Goal: Task Accomplishment & Management: Manage account settings

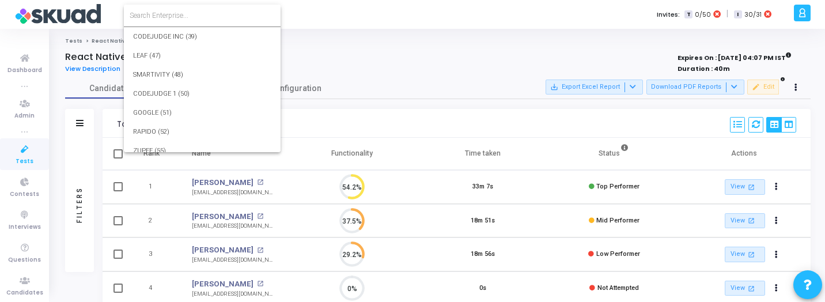
click at [160, 18] on input at bounding box center [202, 15] width 145 height 10
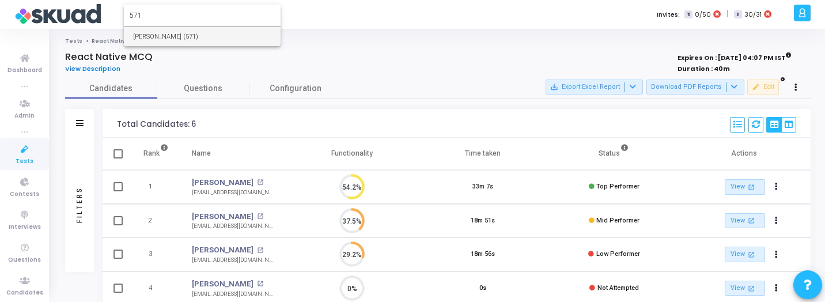
type input "571"
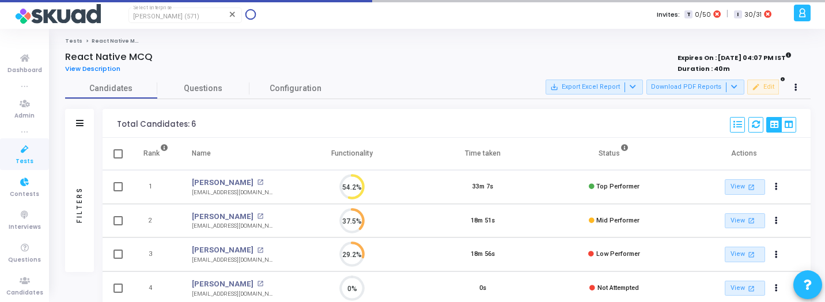
click at [12, 169] on link "Tests" at bounding box center [24, 154] width 49 height 32
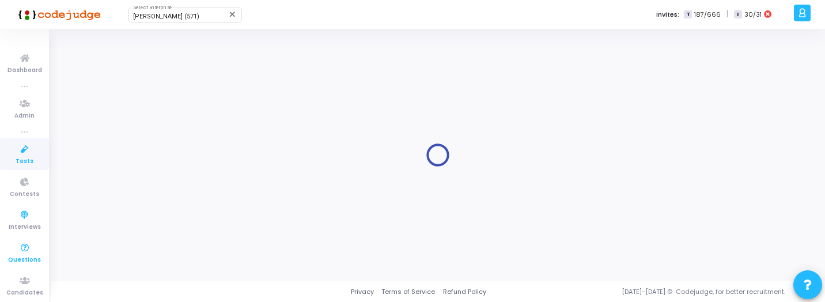
click at [29, 246] on icon at bounding box center [25, 248] width 24 height 14
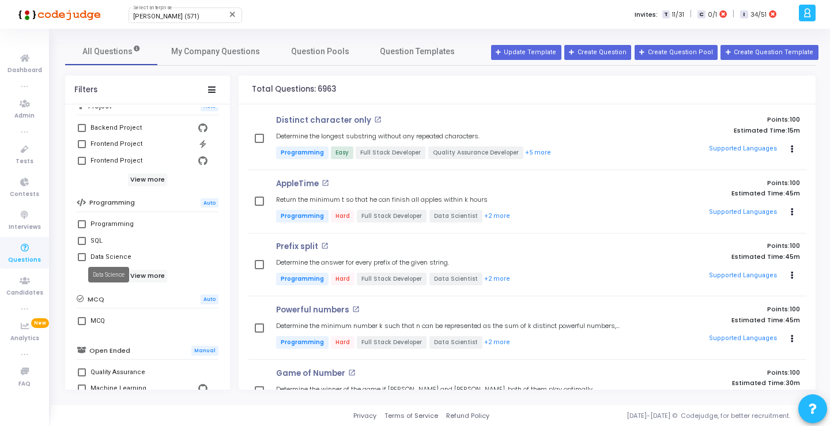
scroll to position [128, 0]
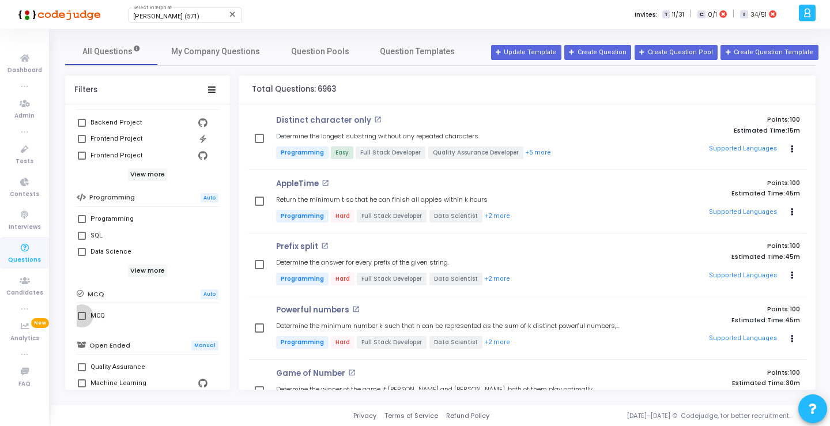
click at [85, 301] on span at bounding box center [82, 316] width 8 height 8
click at [82, 301] on input "MCQ" at bounding box center [81, 320] width 1 height 1
checkbox input "true"
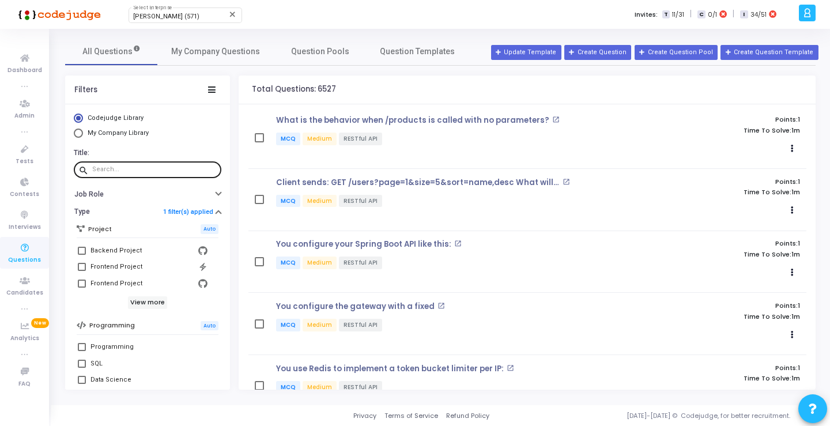
click at [142, 172] on input "text" at bounding box center [154, 169] width 124 height 7
paste input "Which client behavior would violate HATEOAS?"
type input "Which client behavior would violate HATEOAS?"
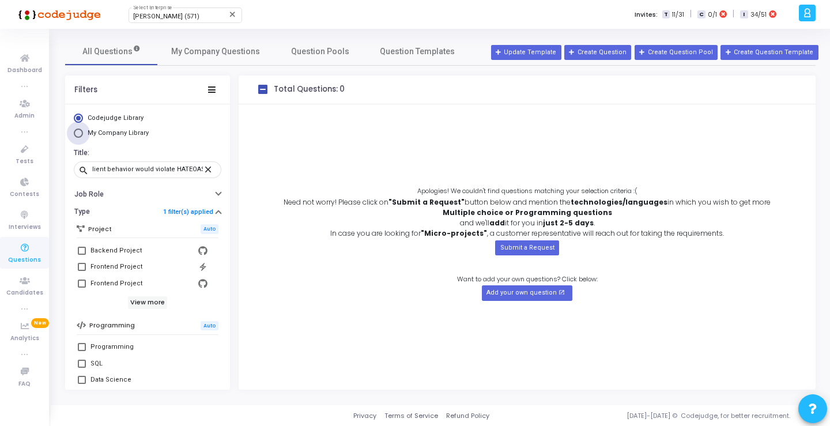
click at [120, 131] on span "My Company Library" at bounding box center [118, 132] width 61 height 7
click at [83, 131] on input "My Company Library" at bounding box center [78, 133] width 9 height 9
radio input "true"
click at [236, 50] on span "My Company Questions" at bounding box center [215, 52] width 89 height 12
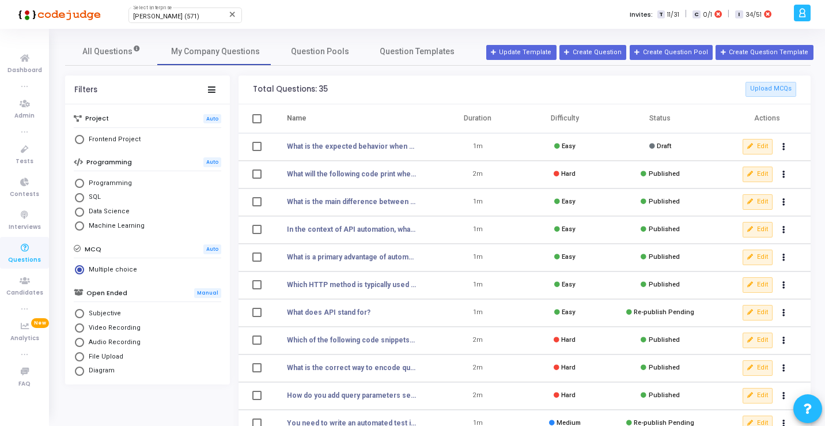
click at [444, 119] on th "Duration" at bounding box center [478, 118] width 87 height 29
click at [424, 117] on th "Name" at bounding box center [353, 118] width 161 height 29
drag, startPoint x: 429, startPoint y: 104, endPoint x: 409, endPoint y: 107, distance: 19.7
click at [424, 104] on th "Name" at bounding box center [353, 118] width 161 height 29
click at [101, 58] on link "All Questions" at bounding box center [111, 51] width 92 height 28
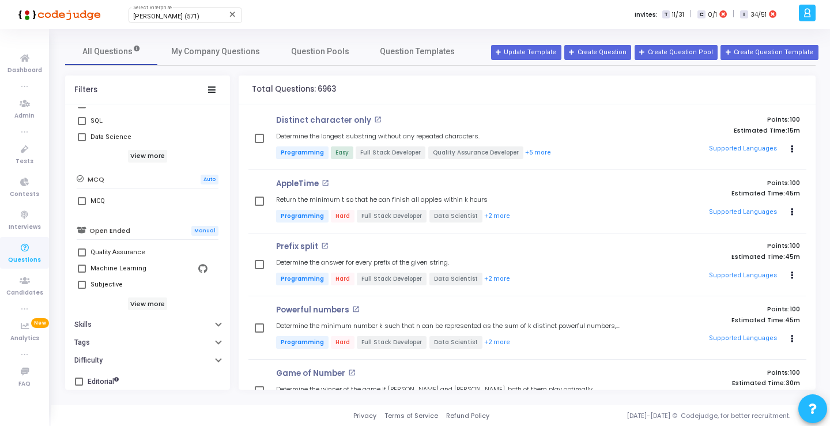
scroll to position [247, 0]
click at [82, 198] on span at bounding box center [82, 198] width 8 height 8
click at [82, 202] on input "MCQ" at bounding box center [81, 202] width 1 height 1
checkbox input "true"
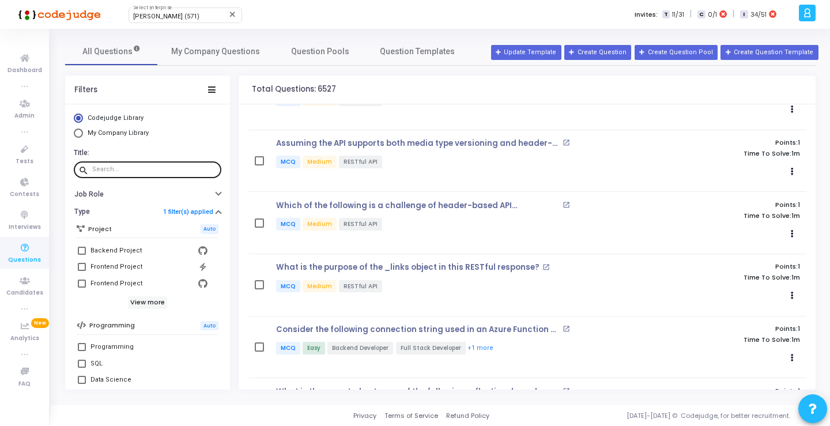
click at [148, 171] on input "text" at bounding box center [154, 169] width 124 height 7
paste input "Which client behavior would violate HATEOAS?"
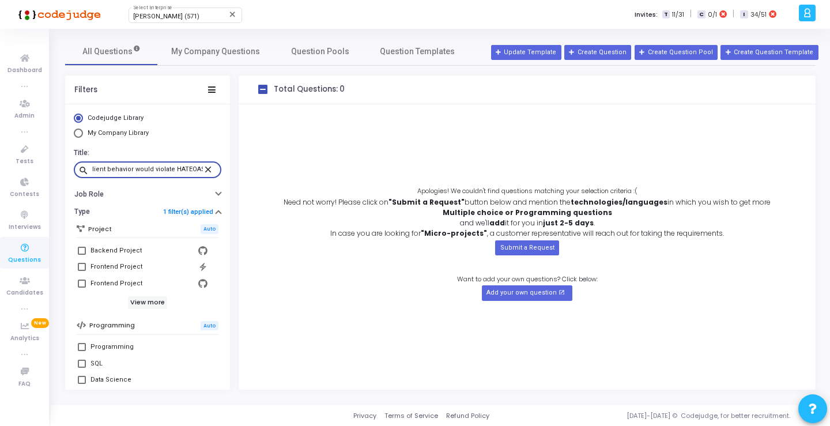
type input "Which client behavior would violate HATEOAS?"
click at [205, 166] on mat-icon "close" at bounding box center [210, 169] width 14 height 10
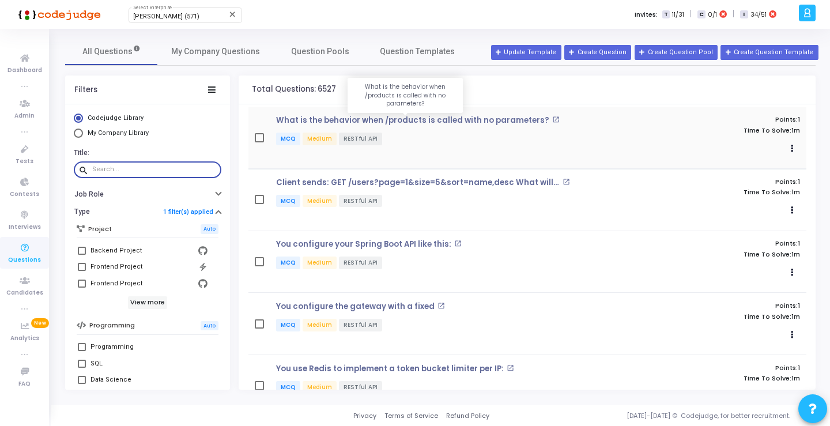
click at [377, 120] on p "What is the behavior when /products is called with no parameters?" at bounding box center [412, 120] width 273 height 9
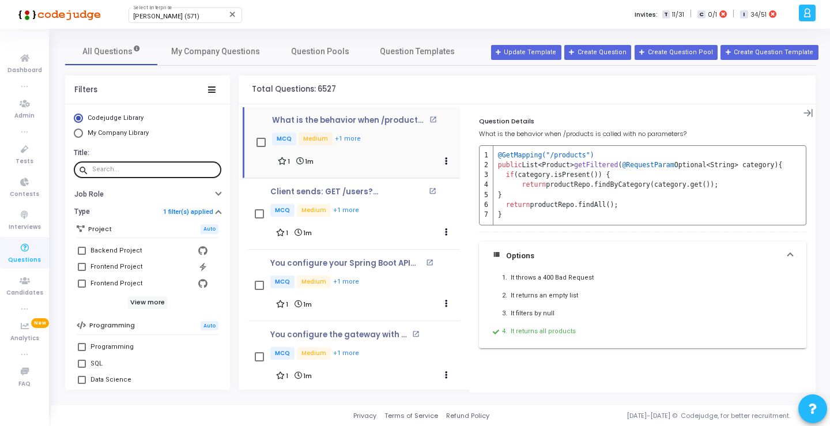
click at [430, 115] on div "What is the behavior when /products is called with no parameters? open_in_new M…" at bounding box center [351, 142] width 217 height 71
click at [432, 118] on mat-icon "open_in_new" at bounding box center [432, 119] width 7 height 7
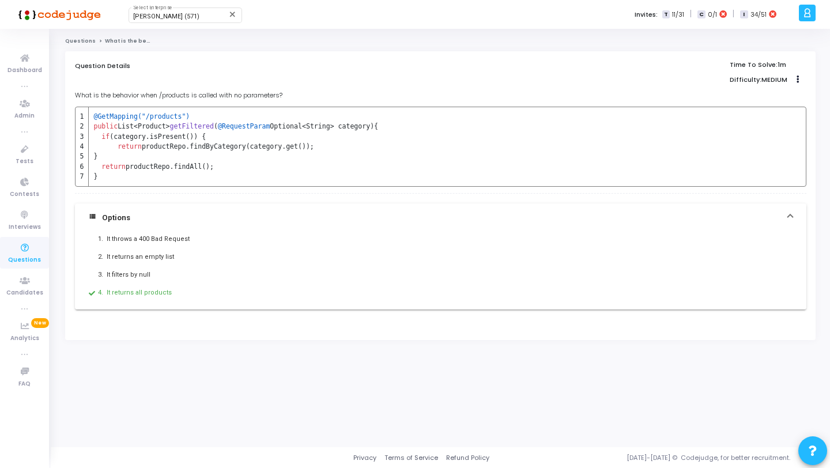
click at [81, 40] on link "Questions" at bounding box center [80, 40] width 31 height 7
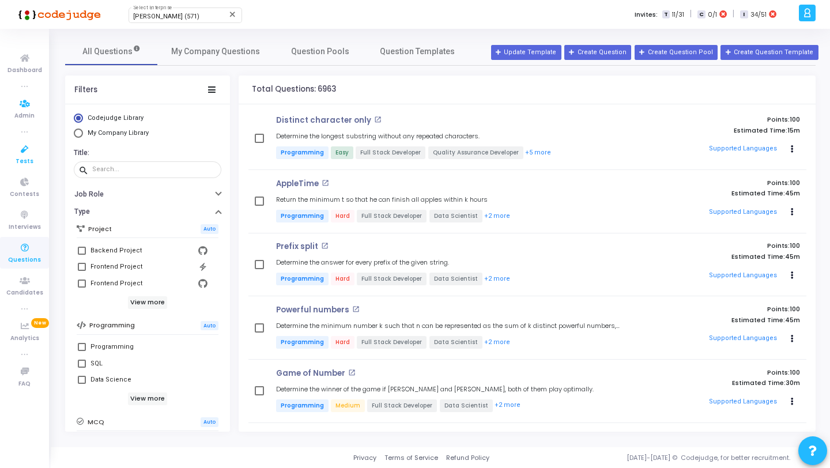
click at [29, 147] on icon at bounding box center [25, 149] width 24 height 14
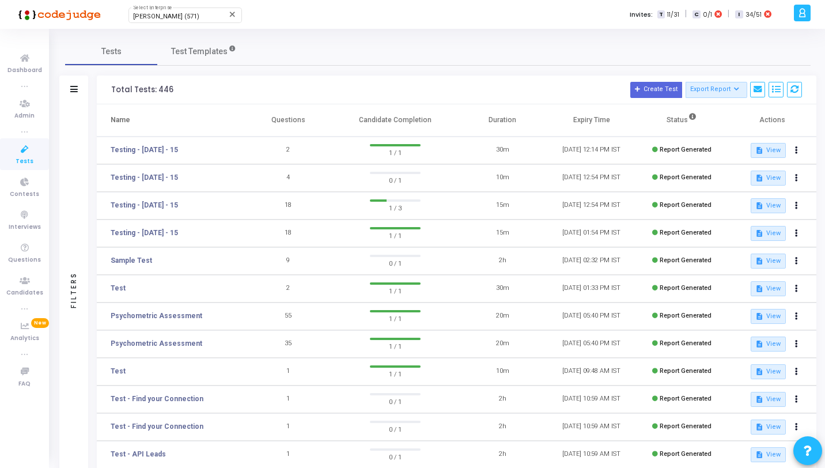
drag, startPoint x: 656, startPoint y: 92, endPoint x: 672, endPoint y: 156, distance: 66.4
click at [672, 156] on div "Total Tests: 446 Create Test Export Report Id Name Job Role Questions Candidate…" at bounding box center [457, 329] width 720 height 508
click at [660, 95] on button "Create Test" at bounding box center [656, 90] width 52 height 16
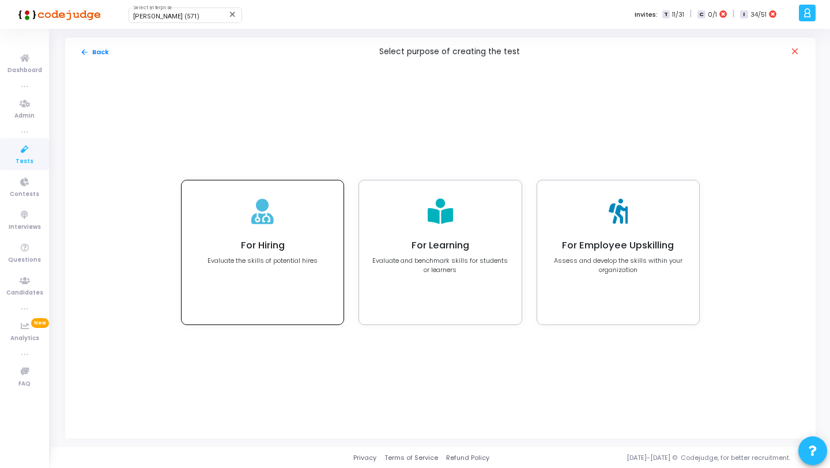
click at [278, 267] on div "For Hiring Evaluate the skills of potential hires" at bounding box center [263, 252] width 162 height 144
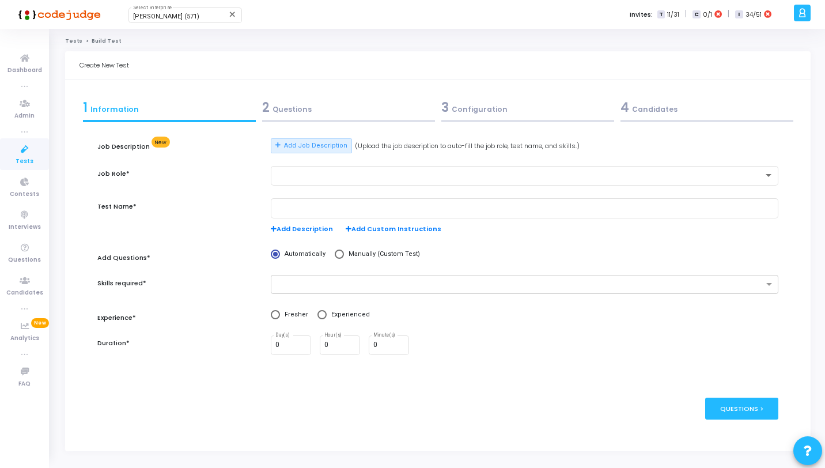
click at [22, 149] on icon at bounding box center [25, 149] width 24 height 14
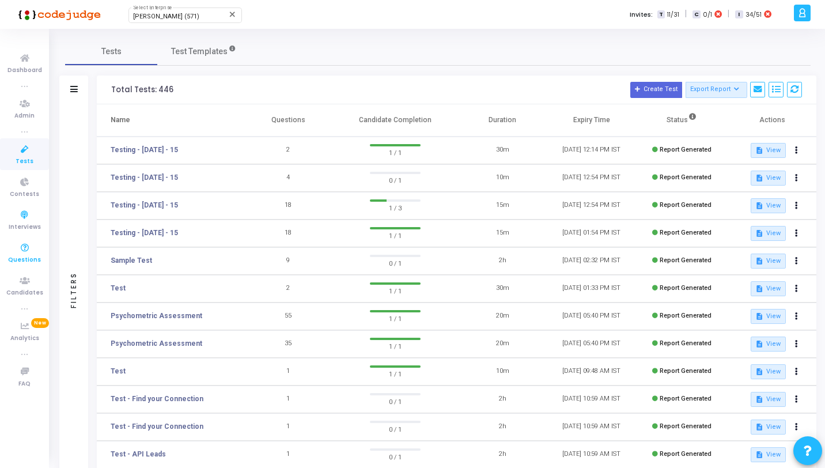
click at [33, 245] on icon at bounding box center [25, 248] width 24 height 14
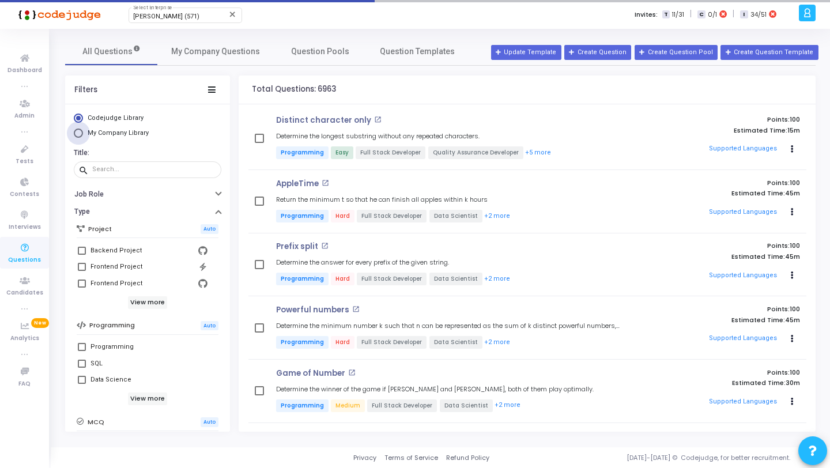
click at [124, 131] on span "My Company Library" at bounding box center [118, 132] width 61 height 7
click at [83, 131] on input "My Company Library" at bounding box center [78, 133] width 9 height 9
radio input "true"
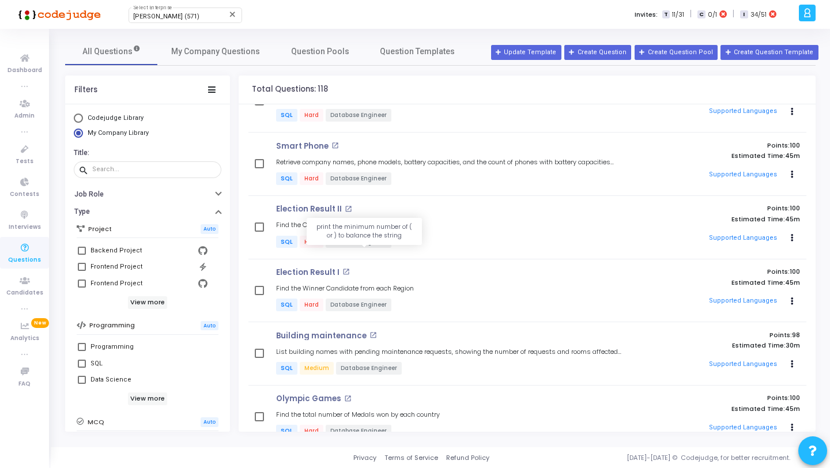
scroll to position [1584, 0]
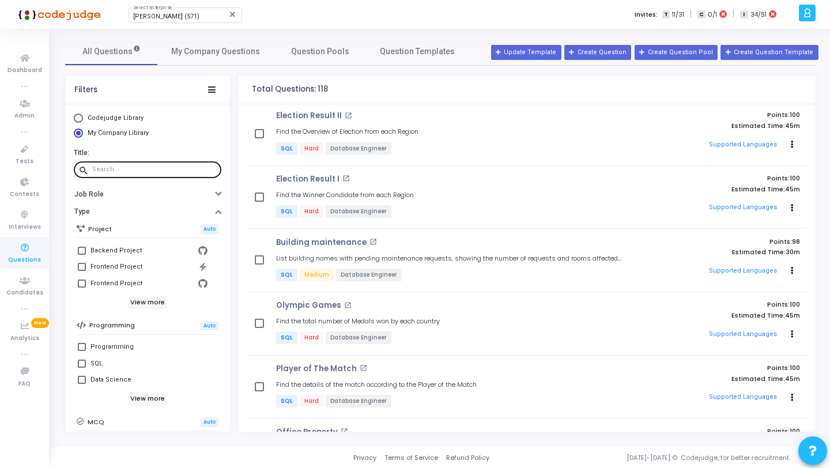
click at [163, 164] on div at bounding box center [154, 169] width 124 height 18
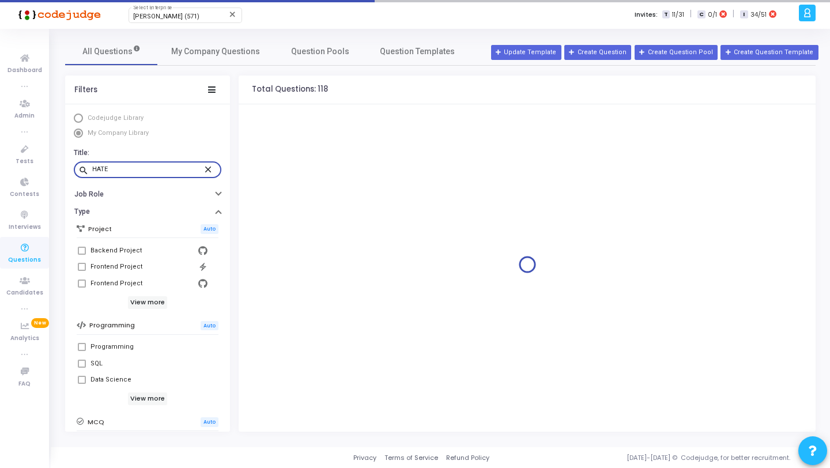
type input "HATE"
click at [163, 164] on div "HATE" at bounding box center [147, 169] width 111 height 18
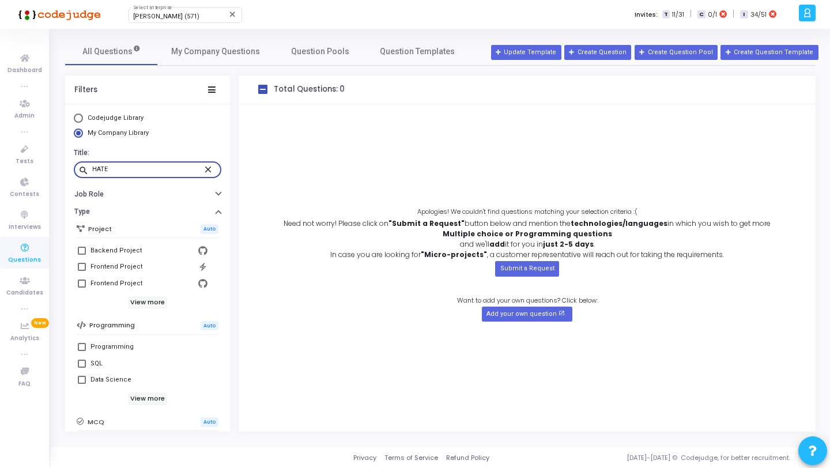
click at [133, 175] on div "HATE" at bounding box center [147, 169] width 111 height 18
click at [128, 167] on input "HATE" at bounding box center [147, 169] width 111 height 7
click at [144, 120] on label "Codejudge Library" at bounding box center [148, 119] width 148 height 10
click at [83, 120] on input "Codejudge Library" at bounding box center [78, 118] width 9 height 9
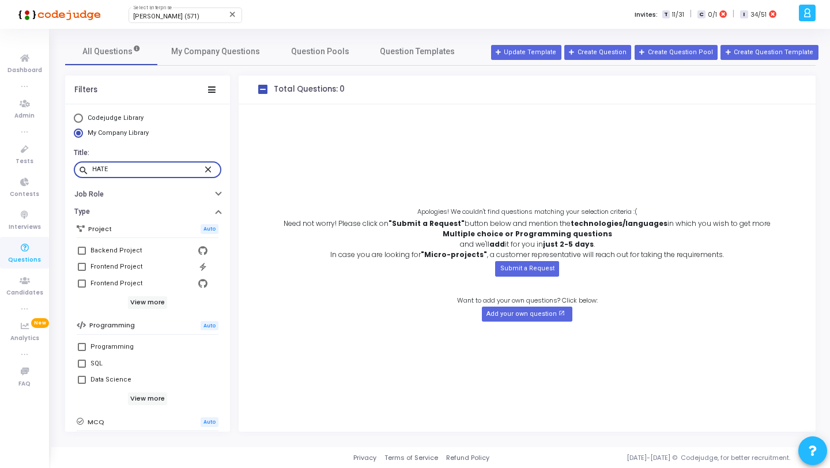
radio input "true"
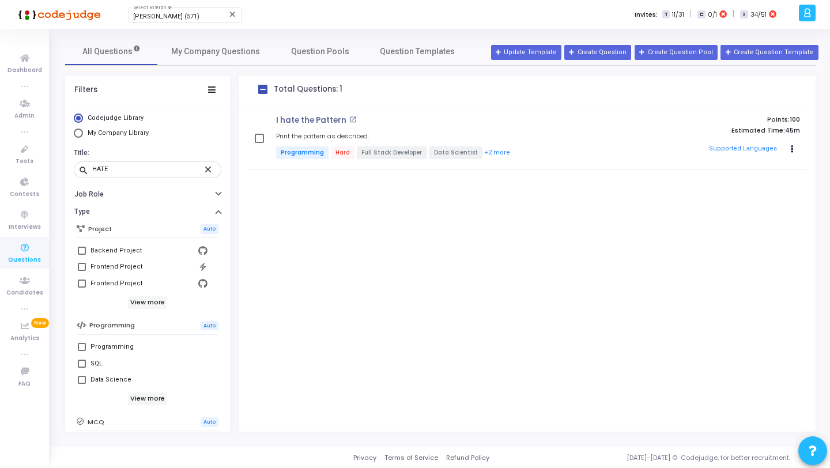
click at [185, 24] on div "Rajat Tyagi (571) Select Enterprise close Invites: T 11/31 | C 0/1 | I 34/51" at bounding box center [455, 14] width 680 height 29
click at [193, 18] on div "[PERSON_NAME] (571)" at bounding box center [179, 16] width 93 height 7
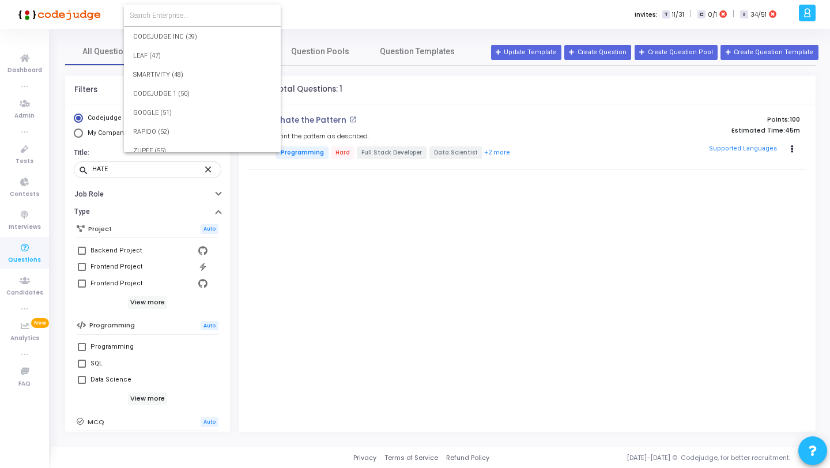
click at [193, 18] on input at bounding box center [202, 15] width 145 height 10
type input "79"
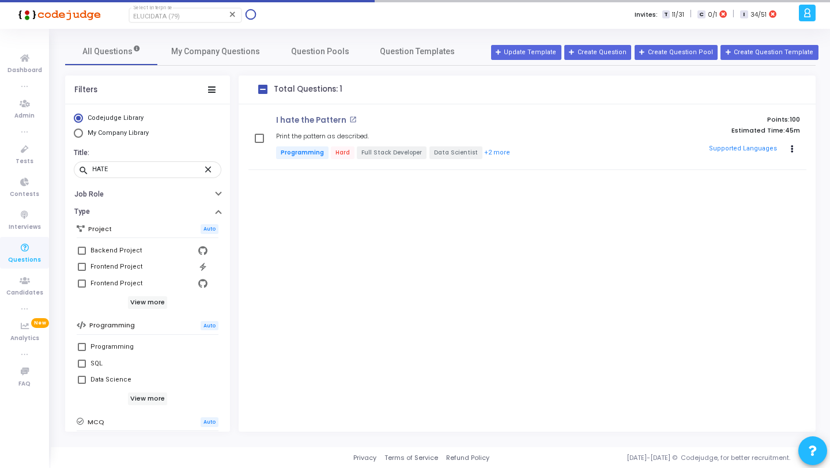
click at [184, 18] on div "ELUCIDATA (79)" at bounding box center [179, 16] width 93 height 7
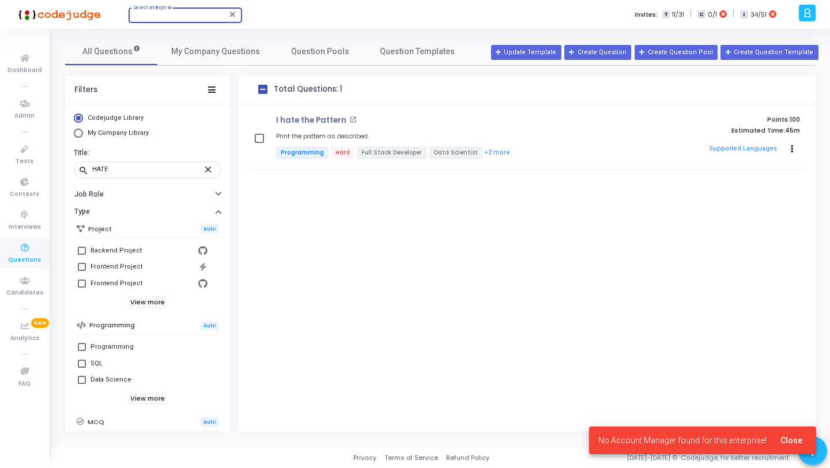
click at [183, 18] on div at bounding box center [179, 16] width 93 height 7
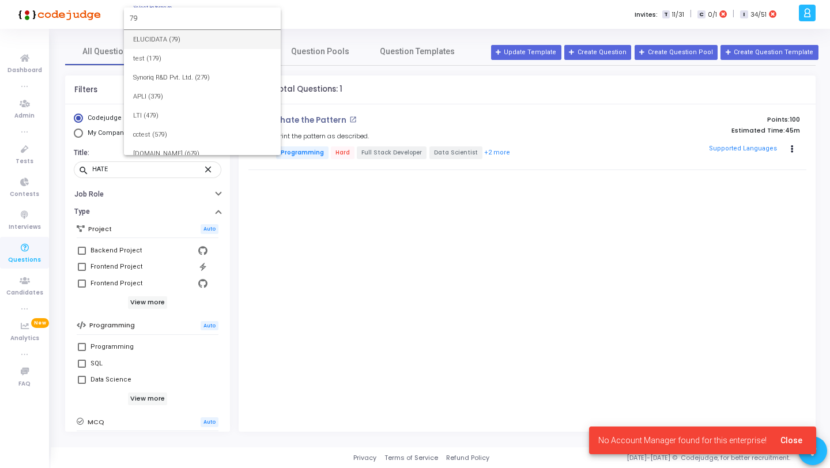
click at [187, 17] on input "79" at bounding box center [202, 18] width 145 height 10
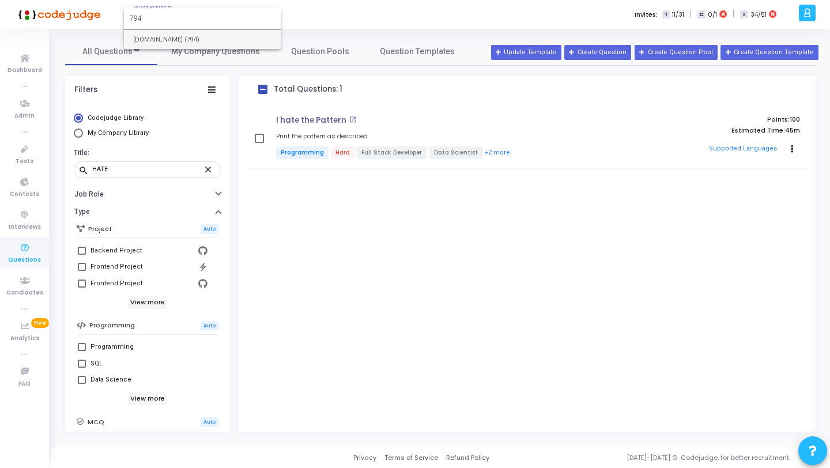
type input "794"
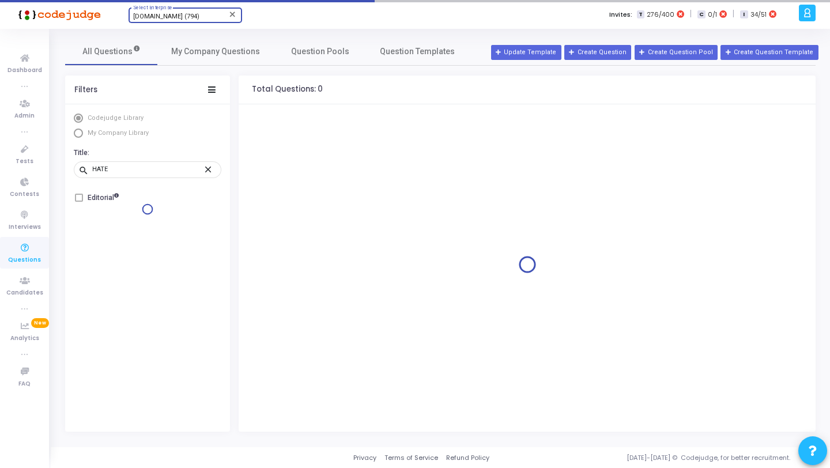
click at [191, 12] on div "Aney.com (794) Select Enterprise" at bounding box center [185, 14] width 104 height 17
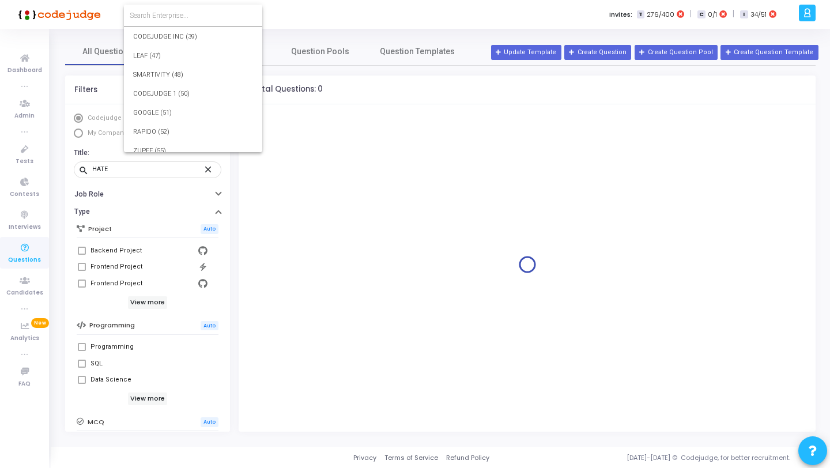
scroll to position [13747, 0]
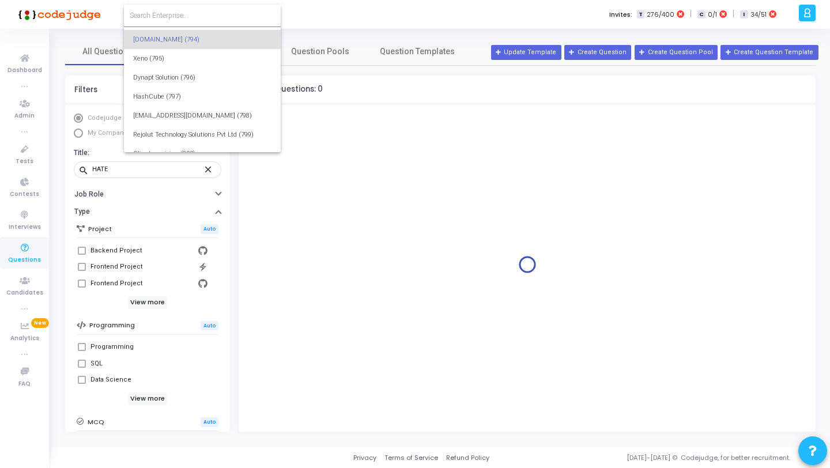
click at [194, 14] on input at bounding box center [202, 15] width 145 height 10
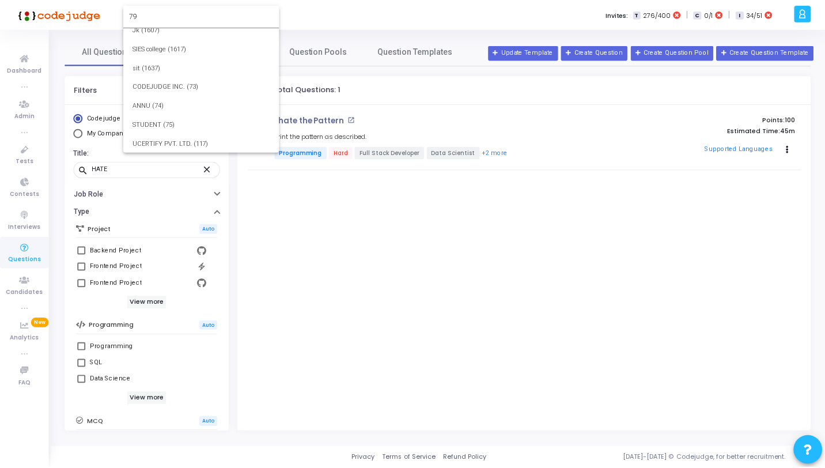
scroll to position [0, 0]
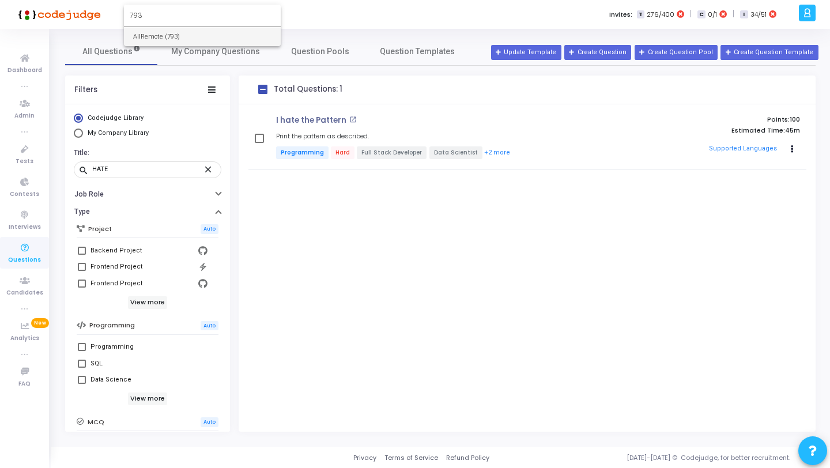
type input "793"
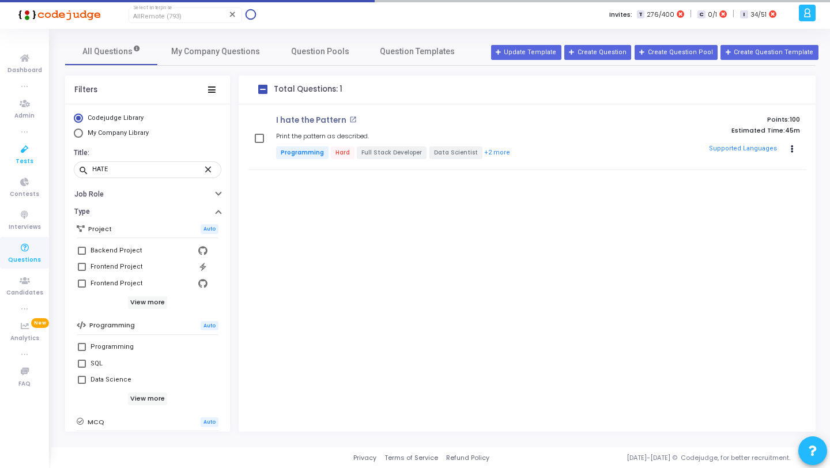
click at [13, 153] on icon at bounding box center [25, 149] width 24 height 14
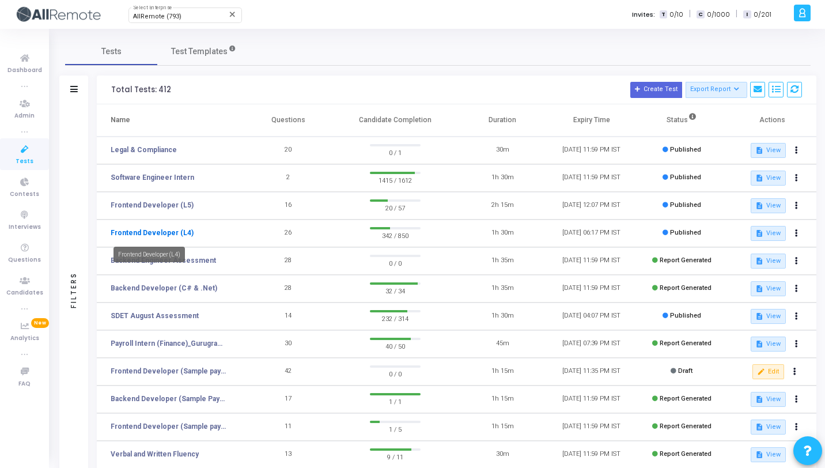
click at [168, 233] on link "Frontend Developer (L4)" at bounding box center [152, 233] width 83 height 10
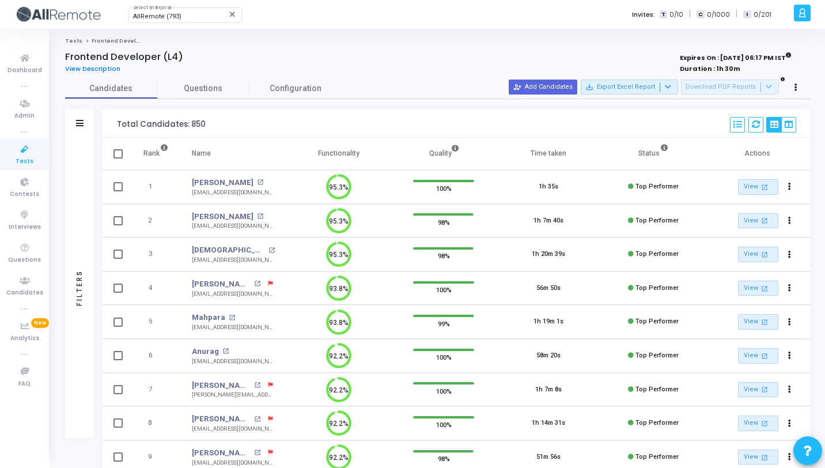
click at [71, 259] on div "Filters" at bounding box center [79, 288] width 29 height 300
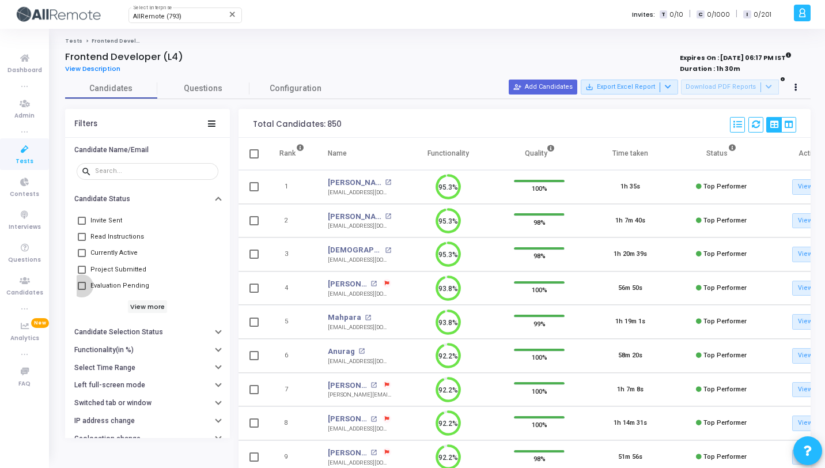
click at [114, 288] on span "Evaluation Pending" at bounding box center [119, 286] width 59 height 14
click at [82, 290] on input "Evaluation Pending" at bounding box center [81, 290] width 1 height 1
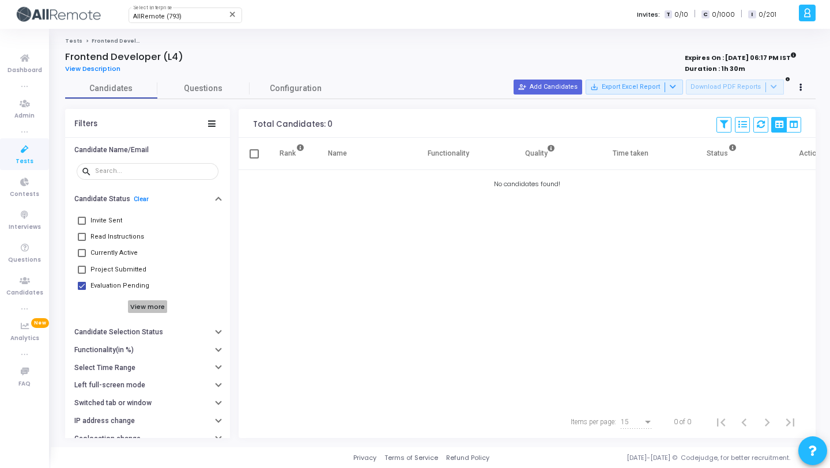
click at [134, 303] on h6 "View more" at bounding box center [148, 306] width 40 height 13
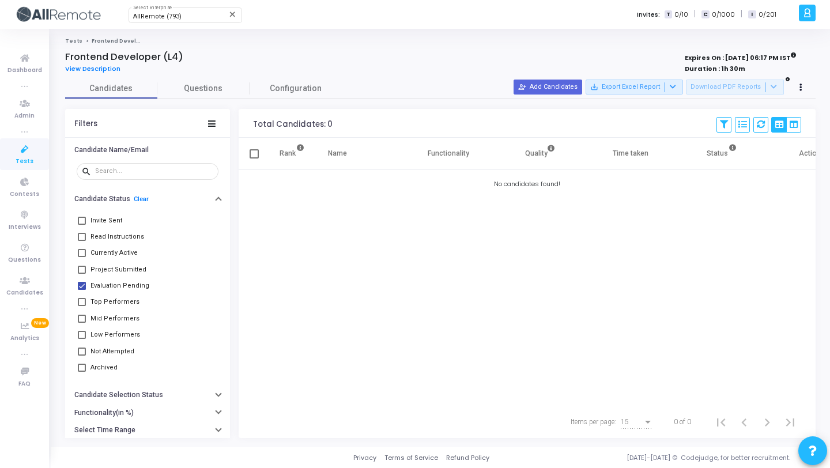
click at [123, 281] on span "Evaluation Pending" at bounding box center [119, 286] width 59 height 14
click at [82, 290] on input "Evaluation Pending" at bounding box center [81, 290] width 1 height 1
checkbox input "false"
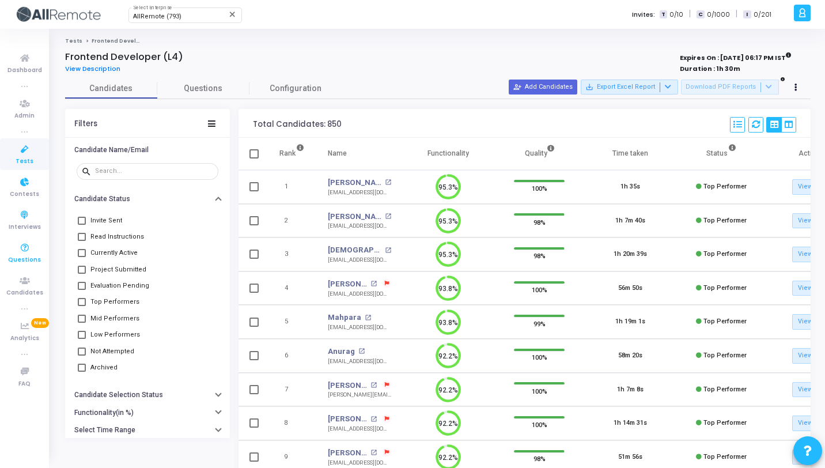
click at [29, 246] on icon at bounding box center [25, 248] width 24 height 14
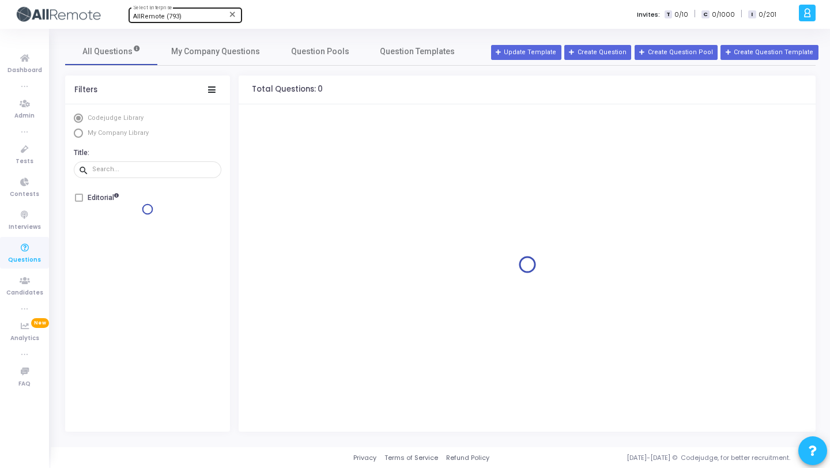
click at [180, 22] on div "AllRemote (793) Select Enterprise" at bounding box center [185, 14] width 104 height 17
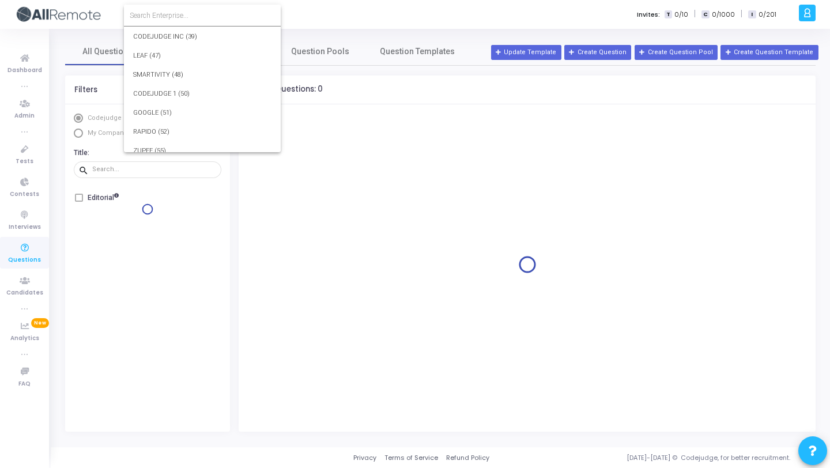
scroll to position [13728, 0]
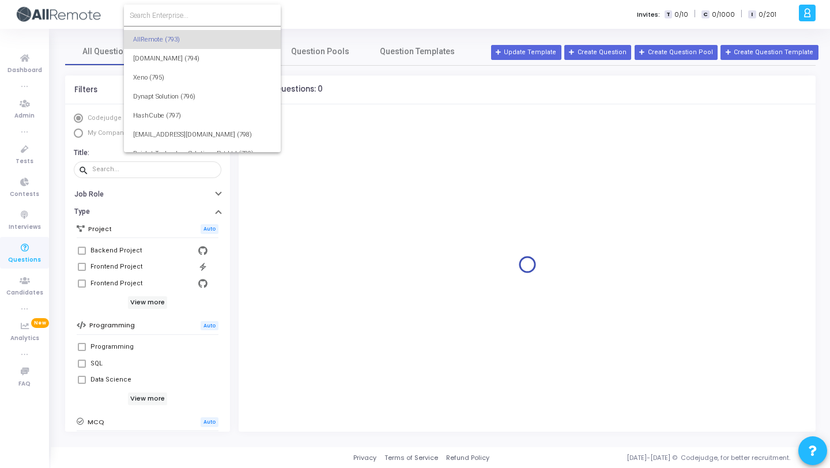
click at [192, 12] on input at bounding box center [202, 15] width 145 height 10
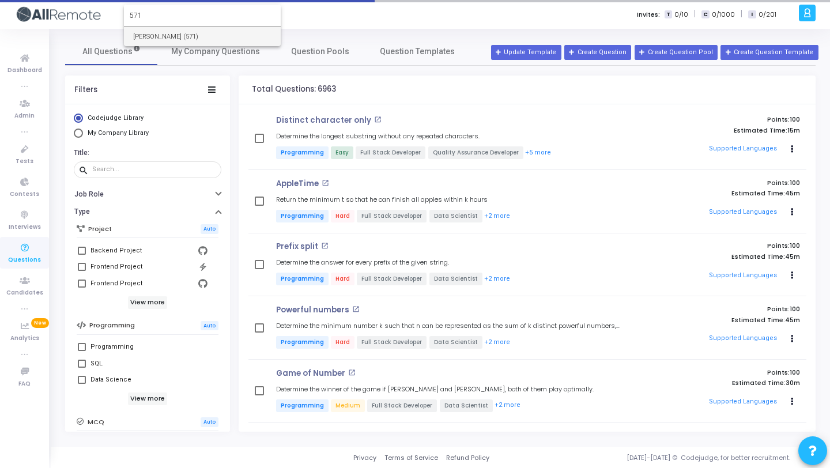
type input "571"
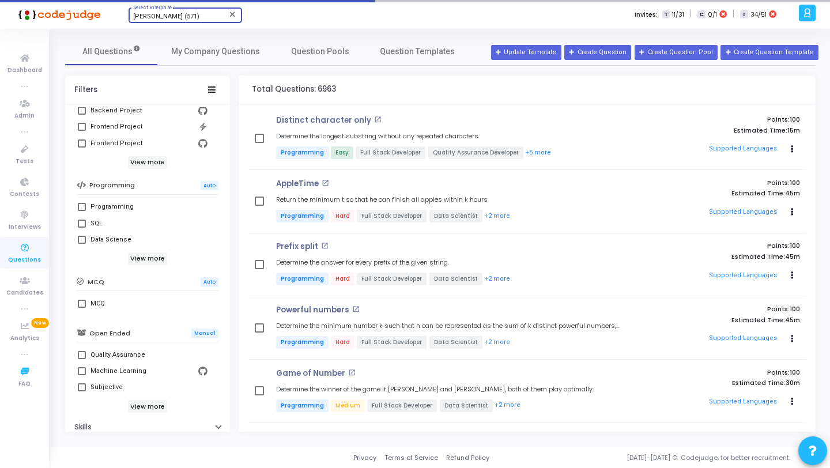
scroll to position [152, 0]
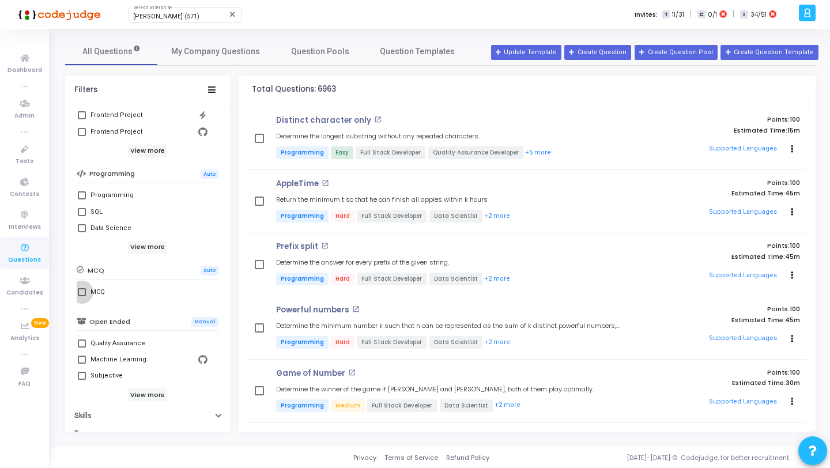
click at [90, 292] on label "MCQ" at bounding box center [147, 292] width 139 height 14
click at [82, 296] on input "MCQ" at bounding box center [81, 296] width 1 height 1
checkbox input "true"
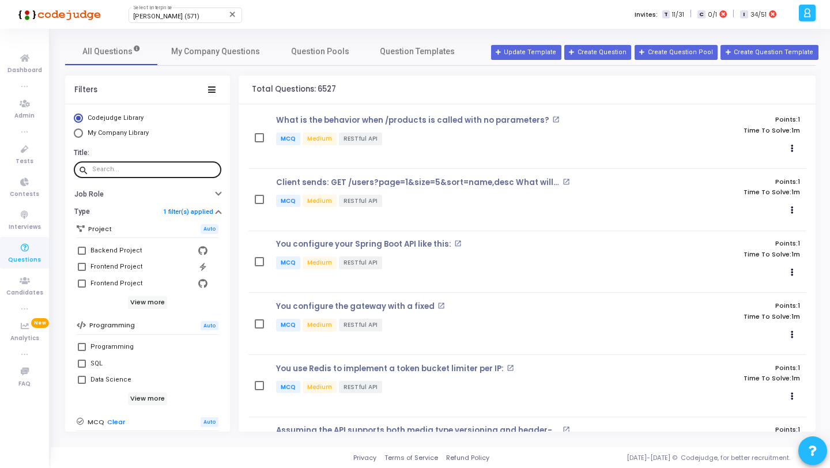
click at [160, 167] on input "text" at bounding box center [154, 169] width 124 height 7
paste input "24036"
type input "24036"
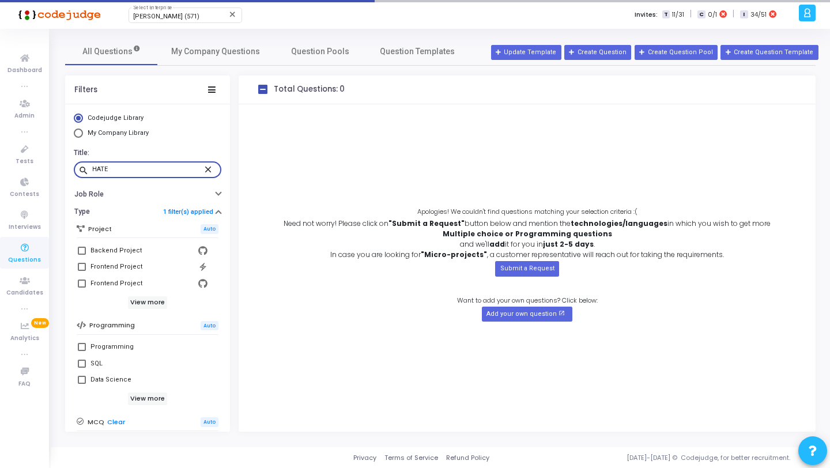
type input "HATE"
click at [139, 134] on span "My Company Library" at bounding box center [118, 132] width 61 height 7
click at [83, 134] on input "My Company Library" at bounding box center [78, 133] width 9 height 9
radio input "true"
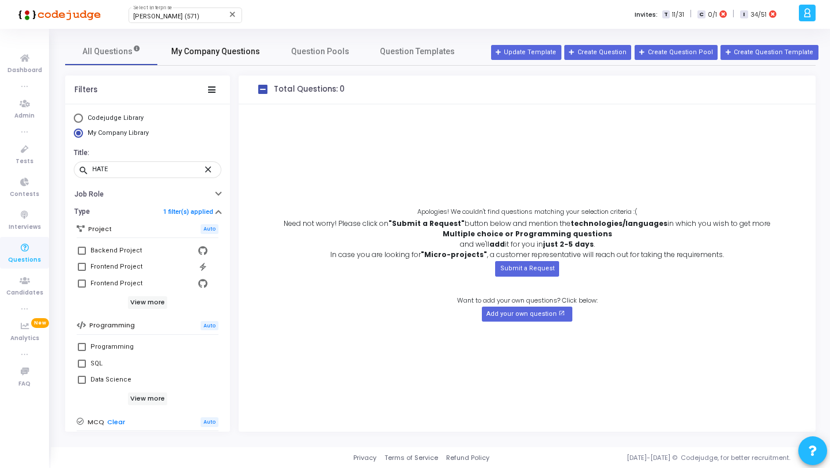
click at [214, 49] on span "My Company Questions" at bounding box center [215, 52] width 89 height 12
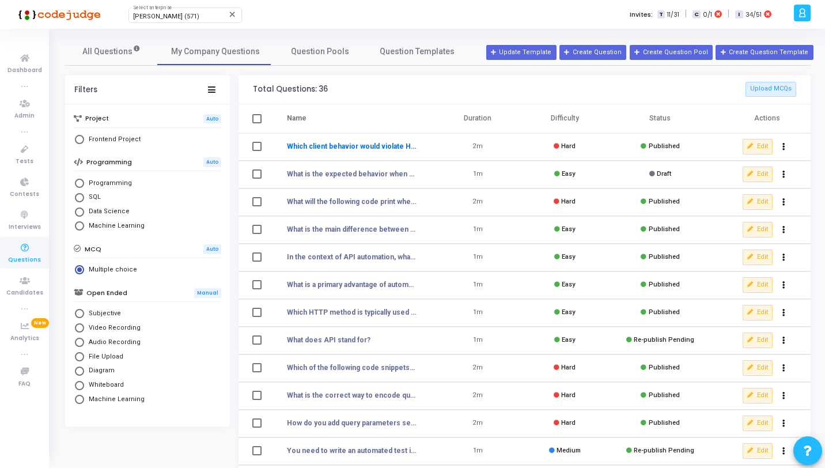
click at [339, 143] on link "Which client behavior would violate HATEOAS?" at bounding box center [351, 146] width 129 height 10
click at [107, 63] on link "All Questions" at bounding box center [111, 51] width 92 height 28
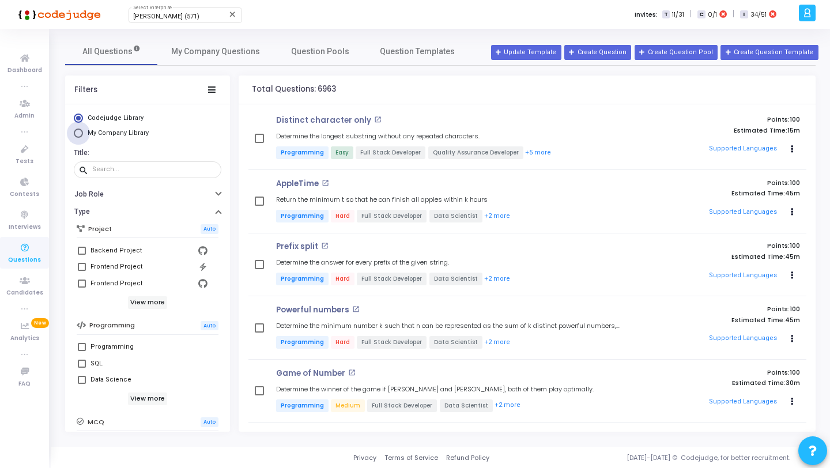
click at [146, 129] on span "My Company Library" at bounding box center [116, 134] width 67 height 10
click at [83, 129] on input "My Company Library" at bounding box center [78, 133] width 9 height 9
radio input "true"
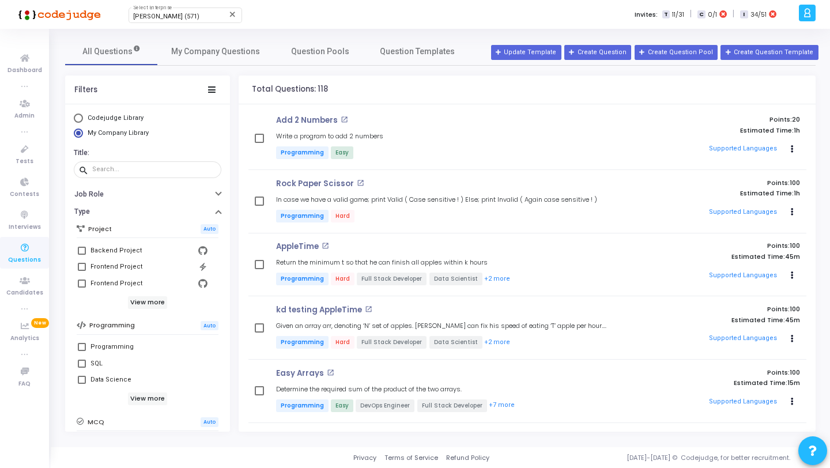
click at [177, 179] on div "Title: search" at bounding box center [147, 164] width 165 height 44
click at [173, 175] on div at bounding box center [154, 169] width 124 height 18
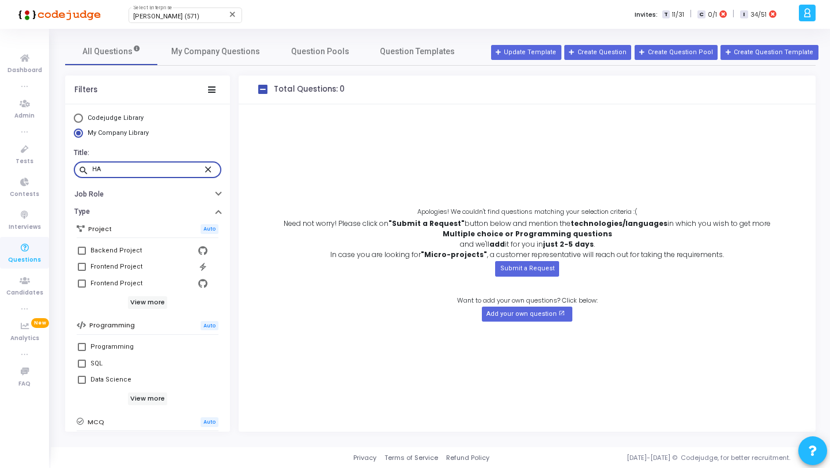
type input "H"
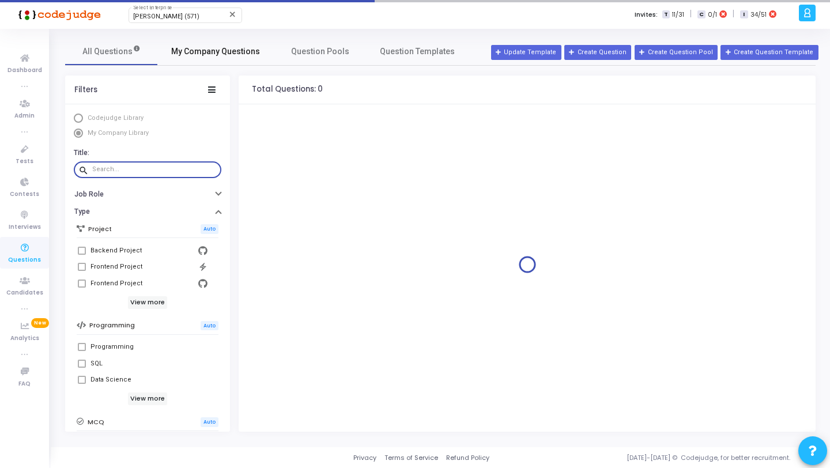
click at [202, 50] on span "My Company Questions" at bounding box center [215, 52] width 89 height 12
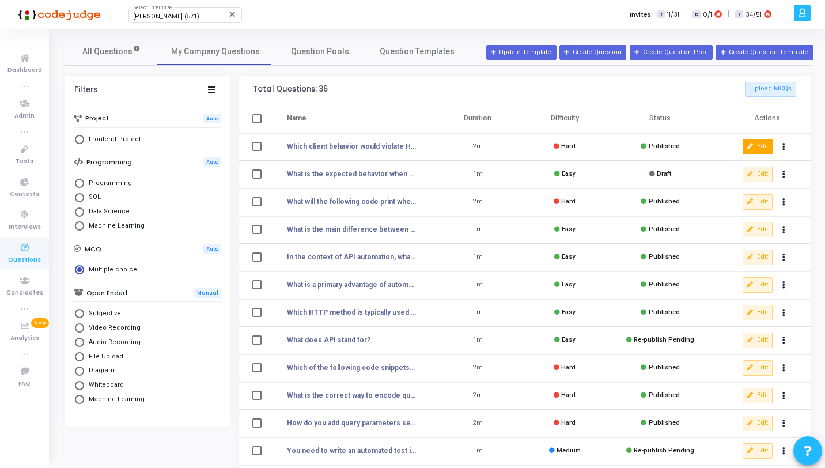
click at [764, 146] on button "Edit" at bounding box center [758, 146] width 30 height 15
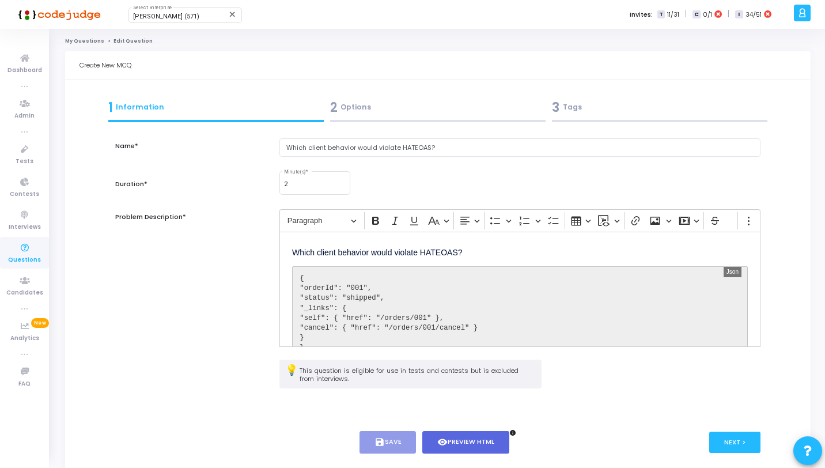
click at [476, 127] on div "Name* Which client behavior would violate HATEOAS? Duration* 2 Minute(s) * Prob…" at bounding box center [437, 298] width 645 height 345
click at [490, 118] on div "2 Options" at bounding box center [438, 110] width 222 height 31
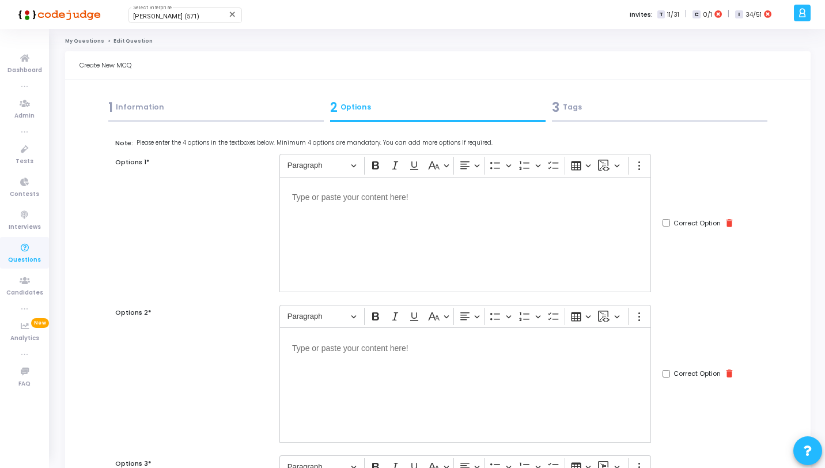
click at [582, 113] on div "3 Tags" at bounding box center [660, 107] width 216 height 19
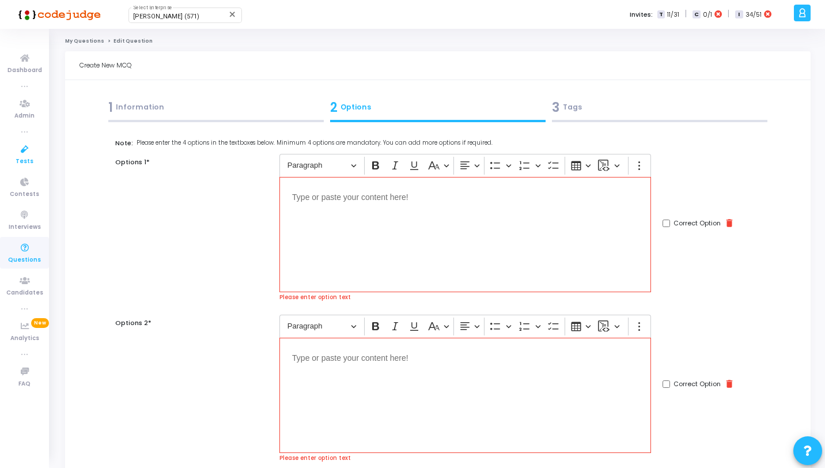
click at [30, 164] on span "Tests" at bounding box center [25, 162] width 18 height 10
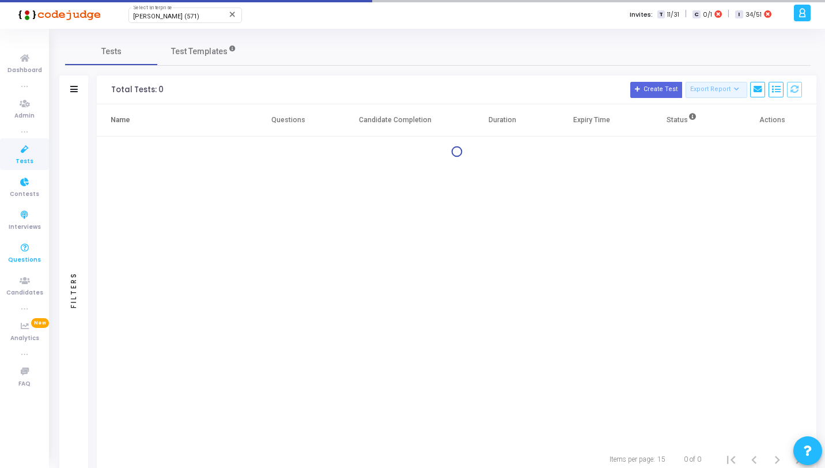
click at [30, 250] on icon at bounding box center [25, 248] width 24 height 14
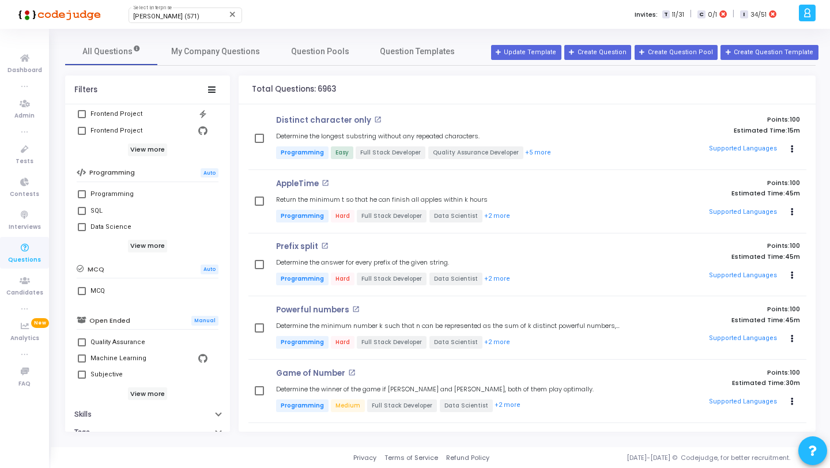
scroll to position [182, 0]
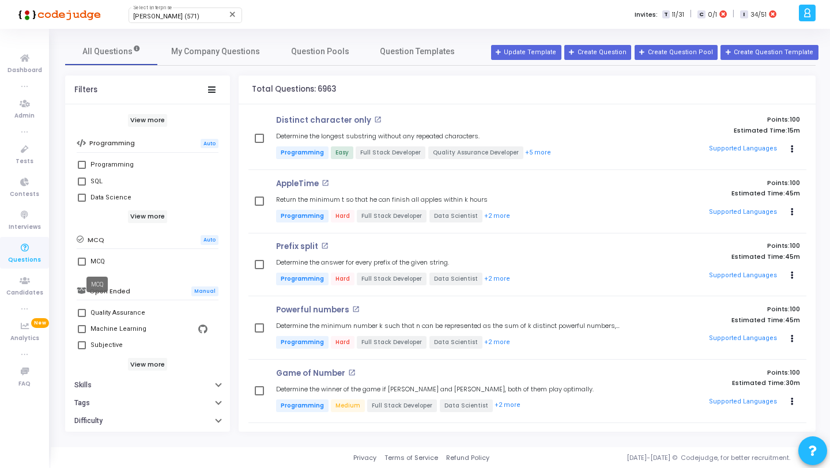
click at [92, 262] on div "MCQ" at bounding box center [97, 262] width 14 height 14
click at [82, 266] on input "MCQ" at bounding box center [81, 266] width 1 height 1
checkbox input "true"
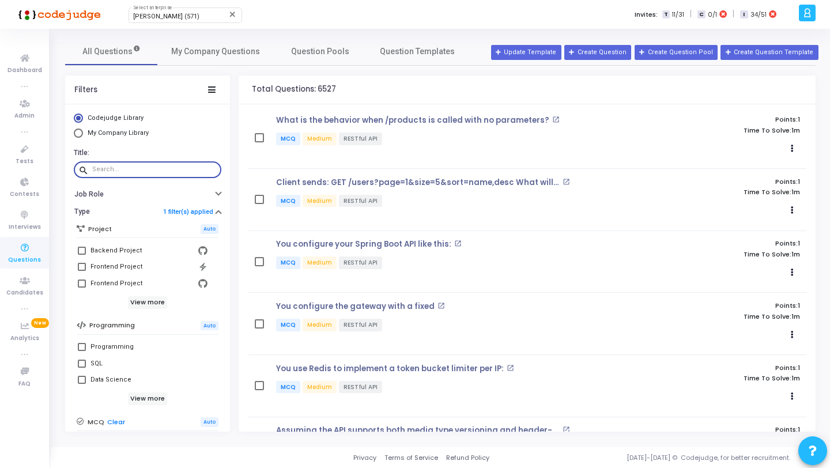
click at [143, 171] on input "text" at bounding box center [154, 169] width 124 height 7
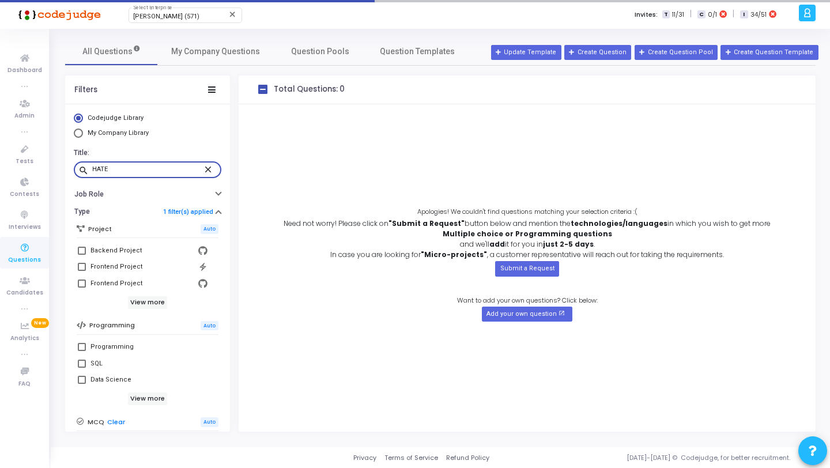
type input "HATE"
click at [127, 136] on span "My Company Library" at bounding box center [118, 132] width 61 height 7
click at [83, 136] on input "My Company Library" at bounding box center [78, 133] width 9 height 9
radio input "true"
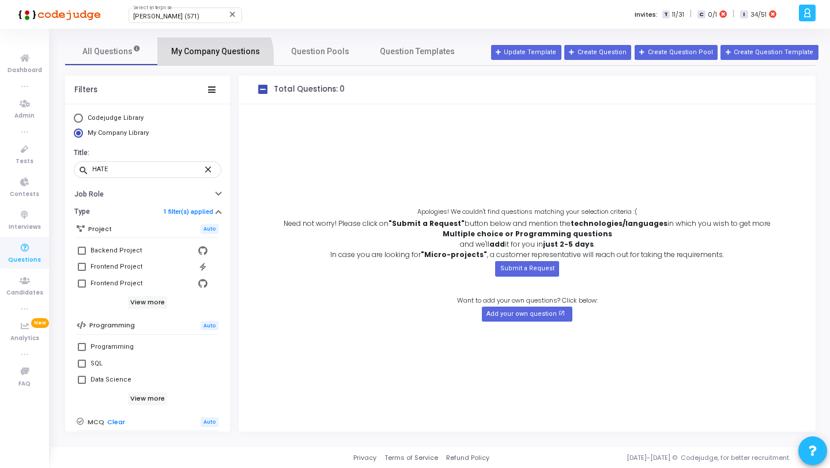
click at [201, 60] on link "My Company Questions" at bounding box center [215, 51] width 116 height 28
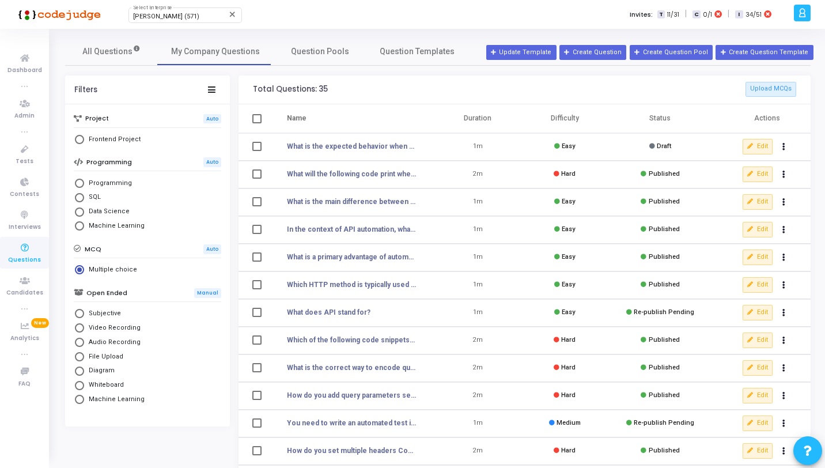
click at [422, 119] on th "Name" at bounding box center [353, 118] width 161 height 29
click at [109, 187] on span "Programming" at bounding box center [108, 184] width 48 height 10
click at [84, 187] on input "Programming" at bounding box center [79, 183] width 9 height 9
radio input "true"
radio input "false"
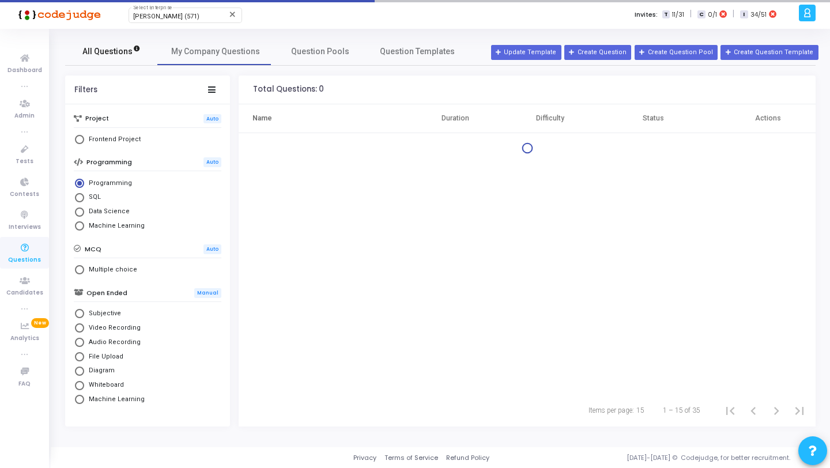
click at [128, 53] on span "All Questions" at bounding box center [111, 52] width 58 height 12
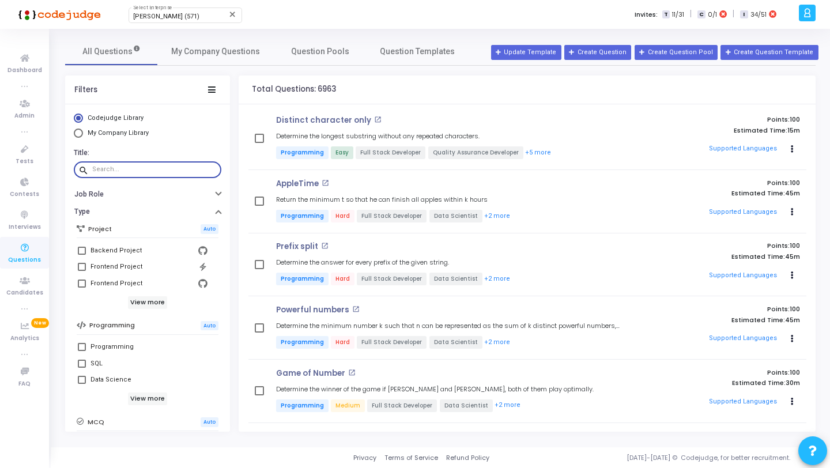
click at [142, 171] on input "text" at bounding box center [154, 169] width 124 height 7
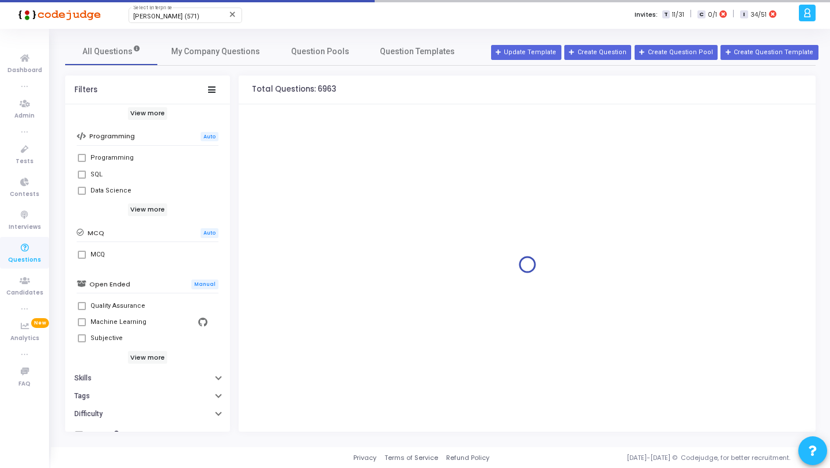
scroll to position [205, 0]
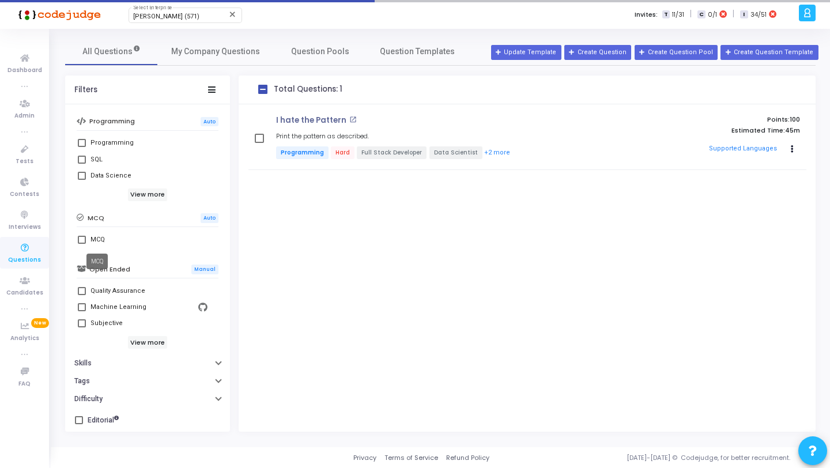
type input "HATE"
click at [95, 237] on div "MCQ" at bounding box center [97, 240] width 14 height 14
click at [82, 244] on input "MCQ" at bounding box center [81, 244] width 1 height 1
checkbox input "true"
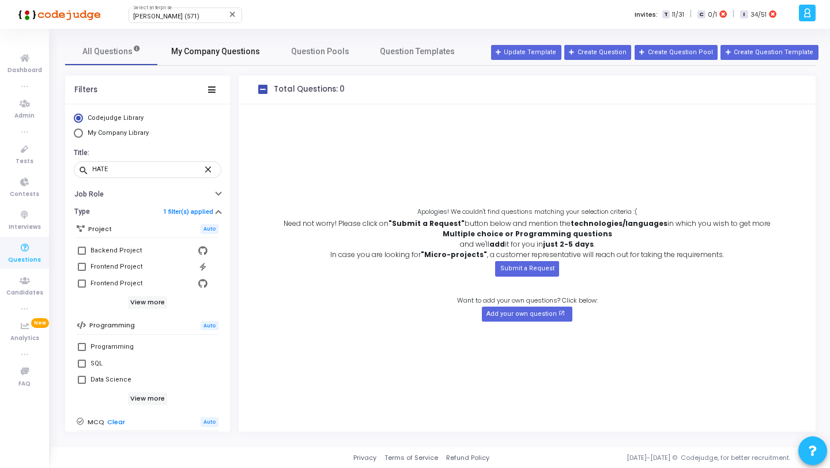
click at [187, 56] on span "My Company Questions" at bounding box center [215, 52] width 89 height 12
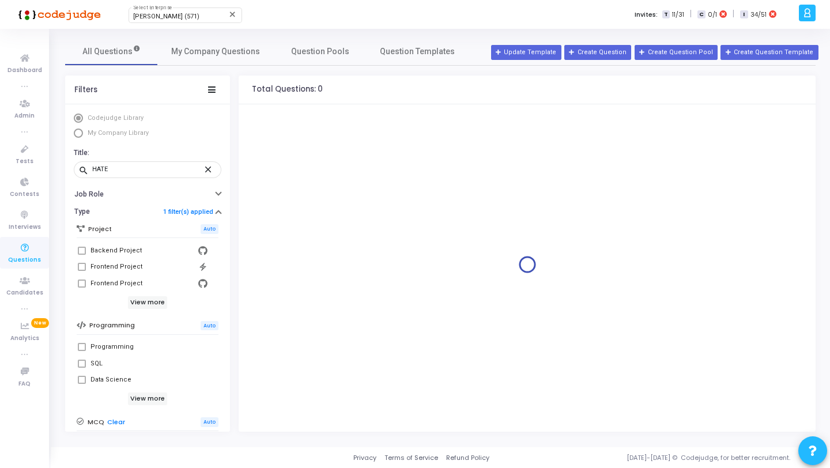
click at [128, 135] on span "My Company Library" at bounding box center [118, 132] width 61 height 7
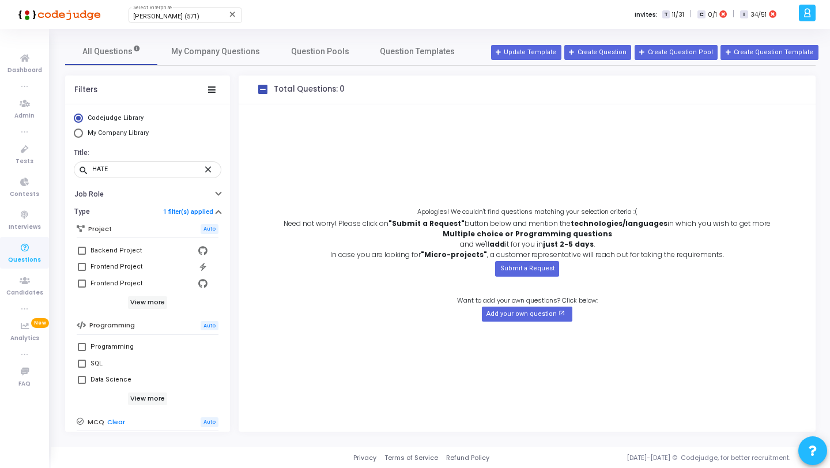
click at [128, 135] on span "My Company Library" at bounding box center [118, 132] width 61 height 7
click at [83, 135] on input "My Company Library" at bounding box center [78, 133] width 9 height 9
radio input "true"
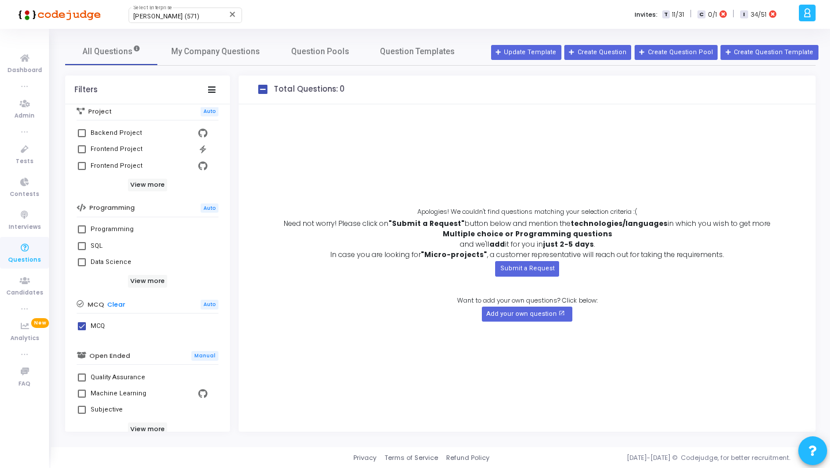
scroll to position [116, 0]
click at [117, 307] on link "Clear" at bounding box center [116, 306] width 18 height 7
checkbox input "false"
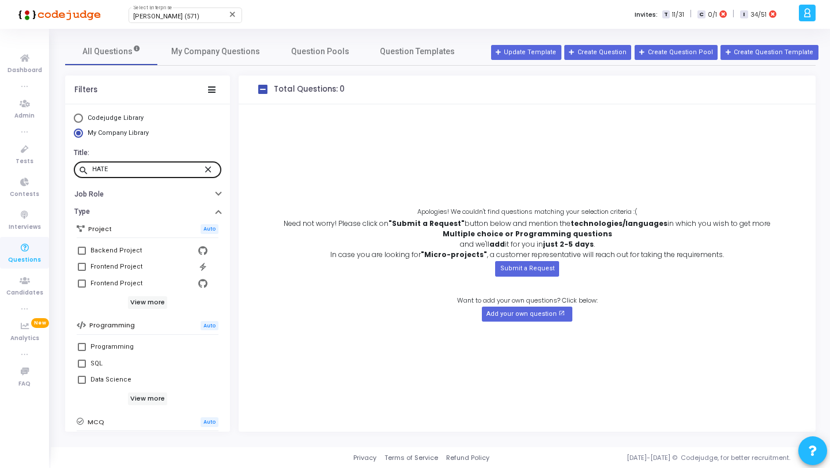
click at [203, 173] on mat-icon "close" at bounding box center [210, 169] width 14 height 10
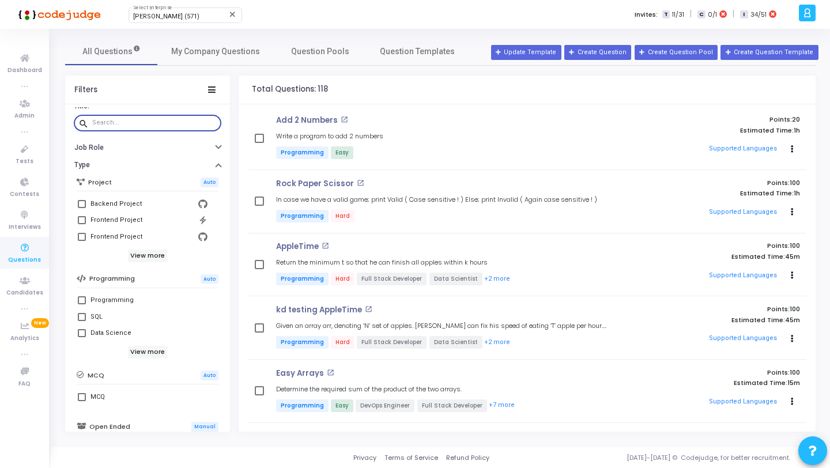
scroll to position [63, 0]
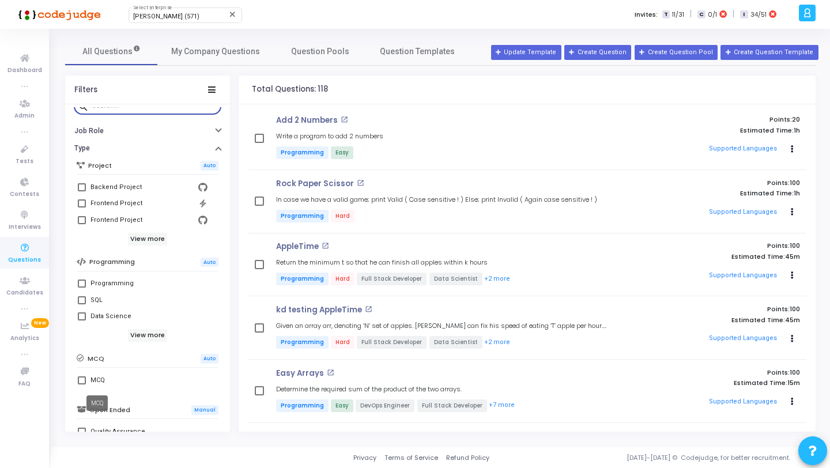
click at [101, 383] on div "MCQ" at bounding box center [97, 380] width 14 height 14
click at [82, 384] on input "MCQ" at bounding box center [81, 384] width 1 height 1
checkbox input "true"
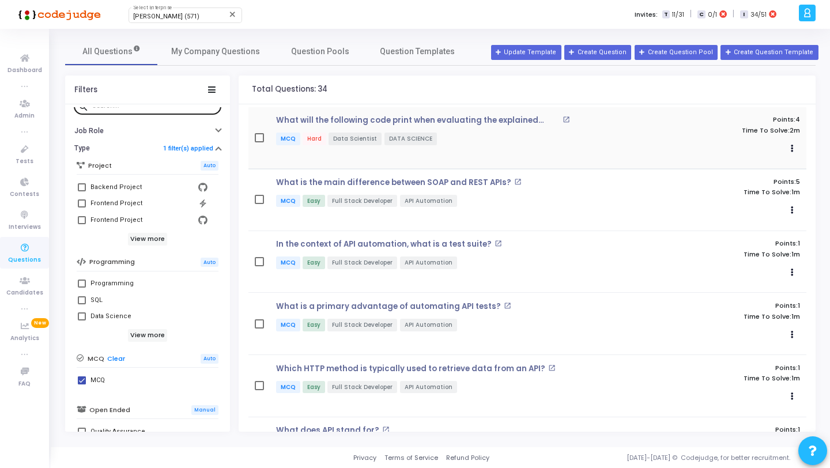
click at [564, 119] on mat-icon "open_in_new" at bounding box center [565, 119] width 7 height 7
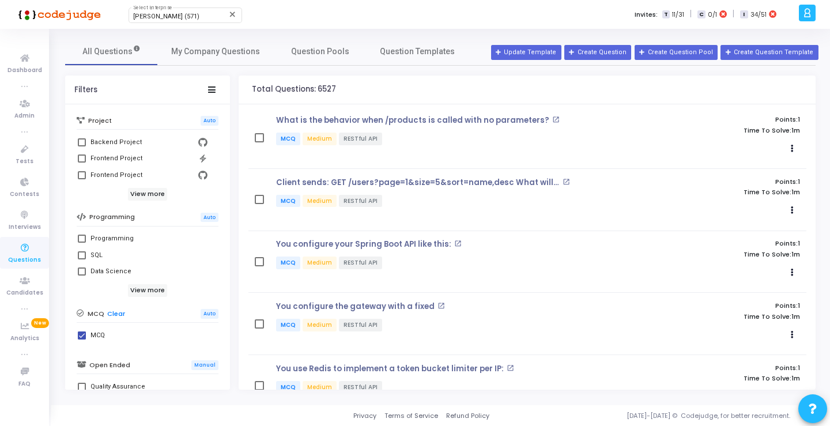
scroll to position [145, 0]
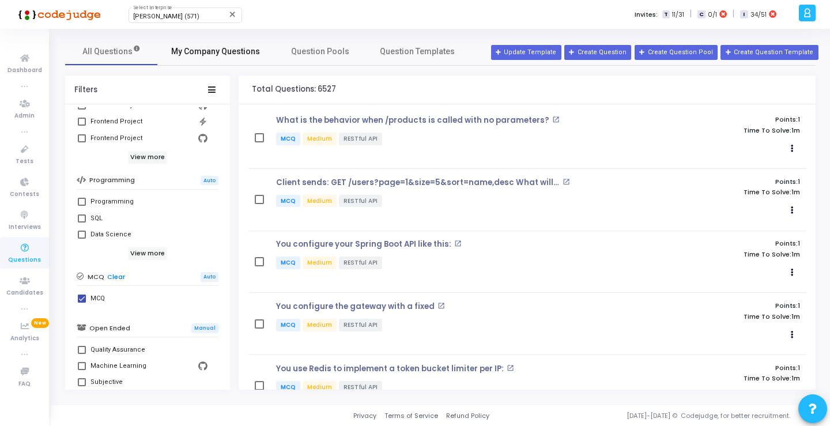
click at [210, 55] on span "My Company Questions" at bounding box center [215, 52] width 89 height 12
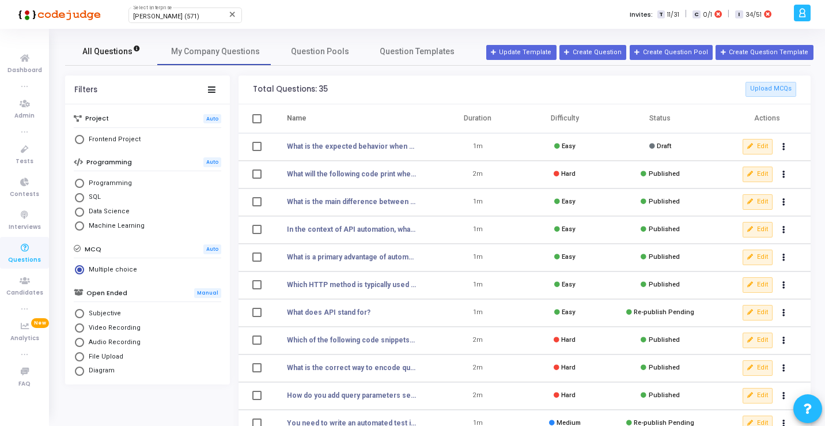
click at [111, 55] on span "All Questions" at bounding box center [111, 52] width 58 height 12
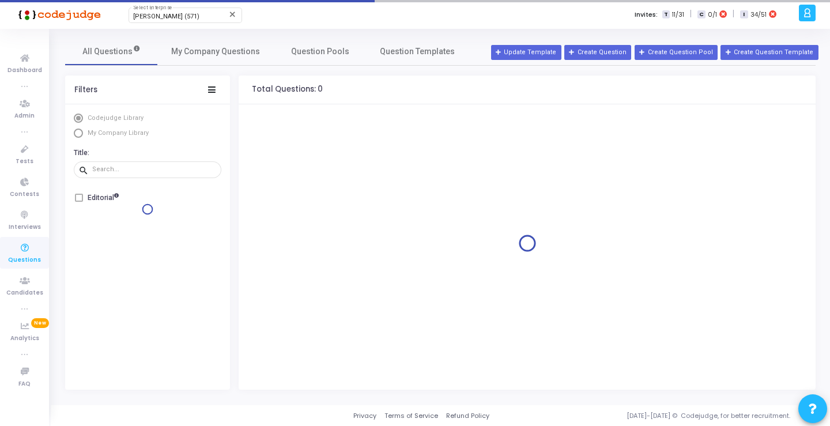
click at [126, 134] on span "My Company Library" at bounding box center [118, 132] width 61 height 7
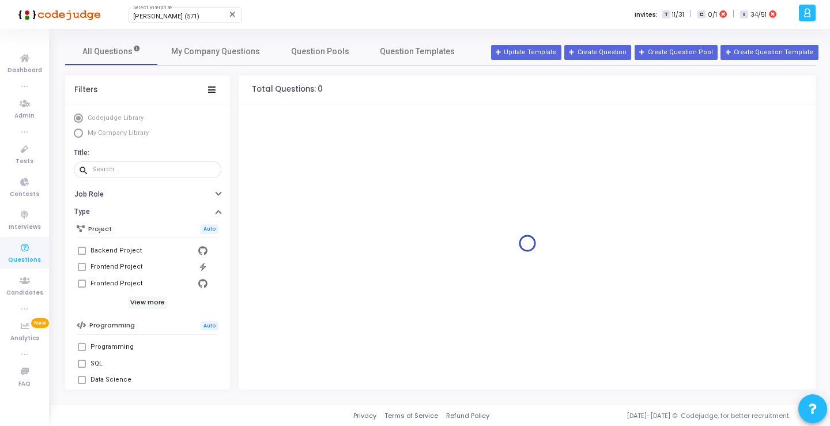
click at [126, 134] on span "My Company Library" at bounding box center [118, 132] width 61 height 7
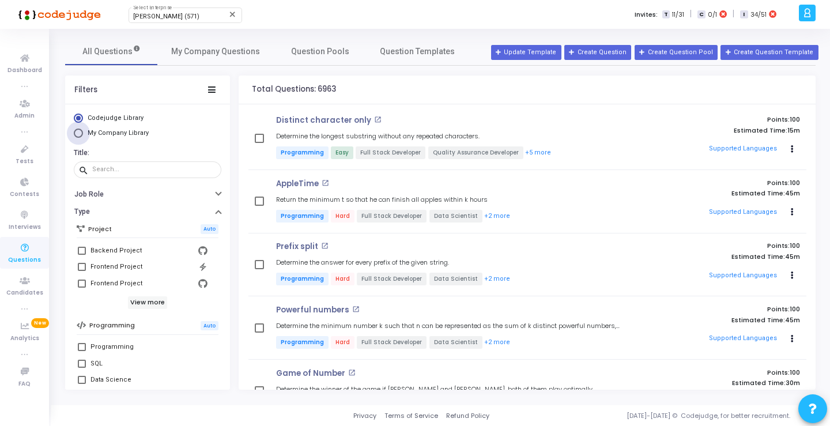
click at [126, 135] on span "My Company Library" at bounding box center [118, 132] width 61 height 7
click at [83, 135] on input "My Company Library" at bounding box center [78, 133] width 9 height 9
radio input "true"
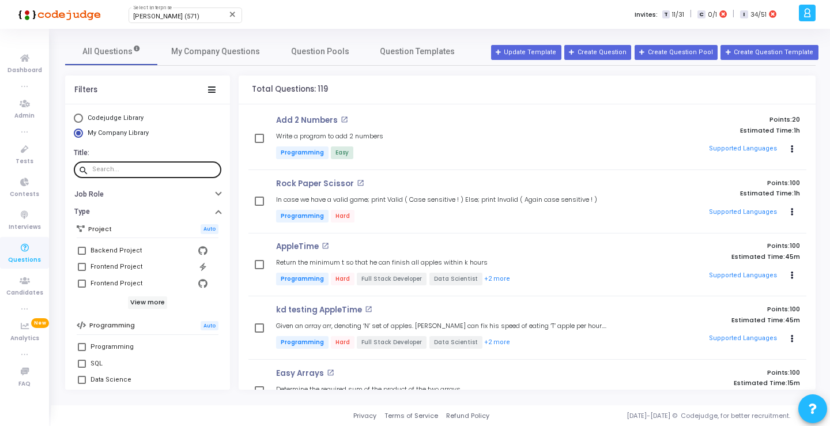
click at [146, 170] on input "text" at bounding box center [154, 169] width 124 height 7
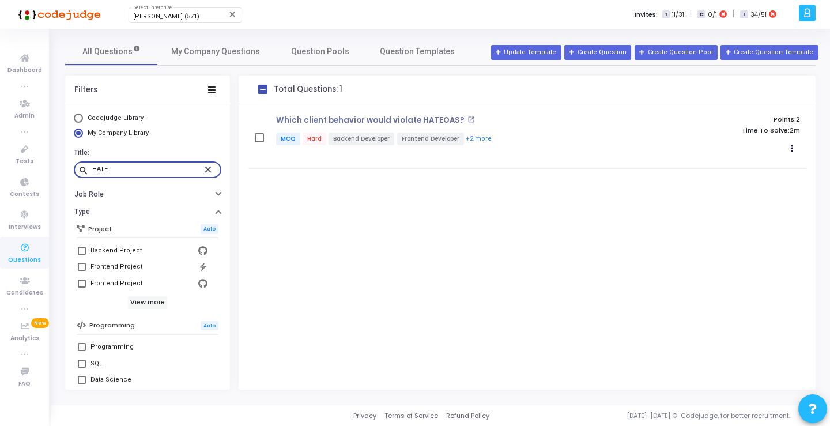
type input "HATE"
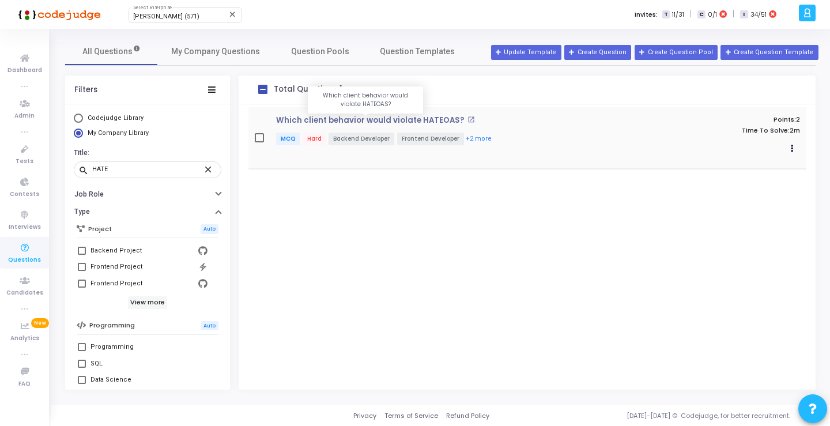
click at [421, 116] on p "Which client behavior would violate HATEOAS?" at bounding box center [370, 120] width 188 height 9
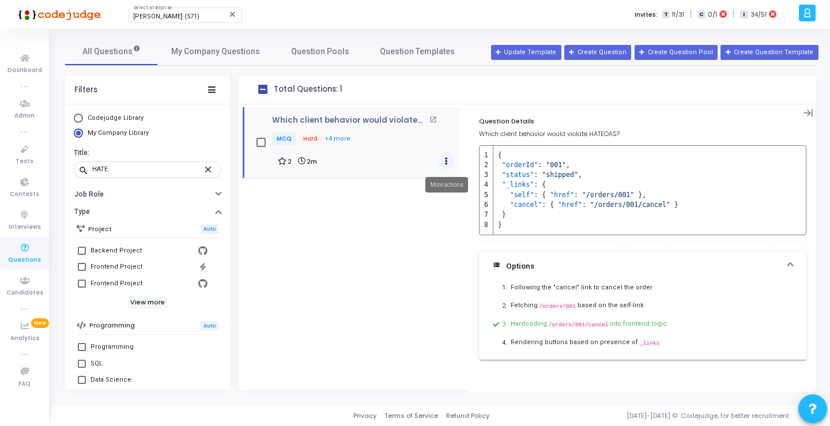
click at [444, 157] on button "Actions" at bounding box center [446, 161] width 16 height 16
click at [398, 254] on div "Which client behavior would violate HATEOAS? open_in_new MCQ Hard +4 more 2 2m" at bounding box center [354, 246] width 231 height 285
click at [21, 143] on icon at bounding box center [25, 149] width 24 height 14
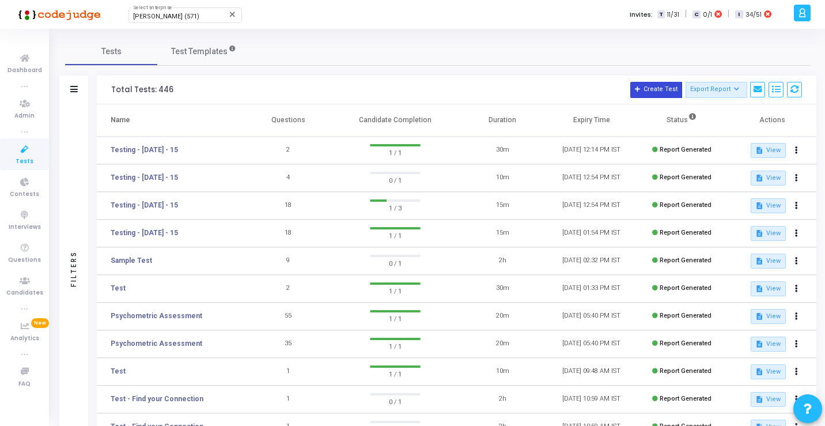
click at [662, 93] on button "Create Test" at bounding box center [656, 90] width 52 height 16
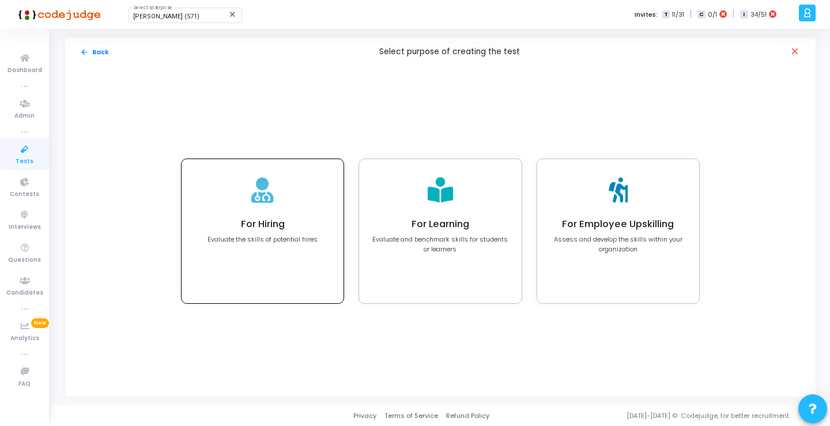
click at [339, 213] on div "For Hiring Evaluate the skills of potential hires" at bounding box center [263, 231] width 162 height 144
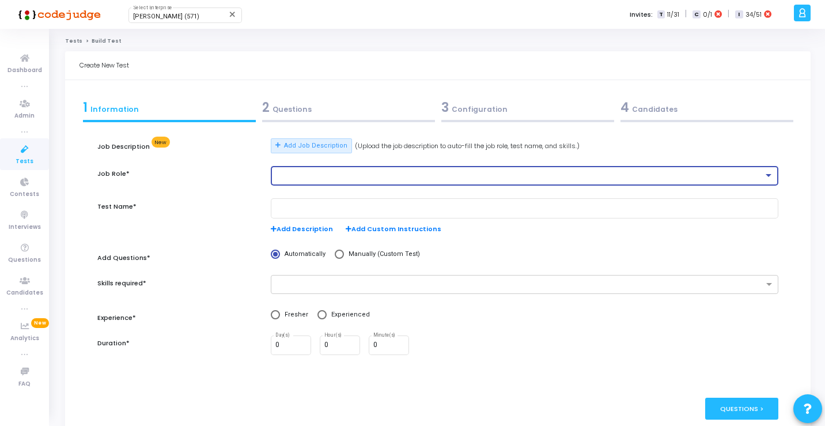
click at [325, 178] on div at bounding box center [519, 176] width 488 height 8
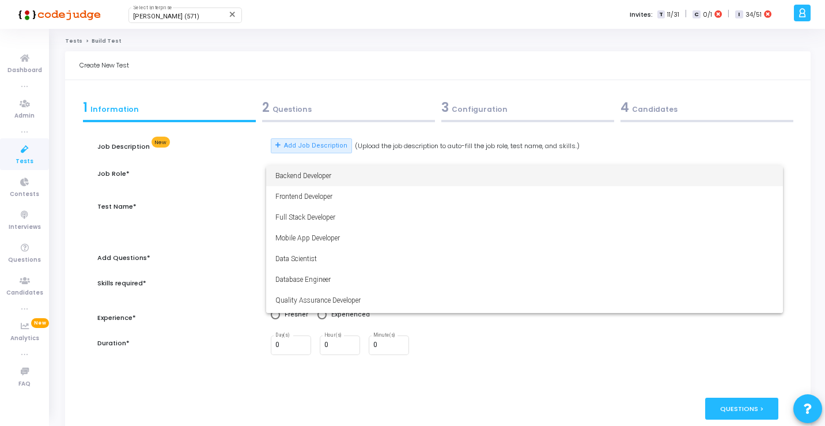
click at [28, 161] on div at bounding box center [412, 213] width 825 height 426
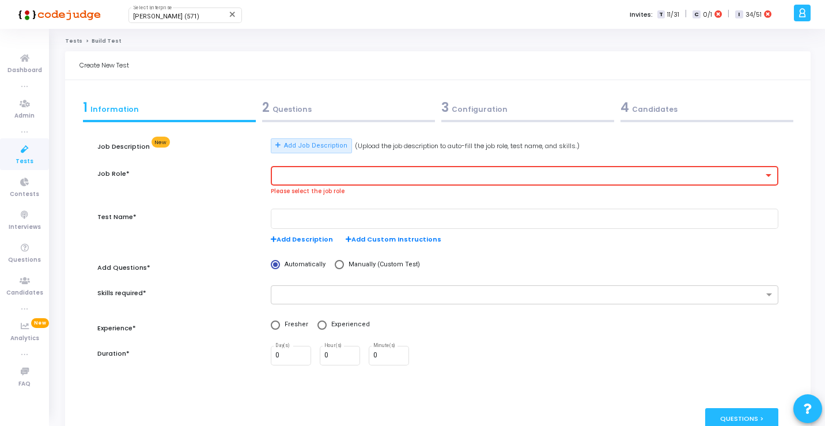
click at [20, 155] on icon at bounding box center [25, 149] width 24 height 14
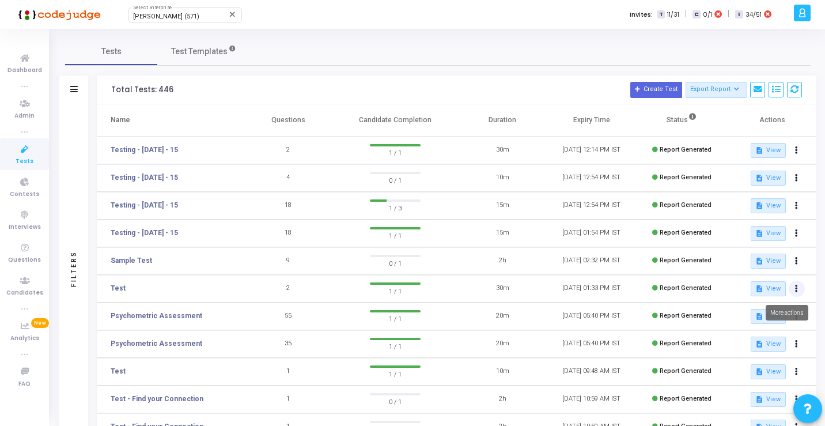
click at [797, 284] on button at bounding box center [797, 289] width 16 height 16
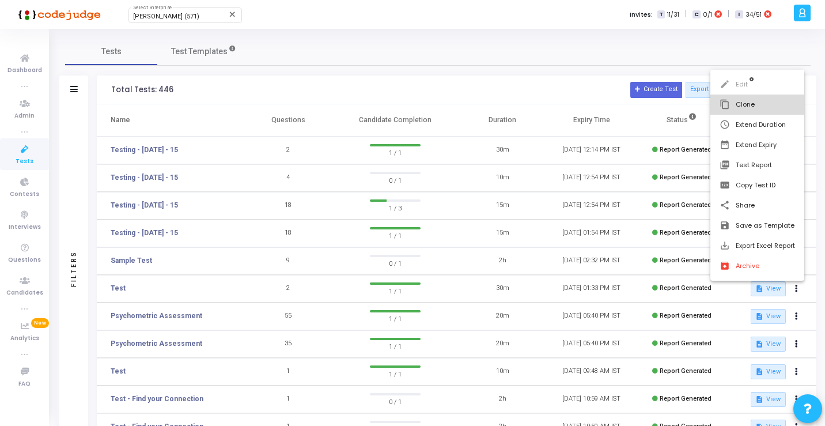
click at [760, 100] on button "content_copy Clone" at bounding box center [758, 105] width 94 height 20
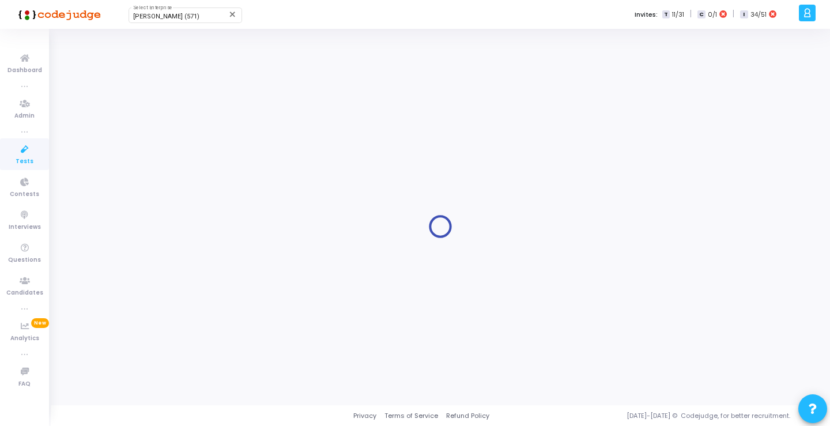
type input "Test"
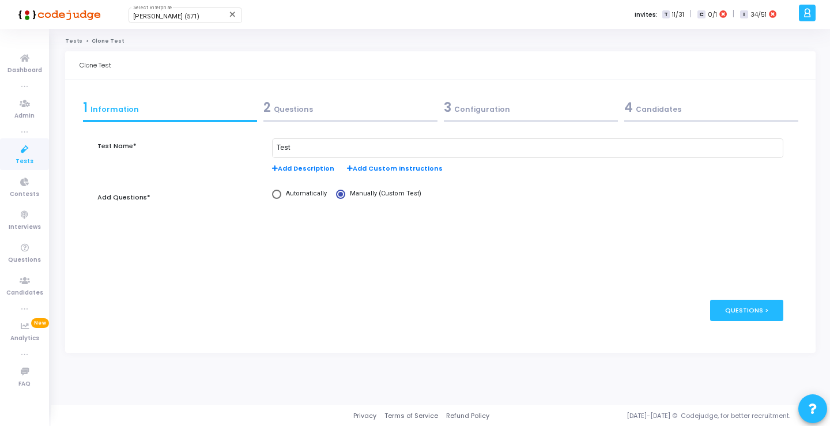
click at [300, 103] on div "2 Questions" at bounding box center [350, 107] width 174 height 19
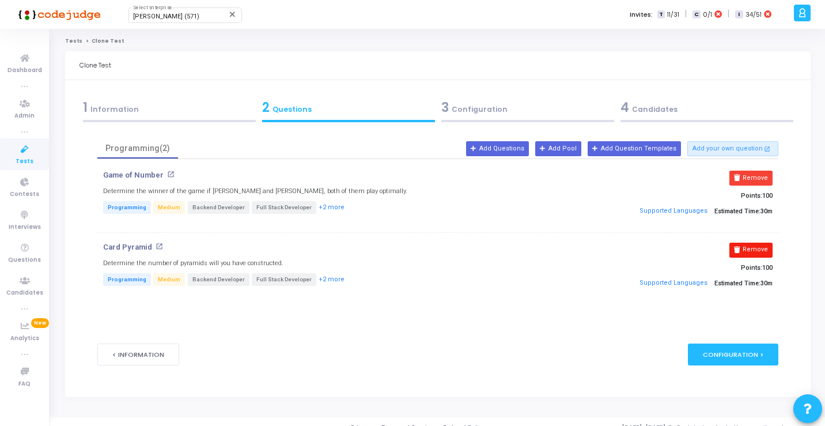
click at [764, 246] on button "Remove" at bounding box center [751, 250] width 43 height 15
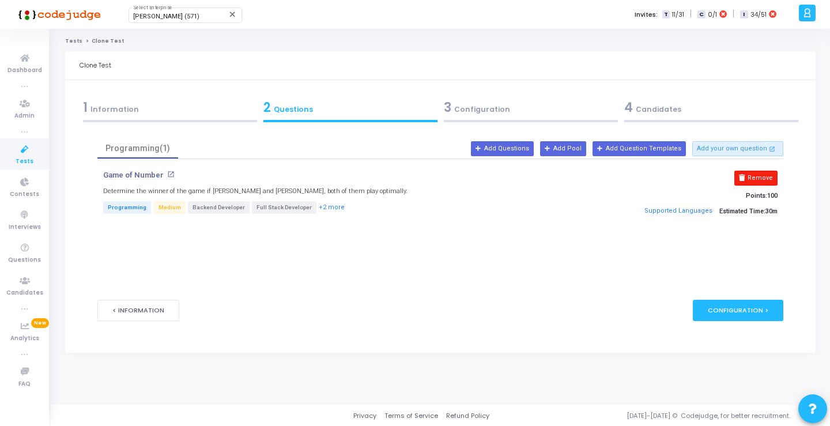
click at [757, 173] on button "Remove" at bounding box center [755, 178] width 43 height 15
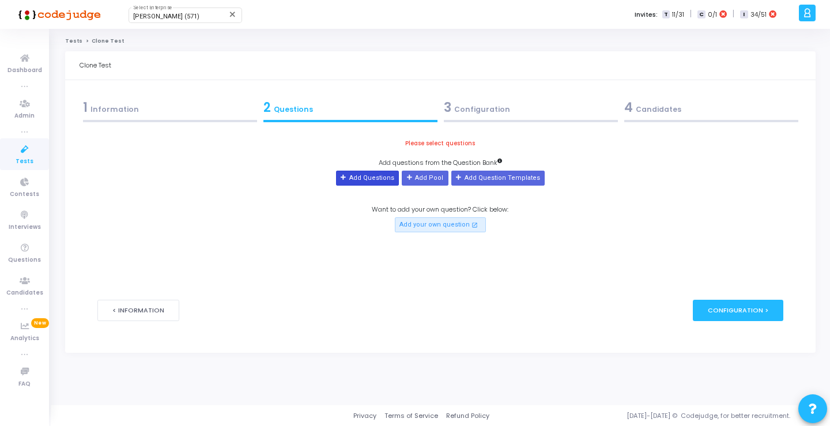
click at [368, 183] on button "Add Questions" at bounding box center [367, 178] width 63 height 15
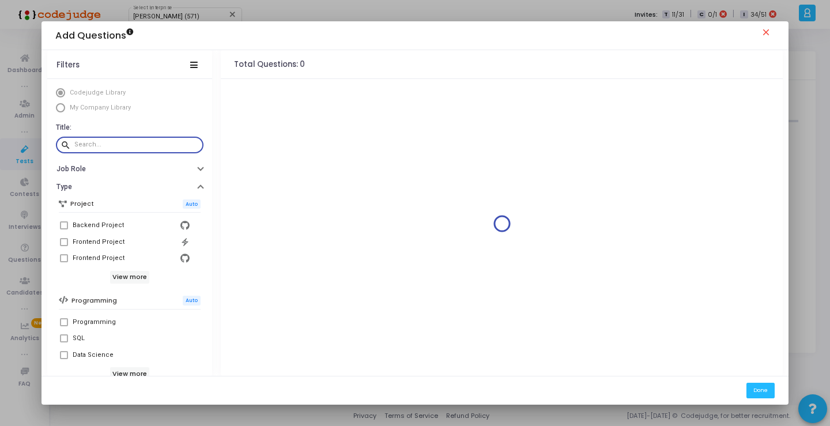
click at [160, 143] on input "text" at bounding box center [136, 144] width 124 height 7
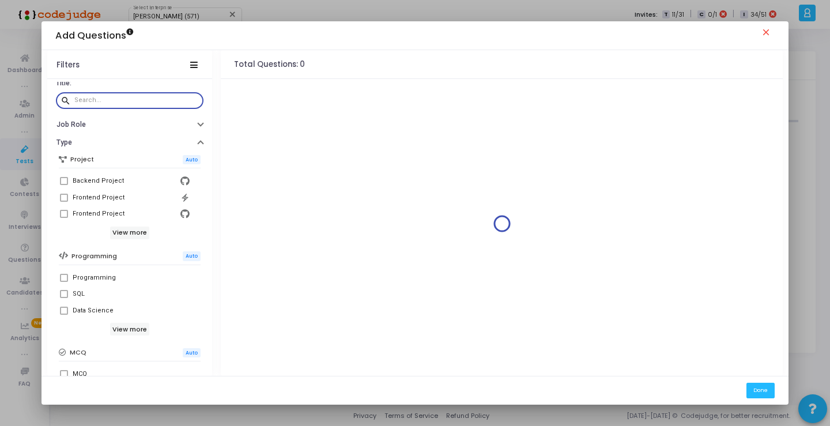
scroll to position [122, 0]
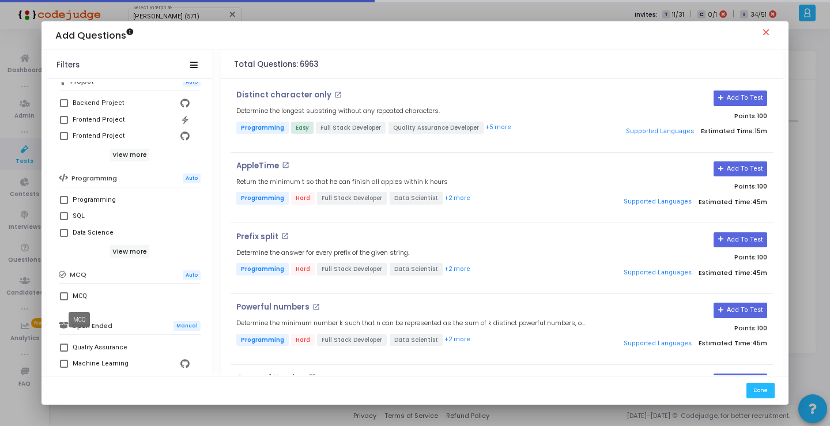
click at [77, 296] on div "MCQ" at bounding box center [80, 296] width 14 height 14
click at [64, 300] on input "MCQ" at bounding box center [63, 300] width 1 height 1
checkbox input "true"
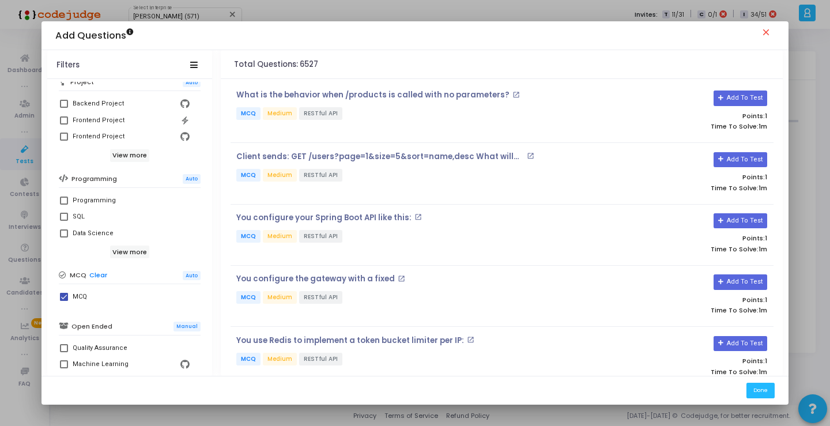
scroll to position [0, 0]
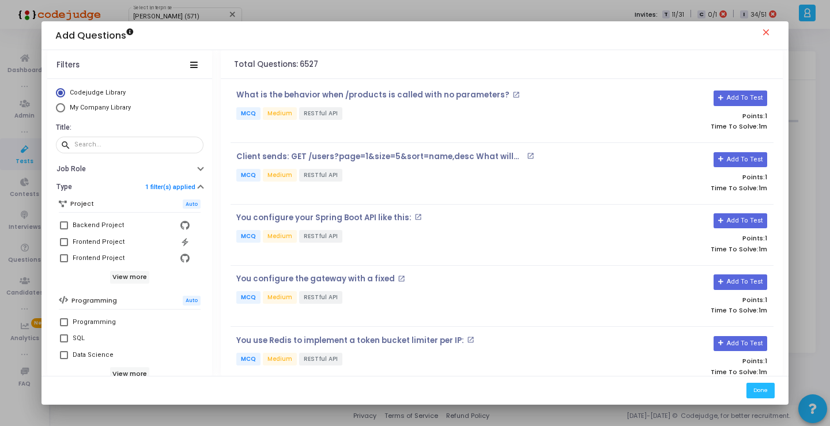
click at [105, 106] on span "My Company Library" at bounding box center [100, 107] width 61 height 7
click at [65, 106] on input "My Company Library" at bounding box center [60, 107] width 9 height 9
radio input "true"
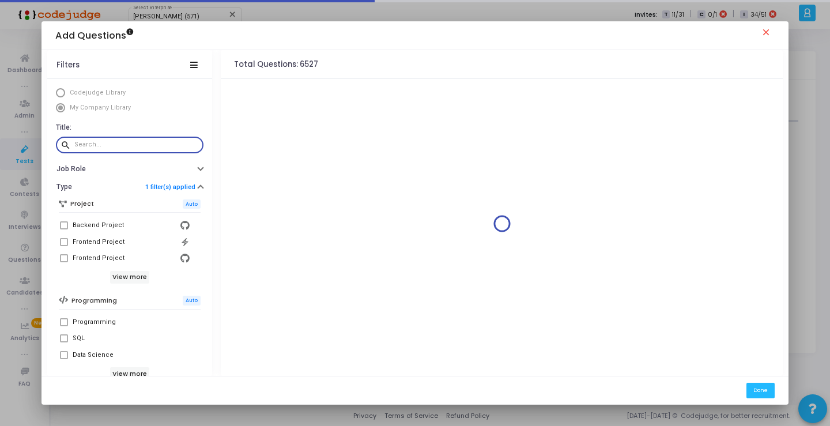
click at [134, 143] on input "text" at bounding box center [136, 144] width 124 height 7
type input "H"
click at [738, 100] on div at bounding box center [502, 224] width 543 height 284
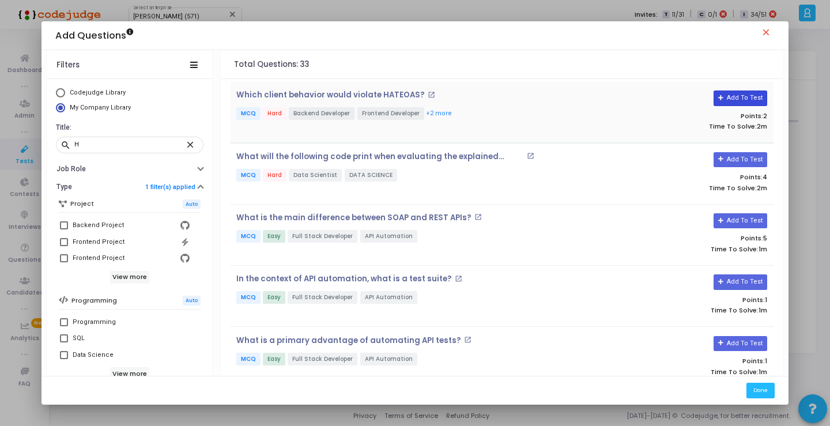
click at [737, 100] on button "Add To Test" at bounding box center [740, 97] width 54 height 15
click at [758, 394] on button "Done" at bounding box center [760, 391] width 28 height 16
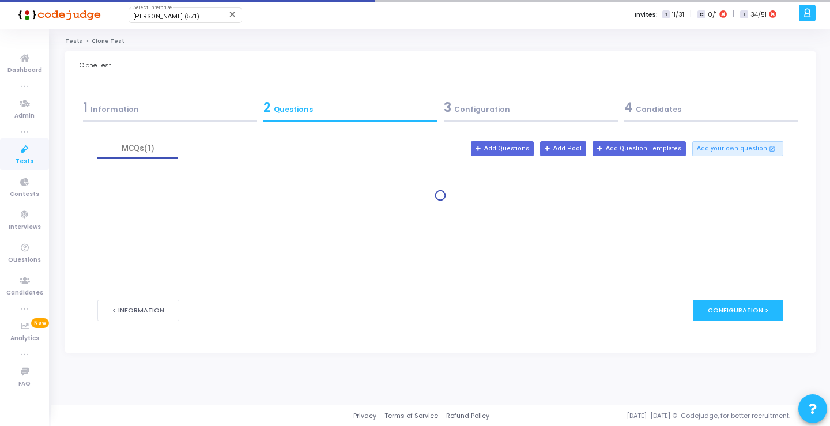
click at [540, 122] on div at bounding box center [531, 121] width 174 height 2
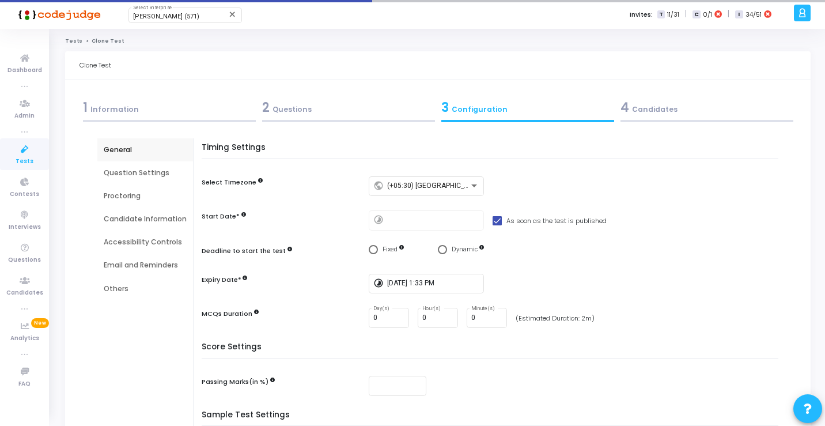
click at [674, 111] on div "4 Candidates" at bounding box center [707, 107] width 173 height 19
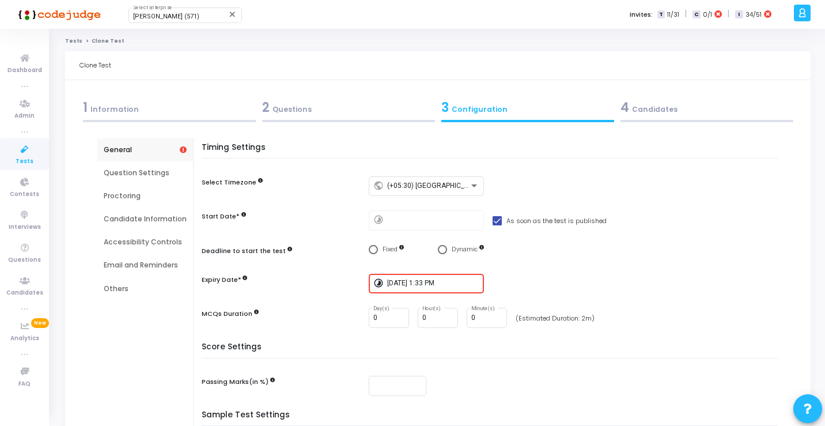
click at [198, 107] on div "1 Information" at bounding box center [169, 107] width 173 height 19
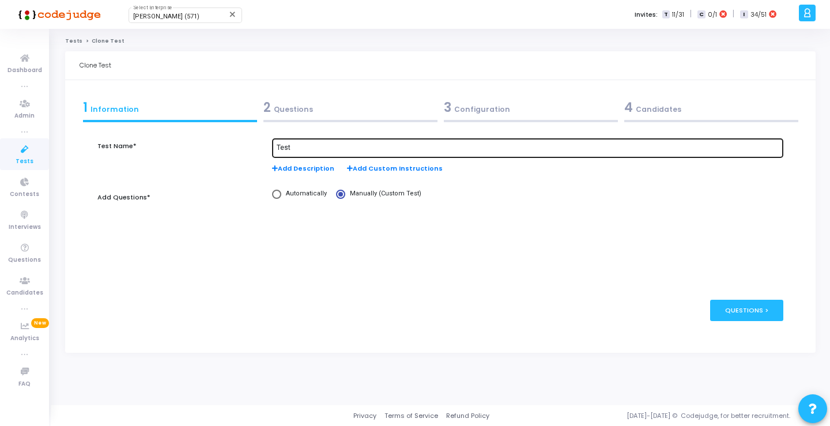
click at [288, 149] on input "Test" at bounding box center [528, 148] width 502 height 8
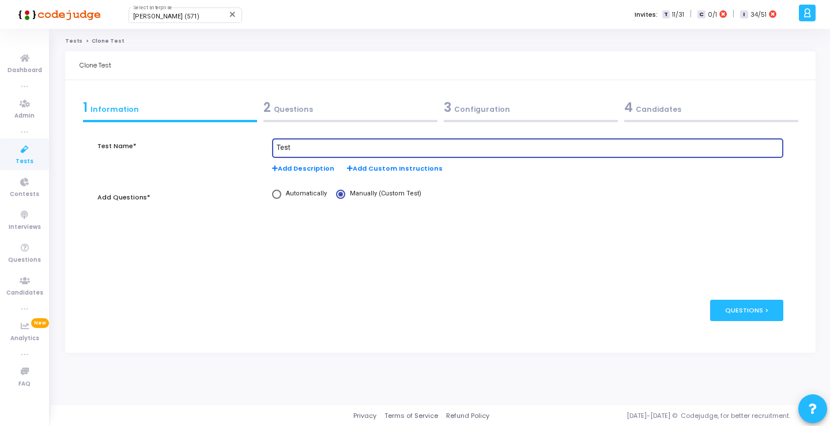
click at [318, 148] on input "Test" at bounding box center [528, 148] width 502 height 8
type input "Test MCQ"
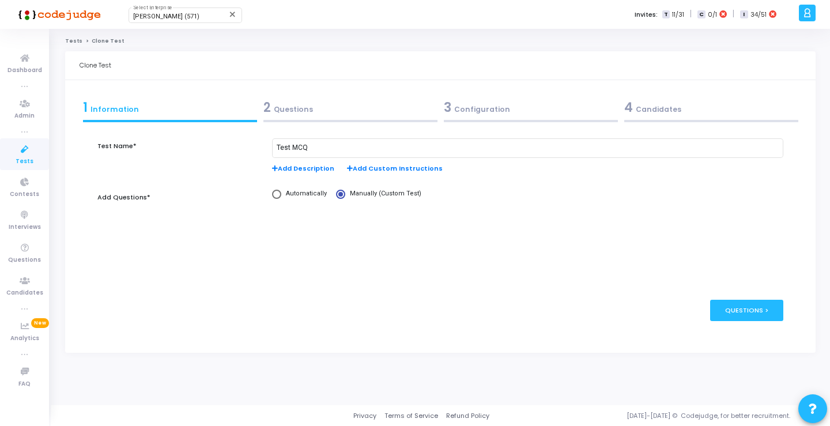
click at [475, 107] on div "3 Configuration" at bounding box center [531, 107] width 174 height 19
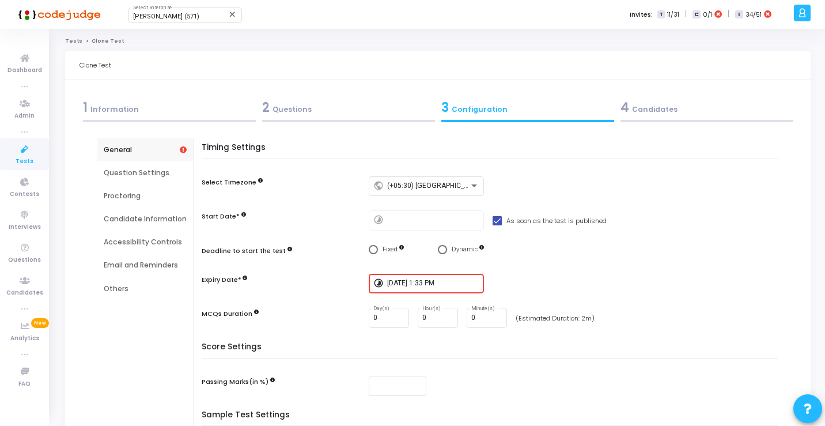
click at [430, 286] on input "6/25/2025, 1:33 PM" at bounding box center [433, 284] width 92 height 8
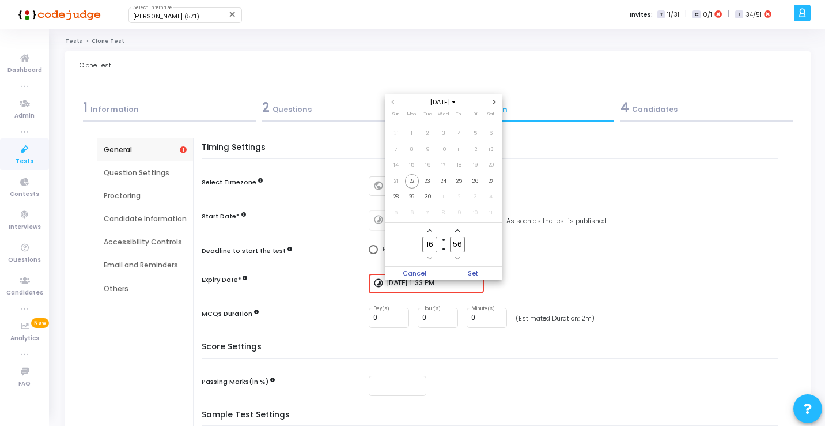
click at [429, 226] on span "Add a hour" at bounding box center [430, 231] width 10 height 10
type input "17"
click at [474, 274] on span "Set" at bounding box center [473, 273] width 59 height 13
type input "9/22/2025, 5:56 PM"
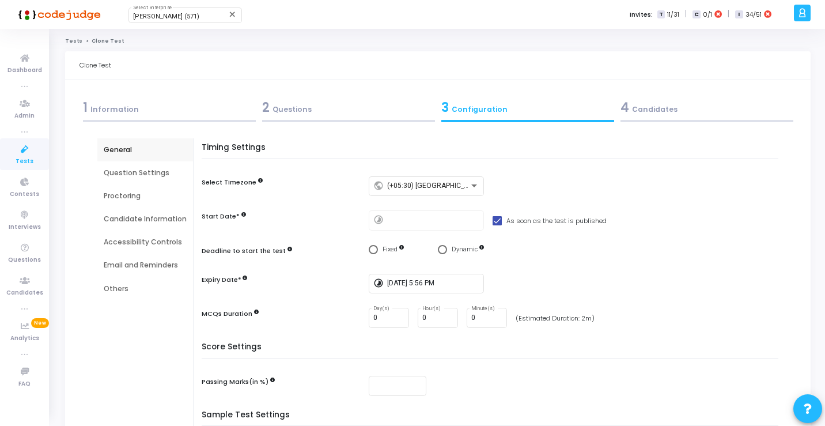
click at [667, 124] on div "4 Candidates" at bounding box center [706, 110] width 179 height 31
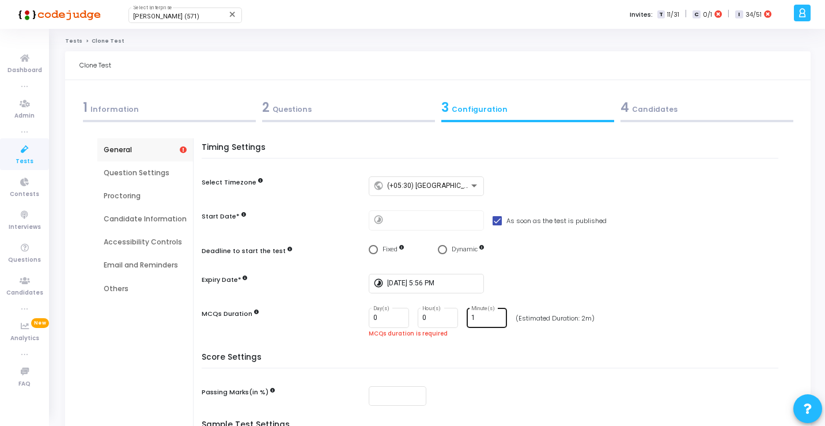
click at [495, 315] on input "1" at bounding box center [486, 318] width 31 height 8
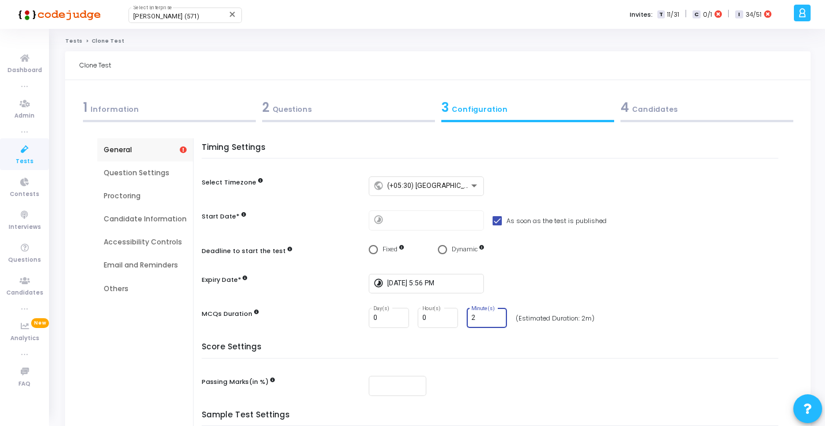
click at [495, 315] on input "2" at bounding box center [486, 318] width 31 height 8
click at [495, 315] on input "3" at bounding box center [486, 318] width 31 height 8
click at [495, 315] on input "4" at bounding box center [486, 318] width 31 height 8
click at [495, 315] on input "5" at bounding box center [486, 318] width 31 height 8
click at [495, 315] on input "6" at bounding box center [486, 318] width 31 height 8
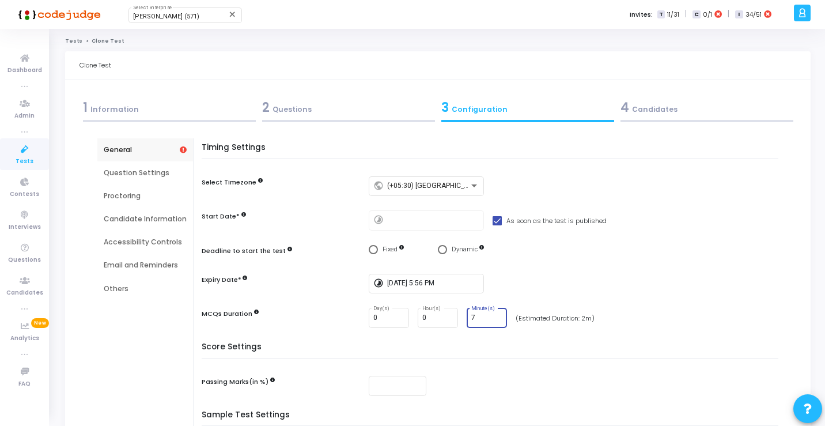
type input "7"
click at [495, 315] on input "7" at bounding box center [486, 318] width 31 height 8
click at [656, 105] on div "4 Candidates" at bounding box center [707, 107] width 173 height 19
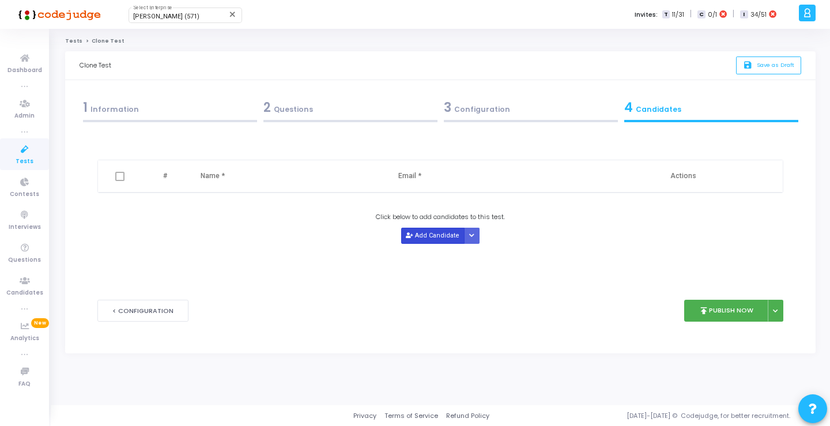
click at [439, 231] on button "Add Candidate" at bounding box center [432, 236] width 63 height 16
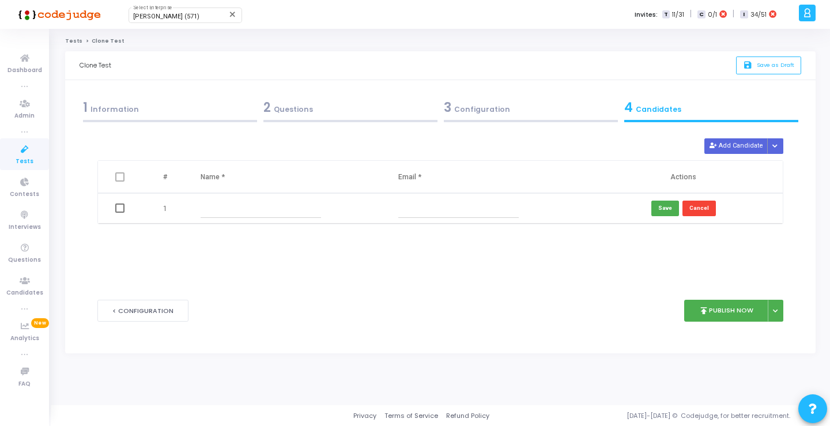
click at [277, 210] on input "text" at bounding box center [261, 208] width 121 height 19
type input "yash"
type input "yash.mittal@skuad.io"
click at [667, 207] on button "Save" at bounding box center [665, 209] width 28 height 16
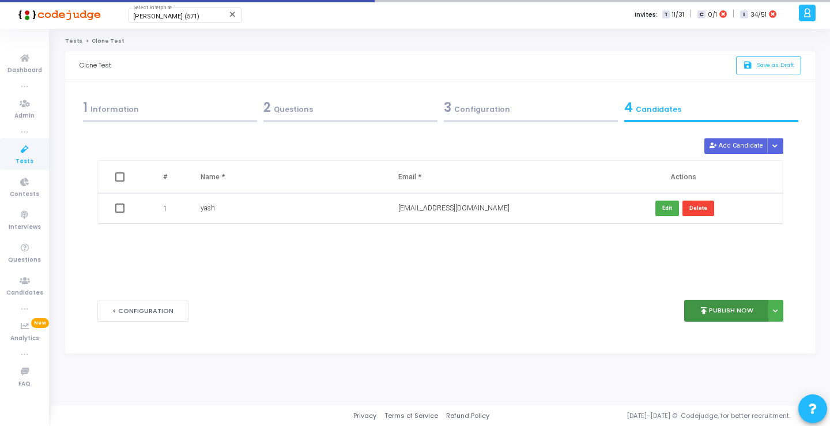
click at [720, 315] on button "publish Publish Now" at bounding box center [726, 311] width 85 height 22
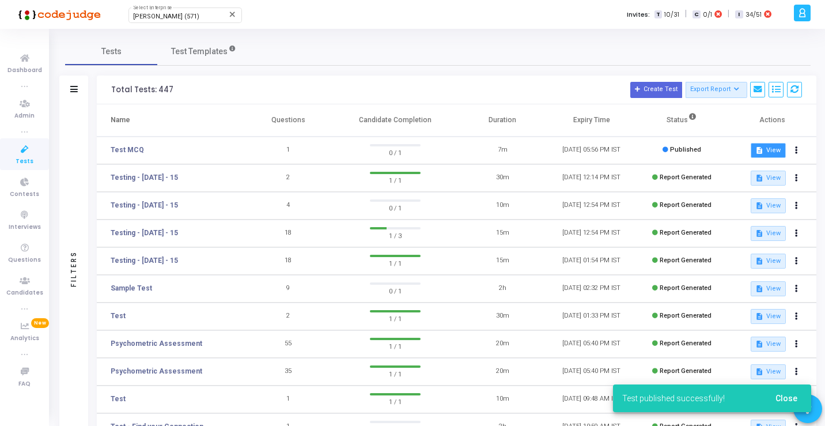
click at [773, 152] on button "description View" at bounding box center [768, 150] width 35 height 15
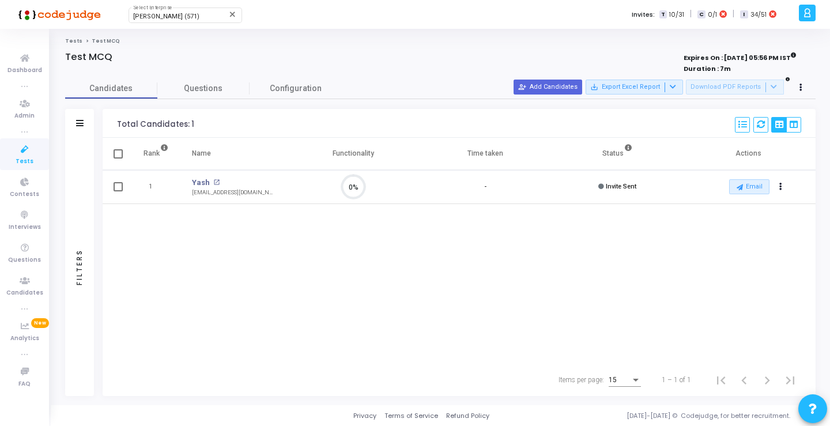
scroll to position [24, 29]
click at [781, 188] on icon "Actions" at bounding box center [780, 187] width 3 height 6
click at [750, 247] on button "content_copy Copy Test Invite Link" at bounding box center [738, 249] width 96 height 19
click at [149, 17] on span "[PERSON_NAME] (571)" at bounding box center [166, 16] width 66 height 7
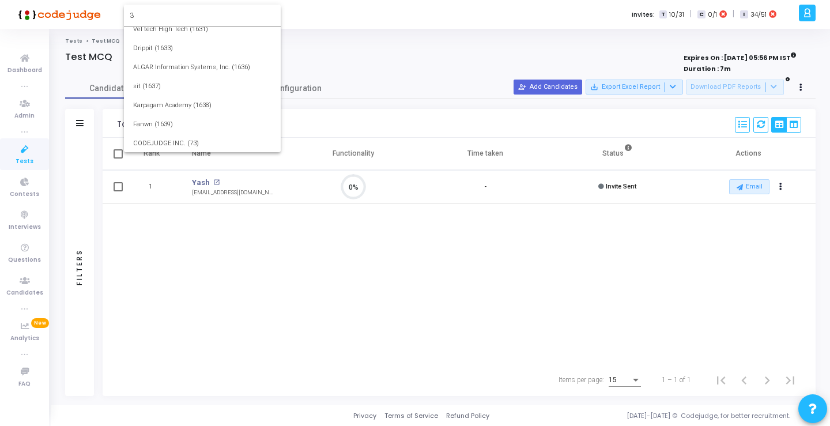
scroll to position [0, 0]
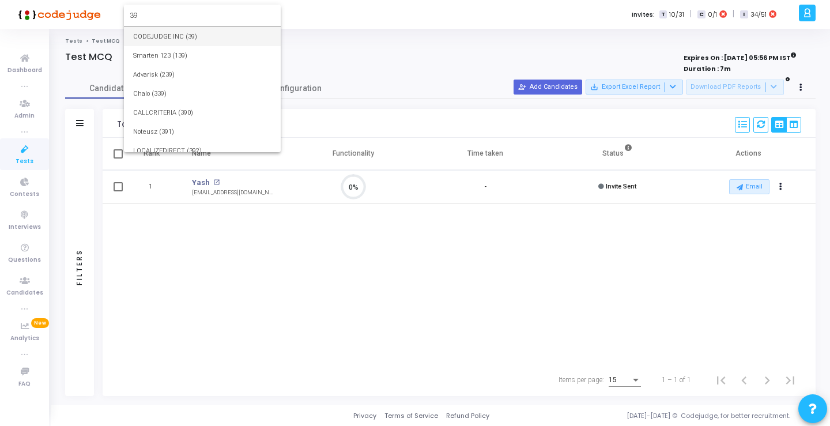
type input "39"
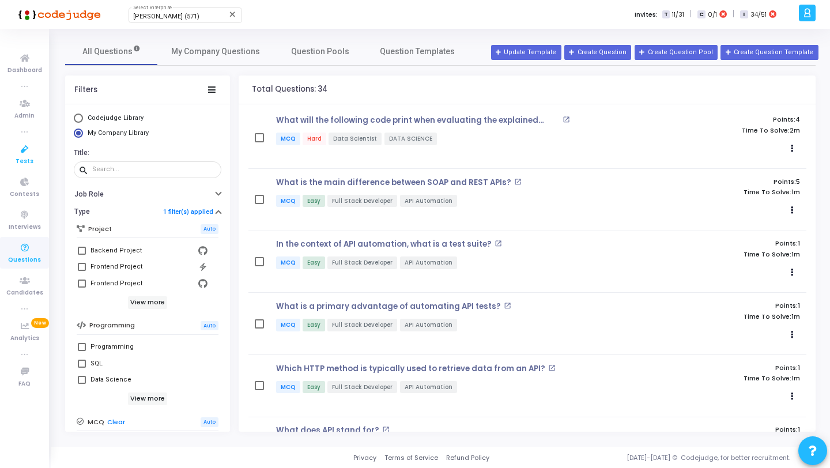
scroll to position [63, 0]
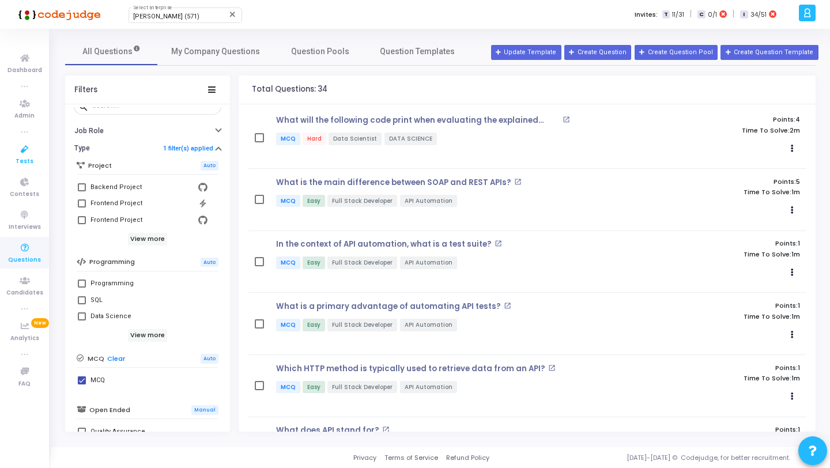
click at [18, 156] on icon at bounding box center [25, 149] width 24 height 14
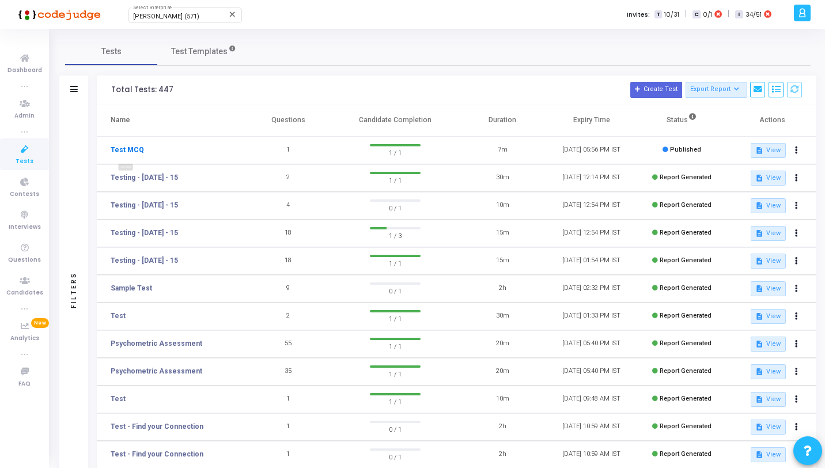
click at [130, 147] on link "Test MCQ" at bounding box center [127, 150] width 33 height 10
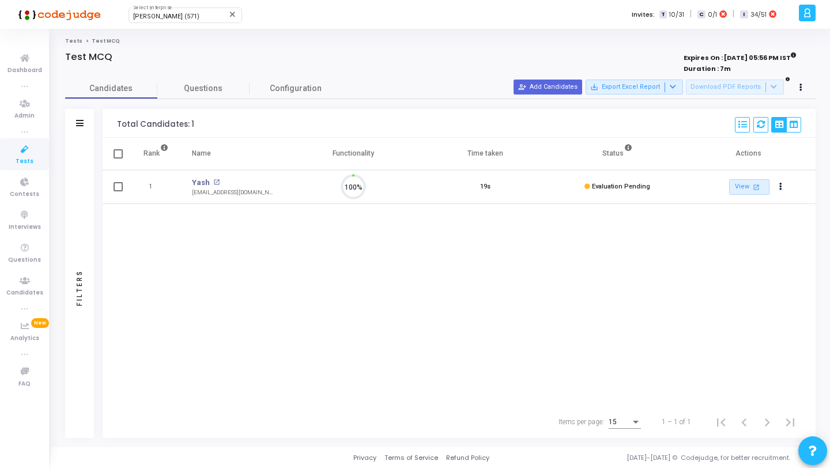
scroll to position [24, 29]
click at [217, 90] on span "Questions" at bounding box center [203, 88] width 92 height 12
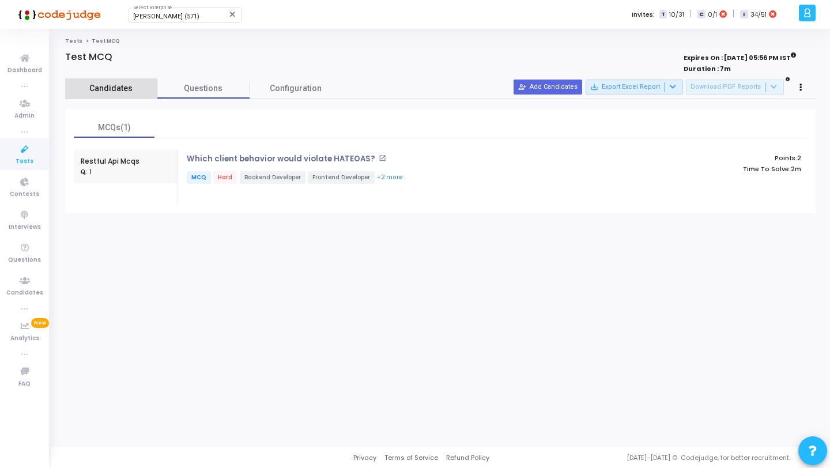
click at [103, 82] on link "Candidates" at bounding box center [111, 88] width 92 height 20
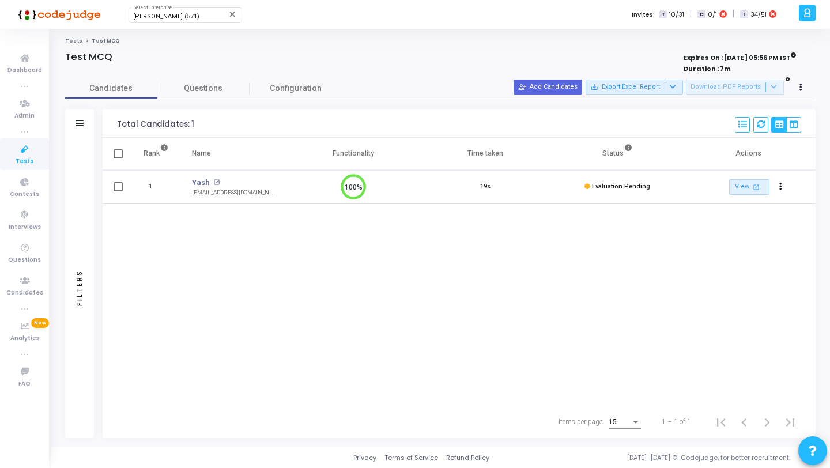
click at [206, 175] on td "Yash open_in_new [EMAIL_ADDRESS][DOMAIN_NAME]" at bounding box center [233, 187] width 107 height 34
click at [205, 178] on link "Yash" at bounding box center [201, 183] width 18 height 12
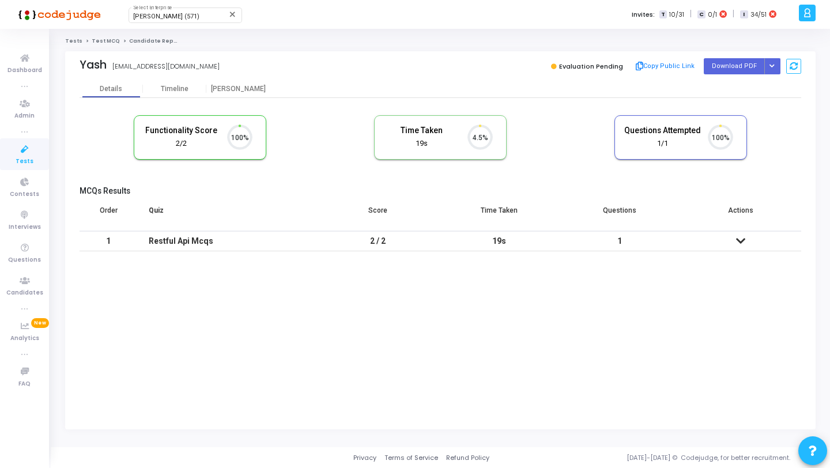
scroll to position [24, 29]
click at [305, 239] on div "Restful Api Mcqs" at bounding box center [227, 241] width 157 height 19
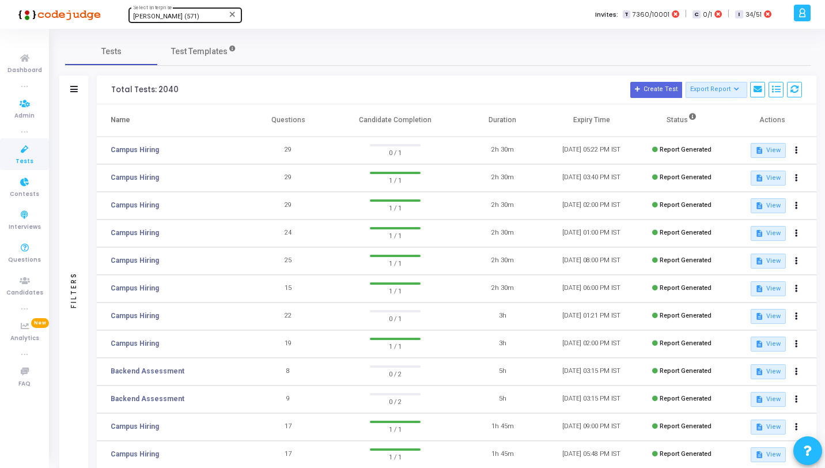
click at [178, 20] on span "[PERSON_NAME] (571)" at bounding box center [166, 16] width 66 height 7
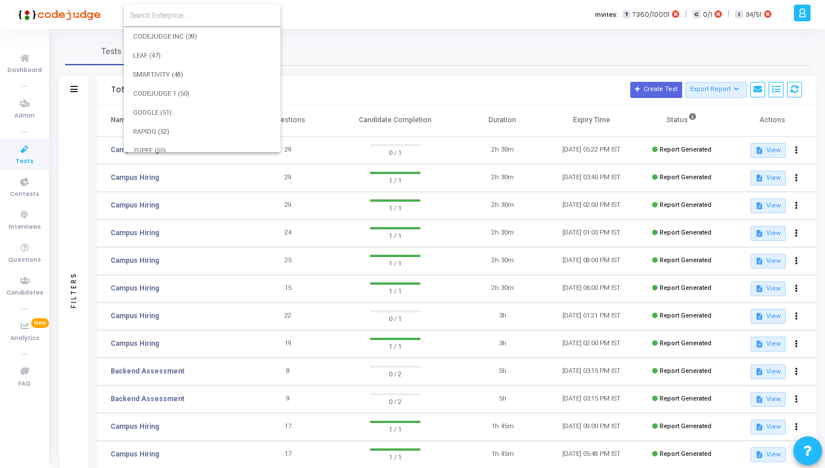
scroll to position [9563, 0]
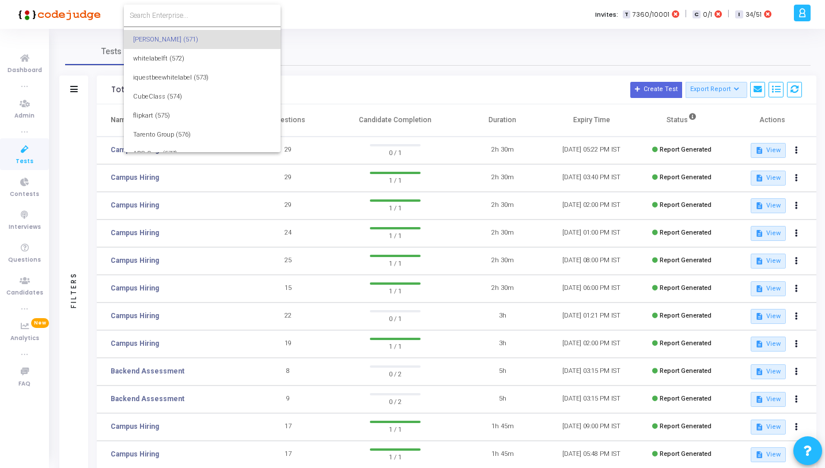
click at [190, 17] on input at bounding box center [202, 15] width 145 height 10
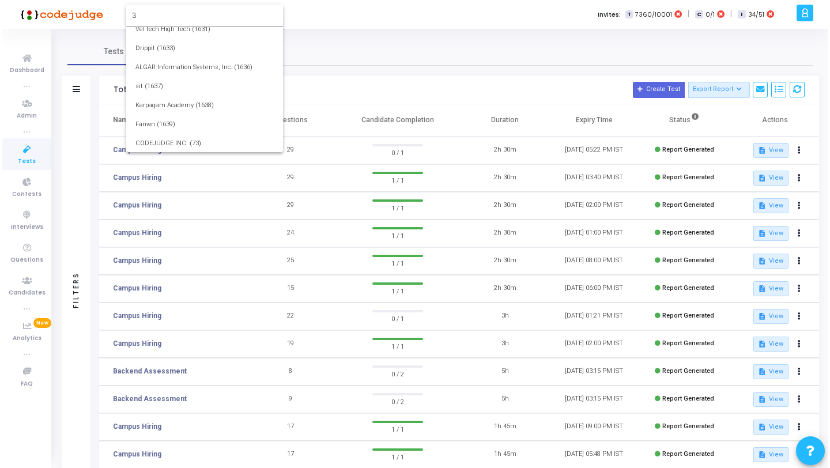
scroll to position [0, 0]
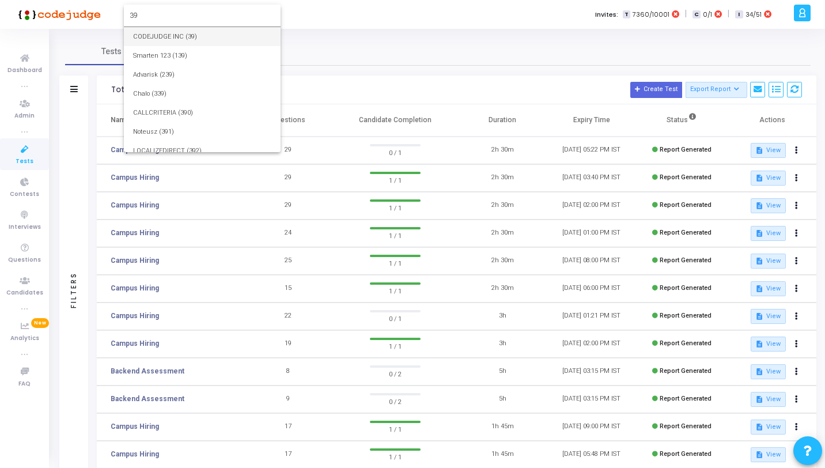
type input "39"
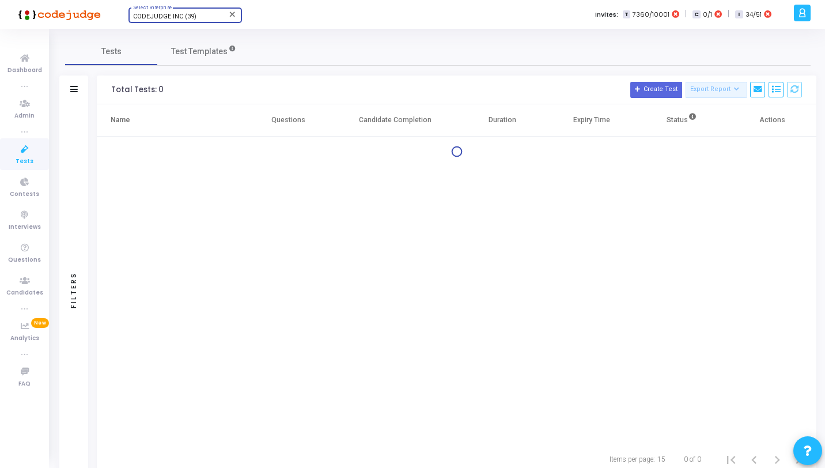
click at [86, 222] on div "Filters" at bounding box center [73, 289] width 29 height 371
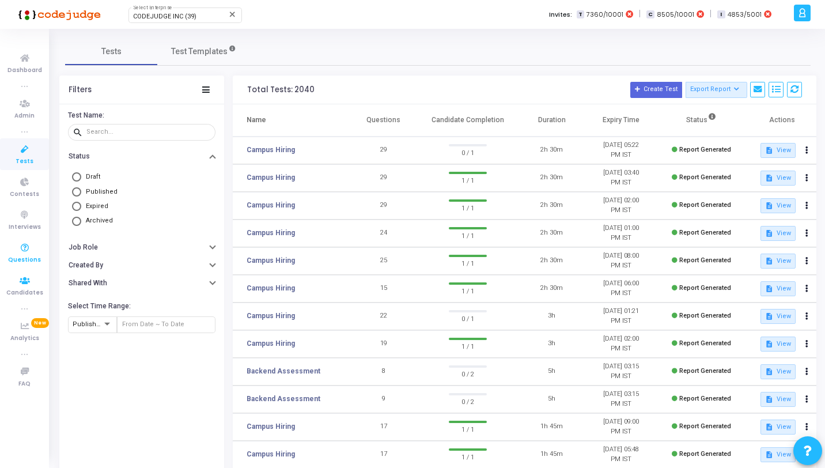
click at [30, 251] on icon at bounding box center [25, 248] width 24 height 14
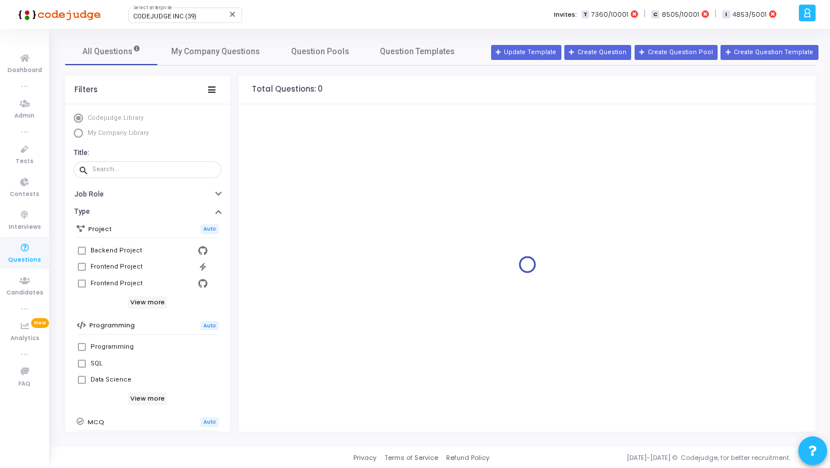
click at [131, 139] on mat-radio-button "My Company Library" at bounding box center [148, 135] width 148 height 12
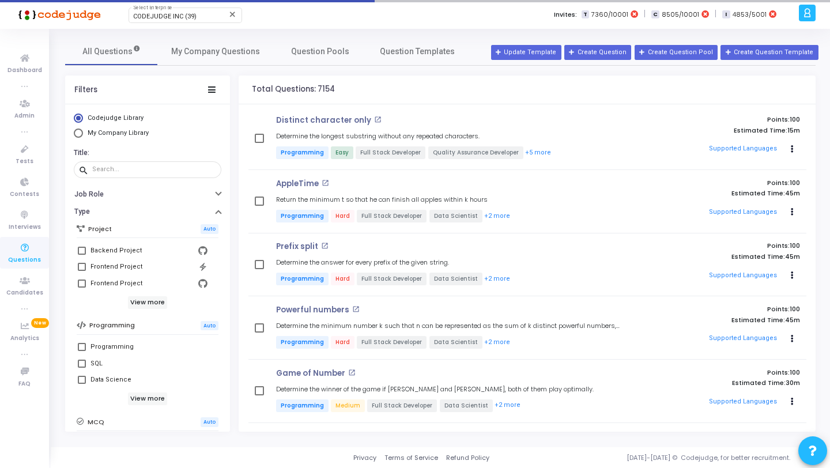
click at [137, 134] on span "My Company Library" at bounding box center [118, 132] width 61 height 7
click at [83, 134] on input "My Company Library" at bounding box center [78, 133] width 9 height 9
radio input "true"
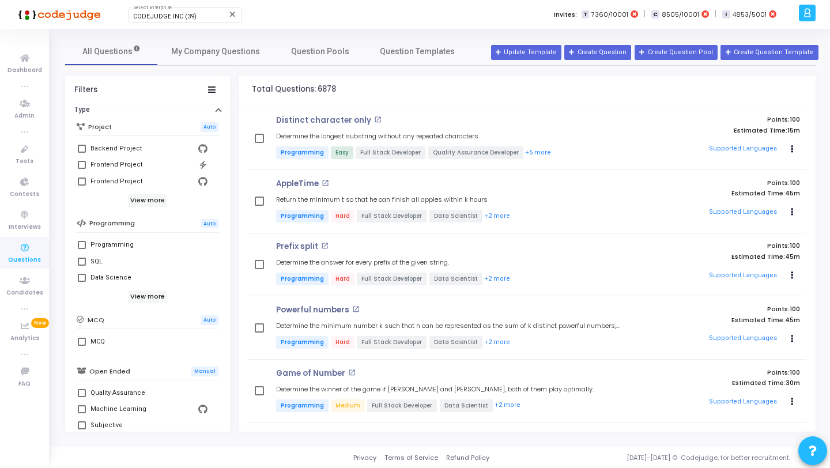
scroll to position [119, 0]
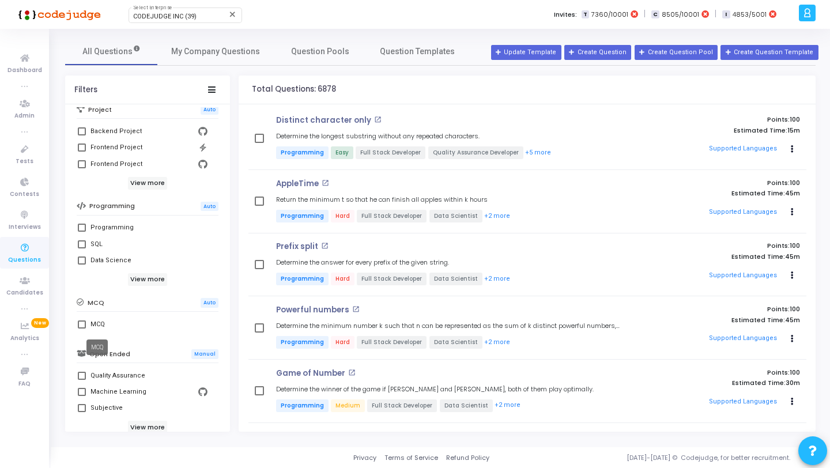
click at [100, 324] on div "MCQ" at bounding box center [97, 325] width 14 height 14
click at [82, 328] on input "MCQ" at bounding box center [81, 328] width 1 height 1
checkbox input "true"
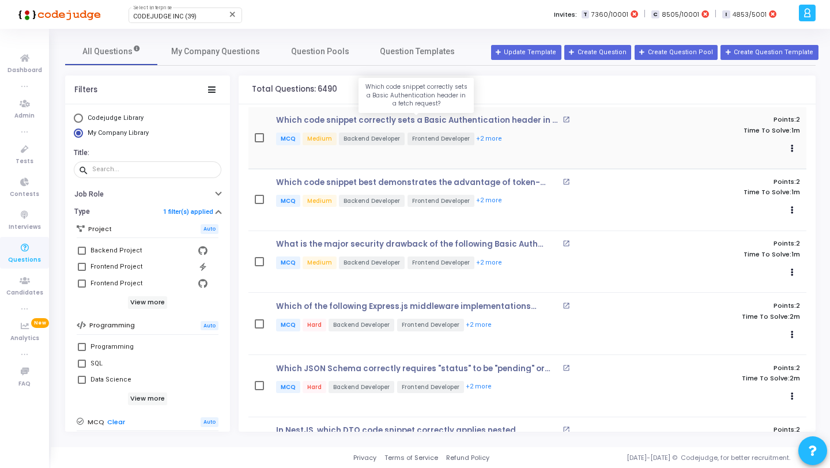
click at [389, 118] on p "Which code snippet correctly sets a Basic Authentication header in a fetch requ…" at bounding box center [418, 120] width 284 height 9
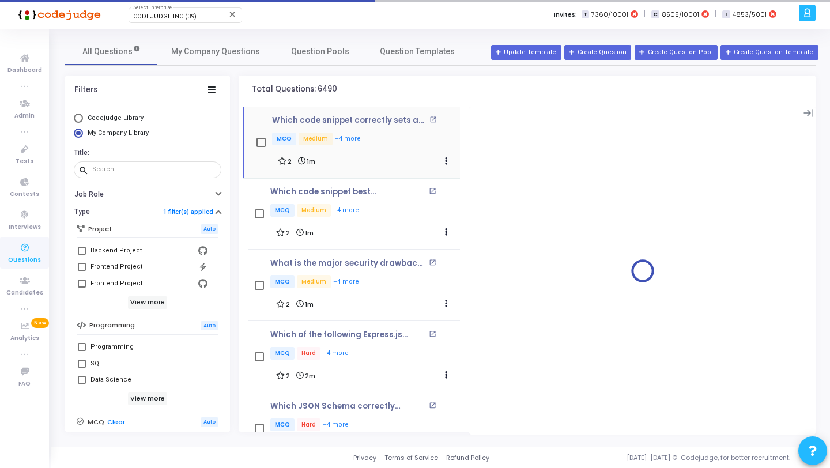
click at [429, 120] on mat-icon "open_in_new" at bounding box center [432, 119] width 7 height 7
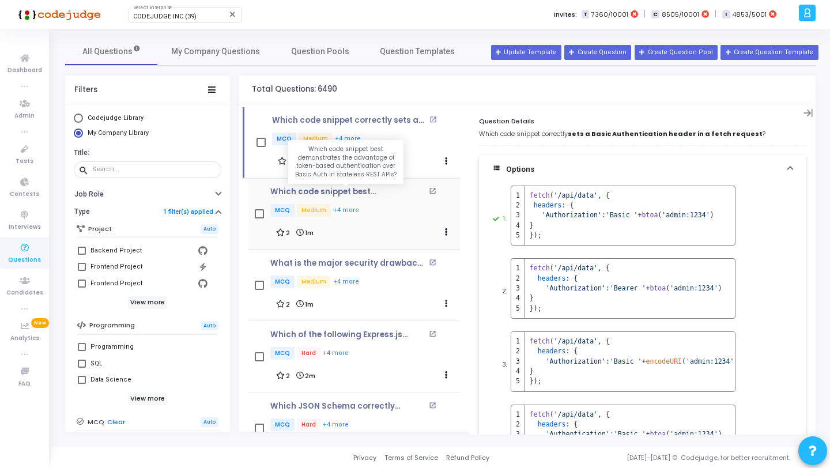
click at [384, 189] on p "Which code snippet best demonstrates the advantage of token-based authenticatio…" at bounding box center [348, 191] width 156 height 9
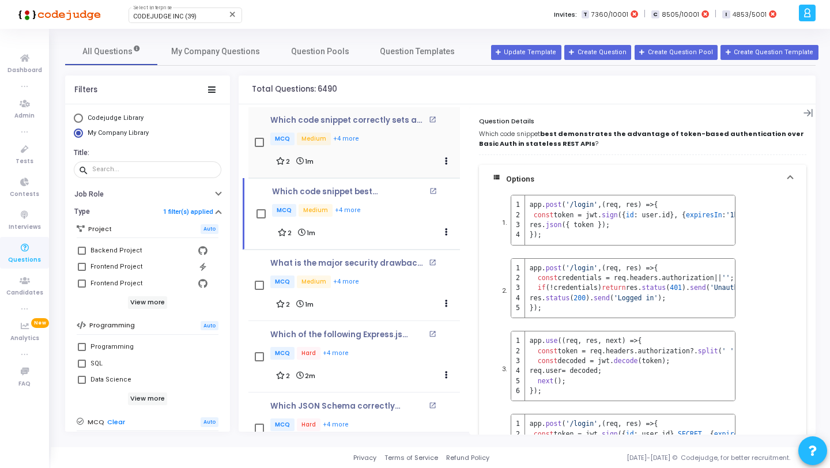
click at [429, 122] on mat-icon "open_in_new" at bounding box center [432, 119] width 7 height 7
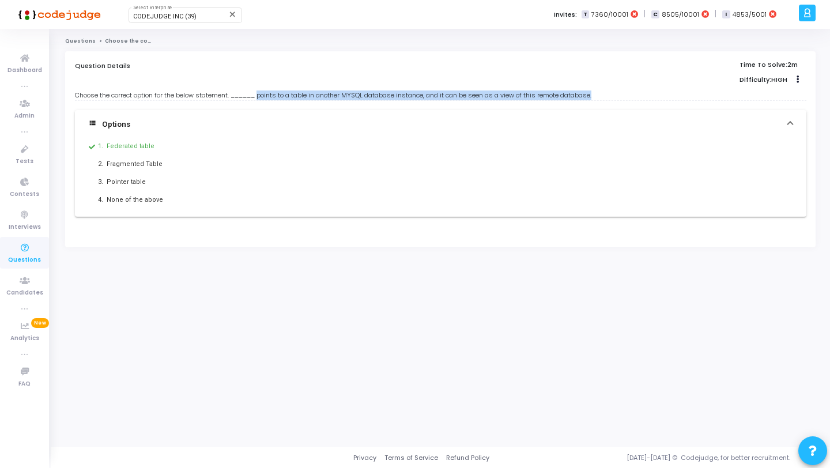
drag, startPoint x: 620, startPoint y: 95, endPoint x: 266, endPoint y: 97, distance: 353.9
click at [266, 97] on div "Choose the correct option for the below statement. ______ points to a table in …" at bounding box center [440, 95] width 731 height 10
copy div "points to a table in another MYSQL database instance, and it can be seen as a v…"
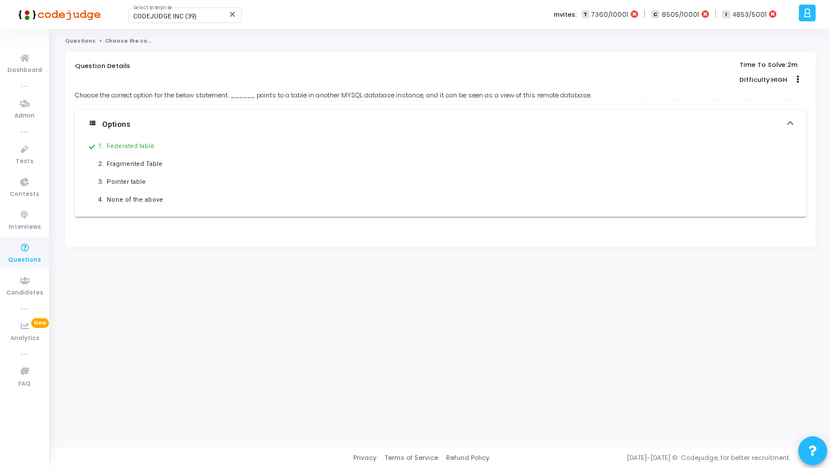
click at [84, 45] on div "Questions Choose the correct option for the below statement. ______ points to a…" at bounding box center [440, 237] width 750 height 401
click at [85, 40] on link "Questions" at bounding box center [80, 40] width 31 height 7
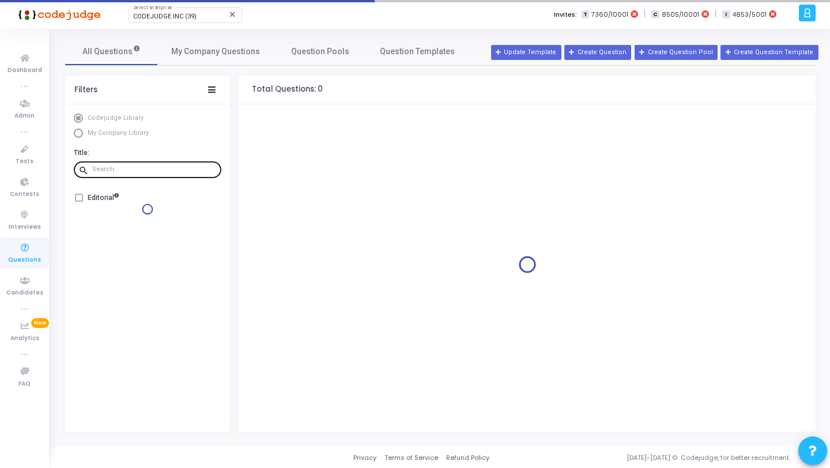
click at [153, 166] on input "text" at bounding box center [154, 169] width 124 height 7
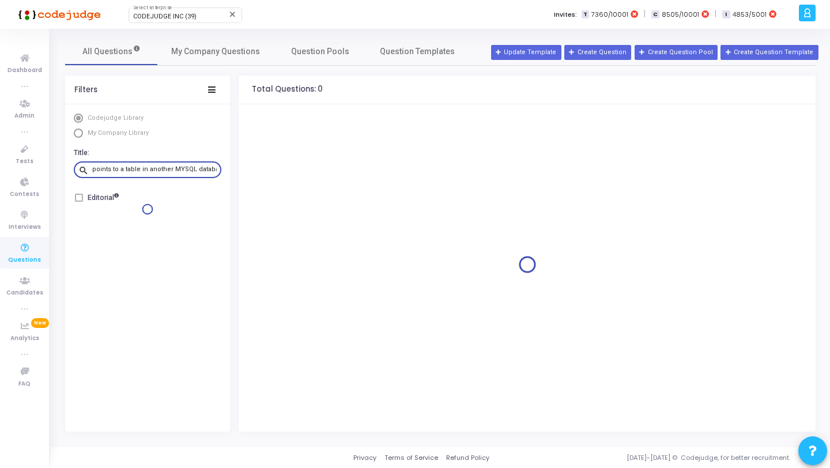
scroll to position [0, 197]
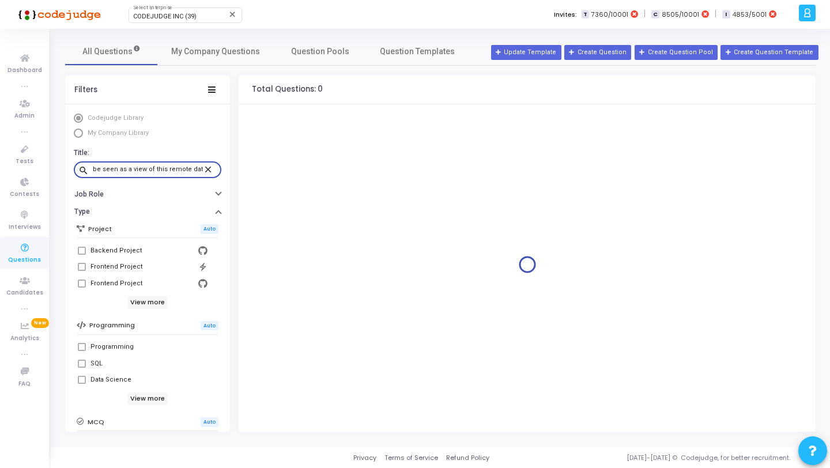
type input "points to a table in another MYSQL database instance, and it can be seen as a v…"
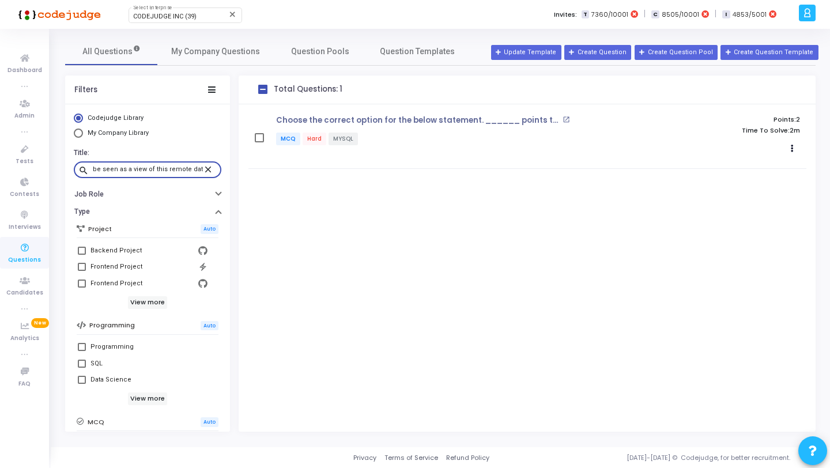
click at [206, 171] on mat-icon "close" at bounding box center [210, 169] width 14 height 10
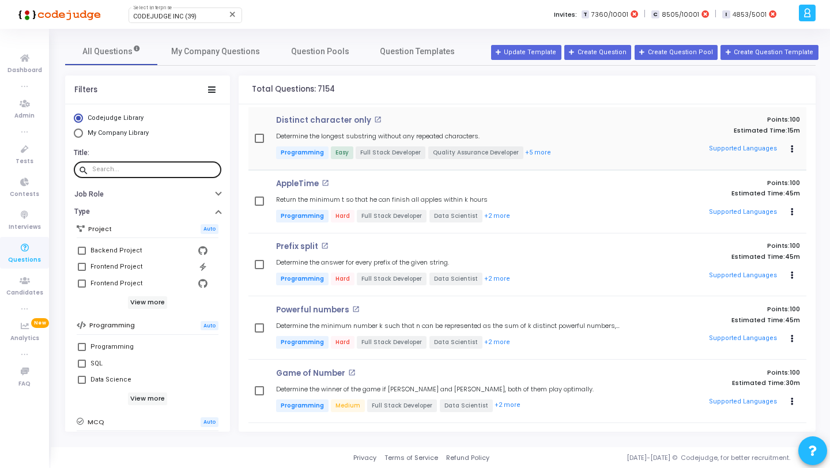
click at [374, 119] on mat-icon "open_in_new" at bounding box center [377, 119] width 7 height 7
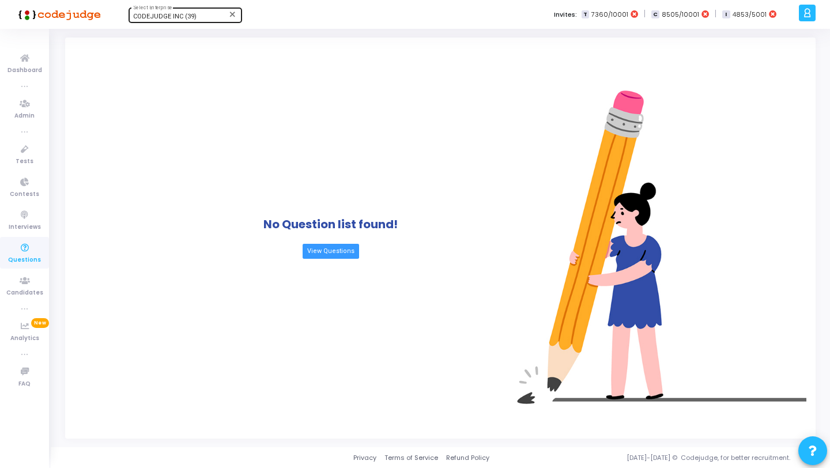
click at [190, 14] on span "CODEJUDGE INC (39)" at bounding box center [164, 16] width 63 height 7
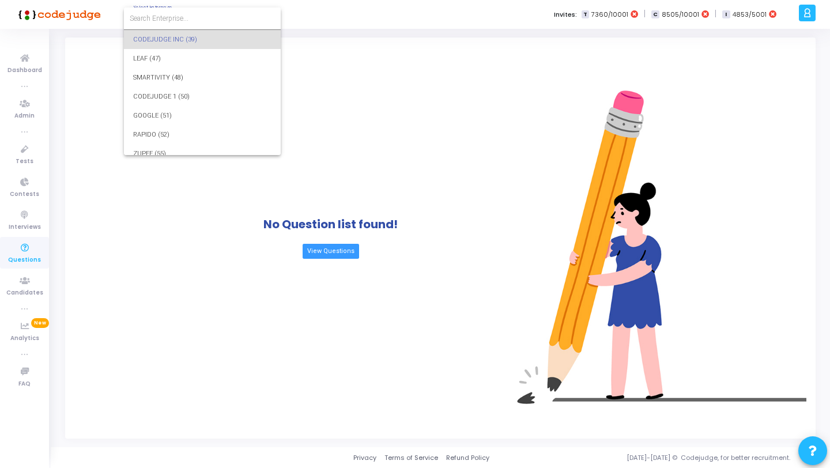
click at [194, 14] on input at bounding box center [202, 18] width 145 height 10
type input "79"
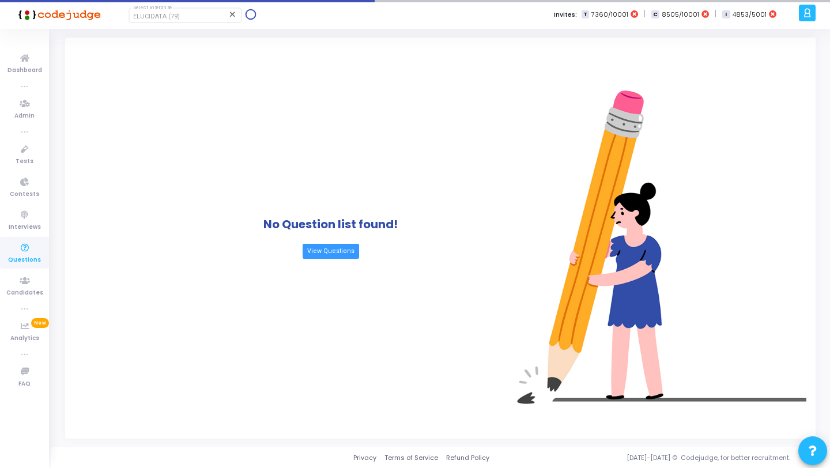
click at [176, 12] on div "ELUCIDATA (79) Select Enterprise" at bounding box center [185, 14] width 104 height 17
click at [184, 20] on div "ELUCIDATA (79)" at bounding box center [179, 16] width 93 height 7
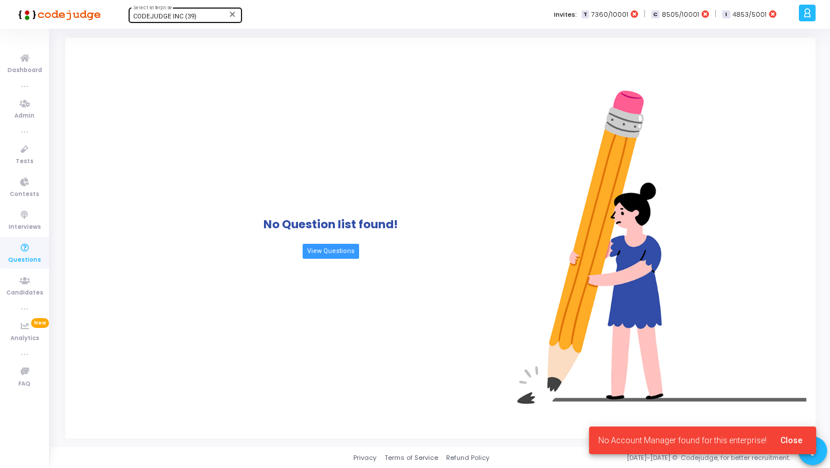
click at [228, 14] on div at bounding box center [231, 14] width 10 height 9
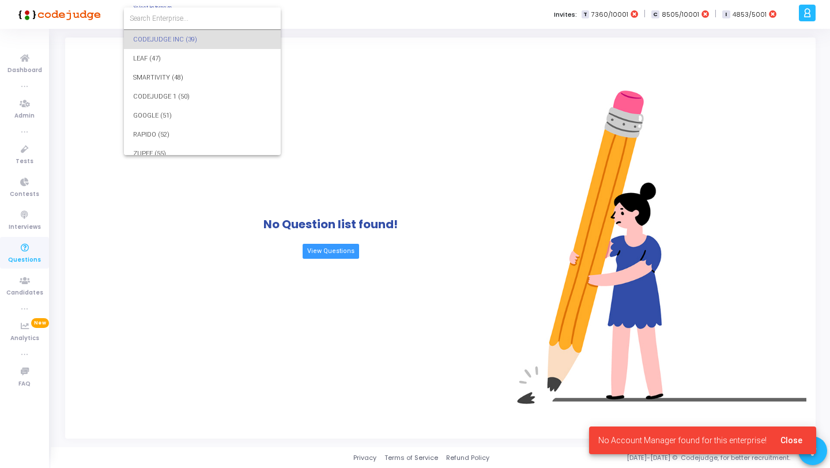
click at [202, 15] on input at bounding box center [202, 18] width 145 height 10
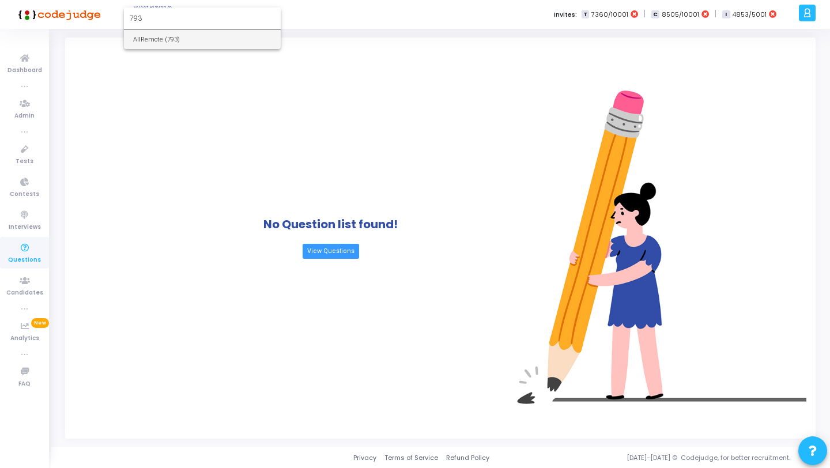
type input "793"
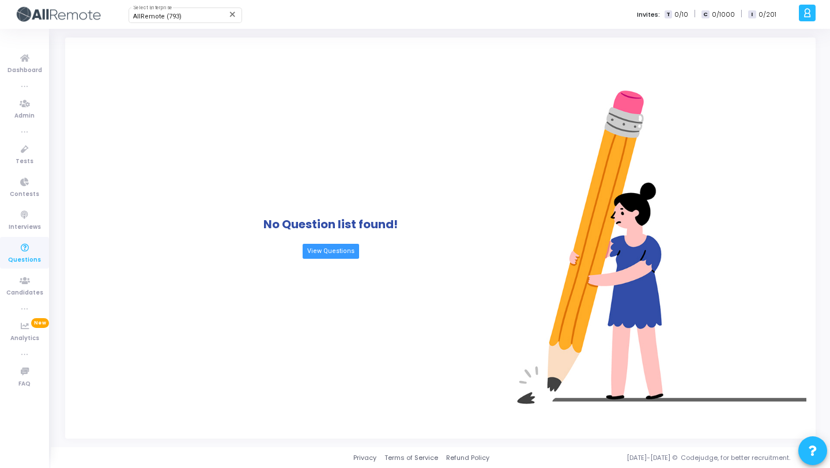
click at [24, 251] on icon at bounding box center [25, 248] width 24 height 14
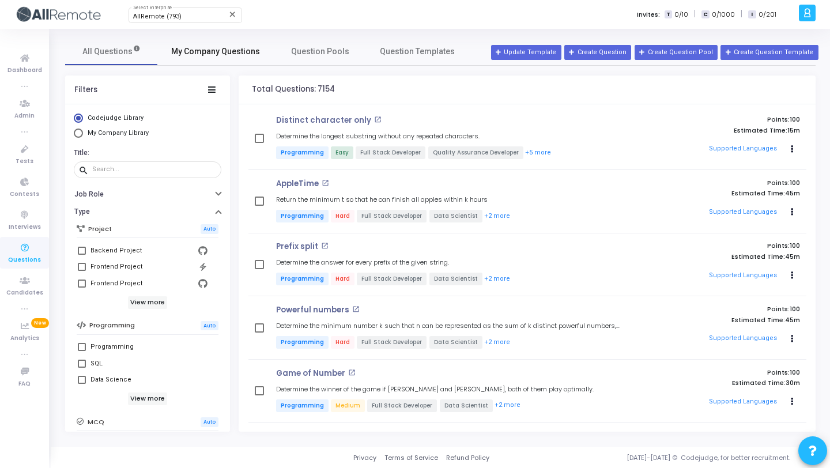
click at [204, 52] on span "My Company Questions" at bounding box center [215, 52] width 89 height 12
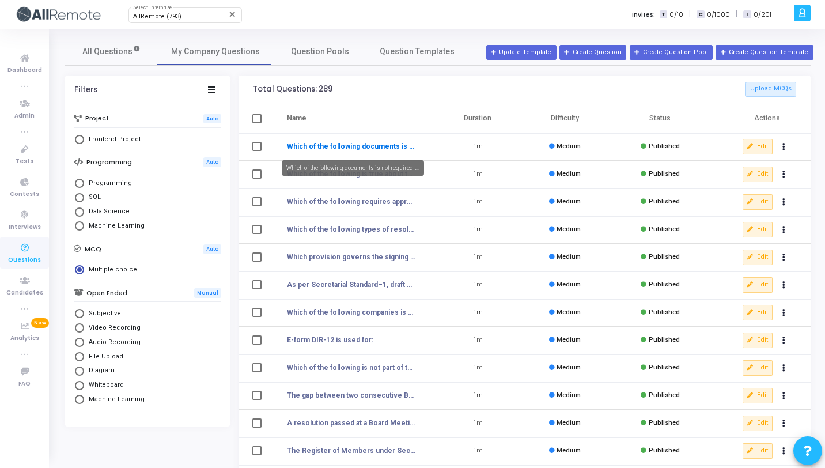
click at [333, 142] on link "Which of the following documents is not required t..." at bounding box center [351, 146] width 129 height 10
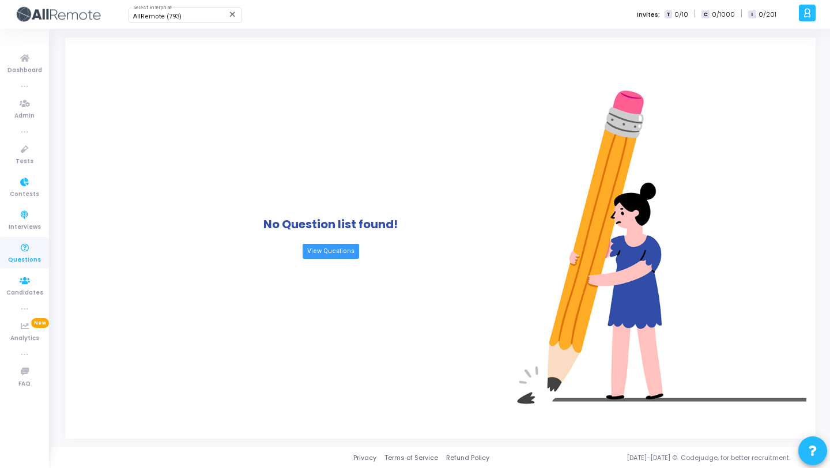
click at [19, 241] on icon at bounding box center [25, 248] width 24 height 14
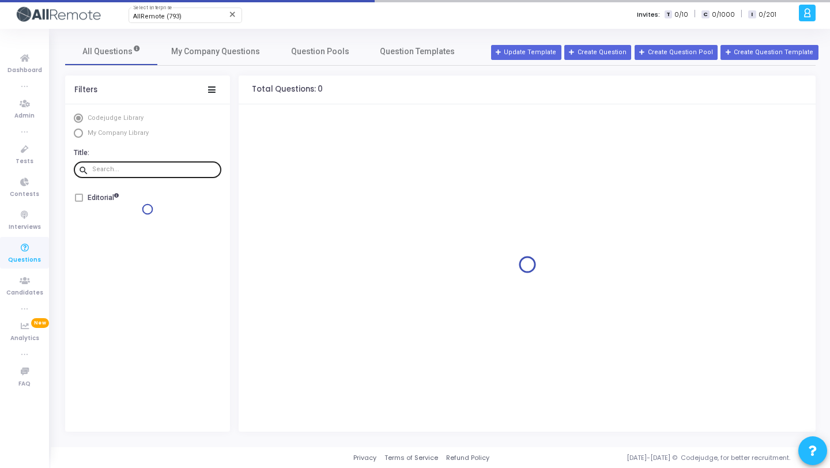
click at [160, 171] on input "text" at bounding box center [154, 169] width 124 height 7
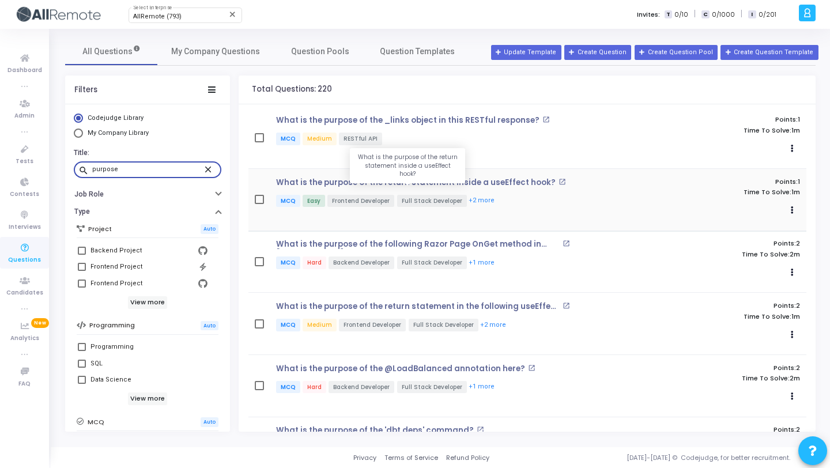
type input "purpose"
click at [459, 184] on p "What is the purpose of the return statement inside a useEffect hook?" at bounding box center [416, 182] width 280 height 9
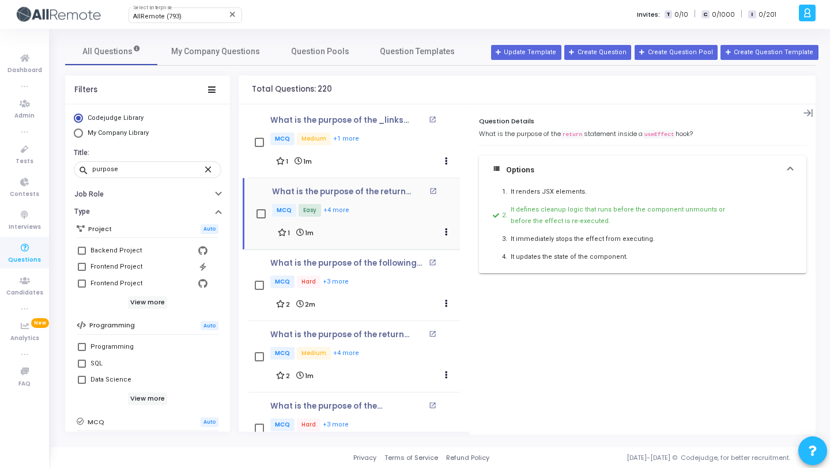
click at [430, 188] on mat-icon "open_in_new" at bounding box center [432, 190] width 7 height 7
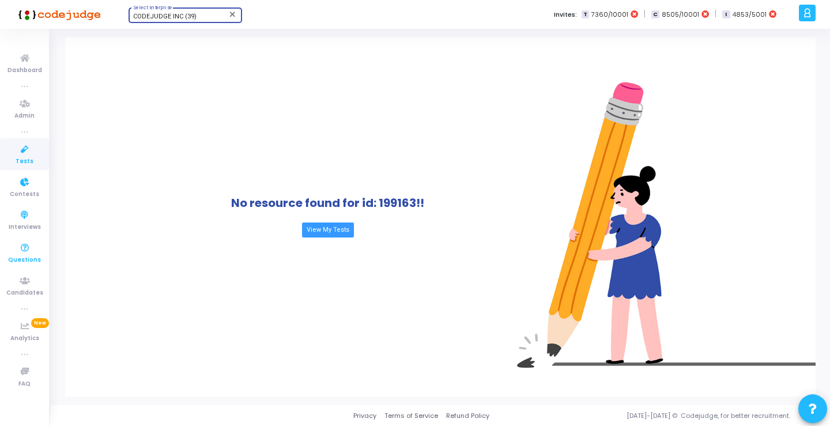
click at [18, 247] on icon at bounding box center [25, 248] width 24 height 14
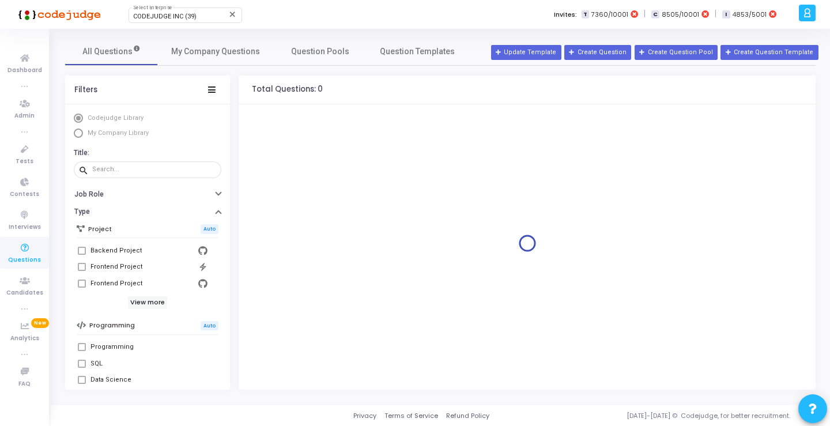
scroll to position [247, 0]
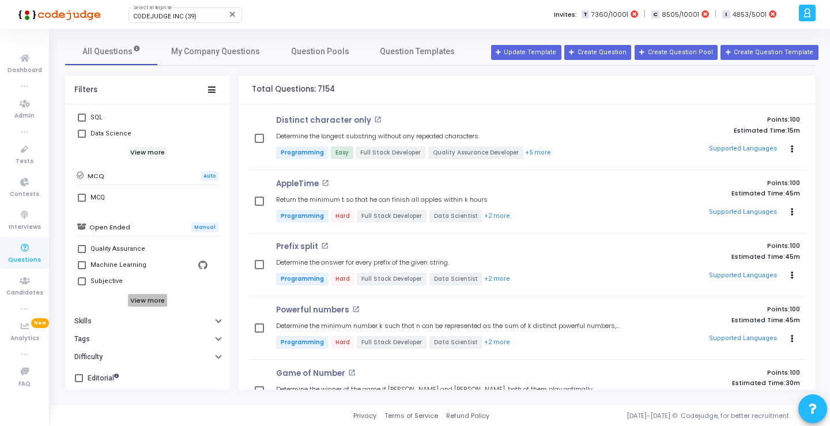
click at [139, 302] on h6 "View more" at bounding box center [148, 300] width 40 height 13
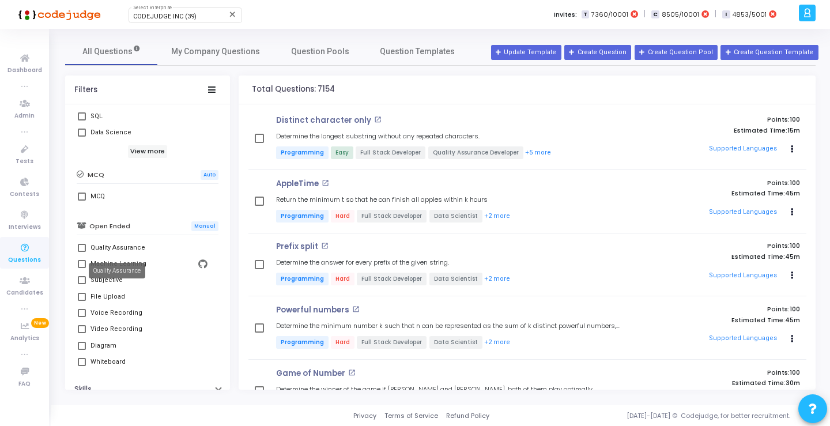
scroll to position [316, 0]
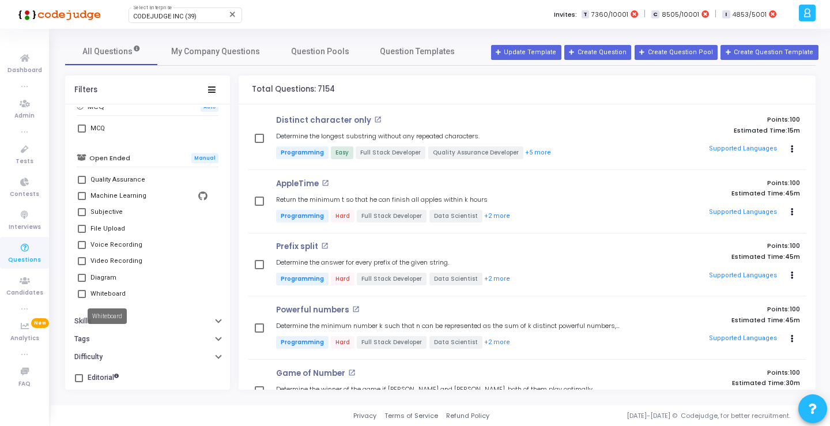
click at [103, 328] on mat-tooltip-component "Whiteboard" at bounding box center [107, 316] width 55 height 32
click at [151, 317] on button "Skills" at bounding box center [147, 321] width 165 height 18
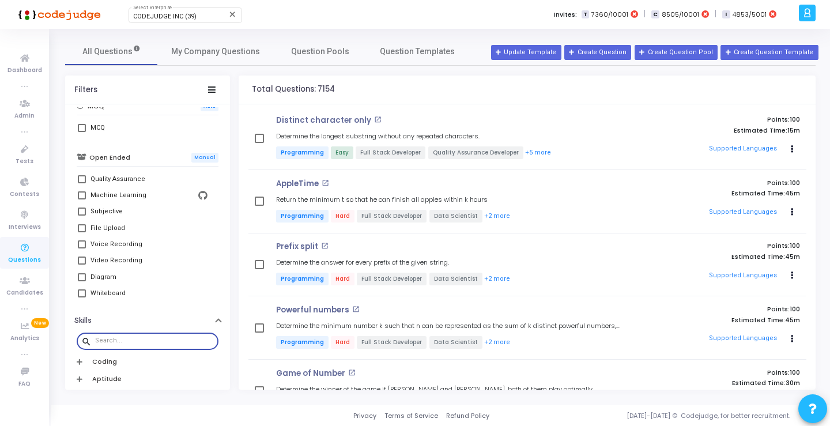
click at [139, 342] on input "text" at bounding box center [154, 340] width 119 height 7
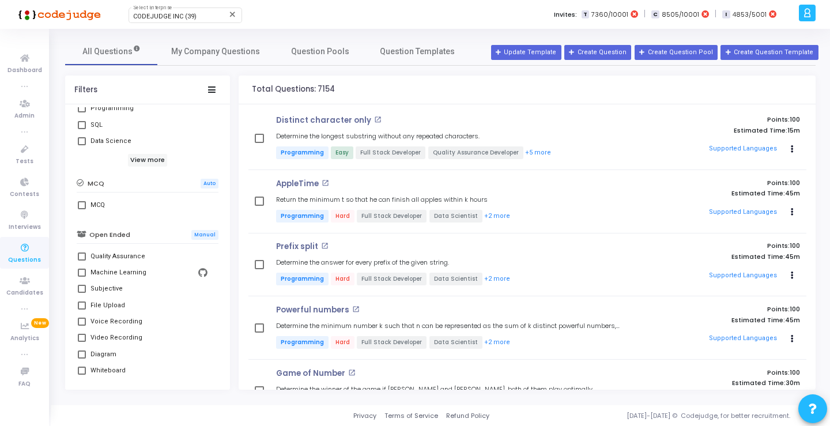
scroll to position [252, 0]
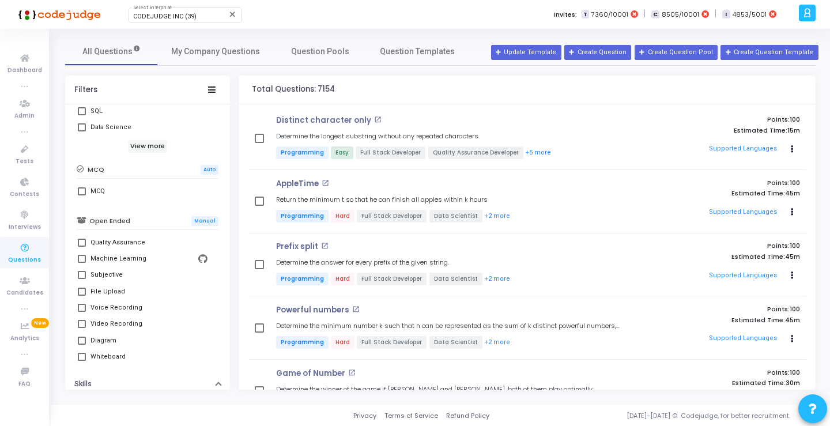
type input "react"
click at [92, 192] on div "MCQ" at bounding box center [97, 191] width 14 height 14
click at [82, 195] on input "MCQ" at bounding box center [81, 195] width 1 height 1
checkbox input "true"
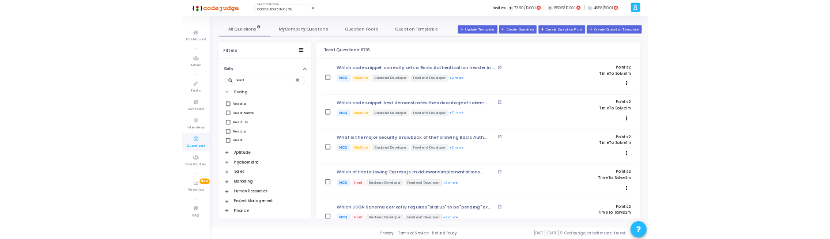
scroll to position [574, 0]
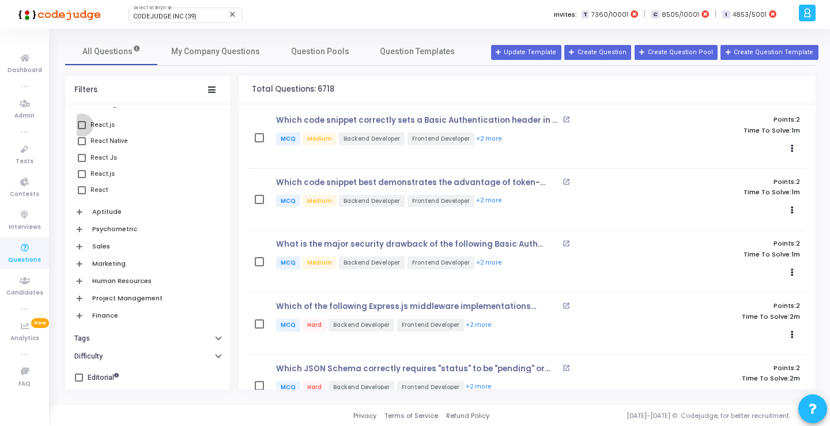
click at [79, 127] on span at bounding box center [82, 125] width 8 height 8
click at [81, 129] on input "React.js" at bounding box center [81, 129] width 1 height 1
checkbox input "true"
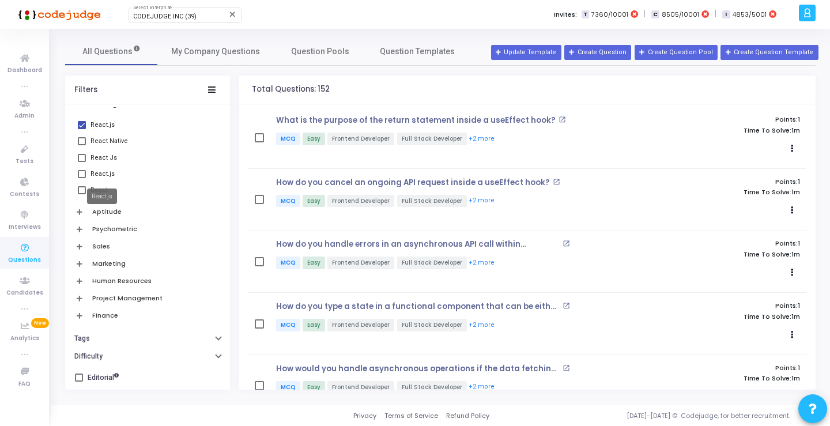
click at [95, 171] on div "React.js" at bounding box center [102, 174] width 24 height 14
click at [82, 178] on input "React.js" at bounding box center [81, 178] width 1 height 1
checkbox input "true"
click at [83, 124] on span at bounding box center [82, 125] width 8 height 8
click at [82, 129] on input "React.js" at bounding box center [81, 129] width 1 height 1
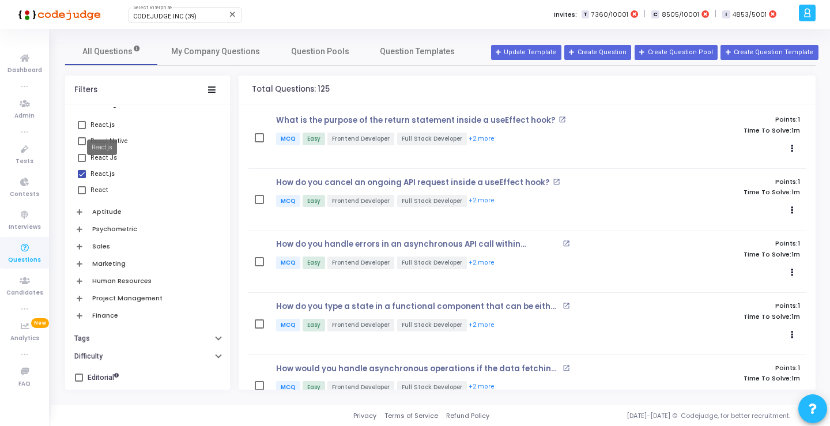
click at [104, 126] on div "React.js" at bounding box center [102, 125] width 24 height 14
click at [82, 129] on input "React.js" at bounding box center [81, 129] width 1 height 1
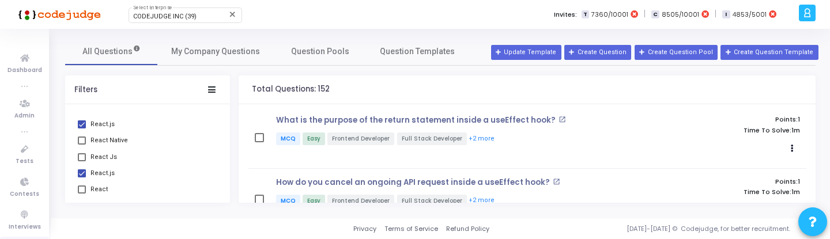
click at [80, 123] on span at bounding box center [82, 124] width 8 height 8
click at [81, 129] on input "React.js" at bounding box center [81, 129] width 1 height 1
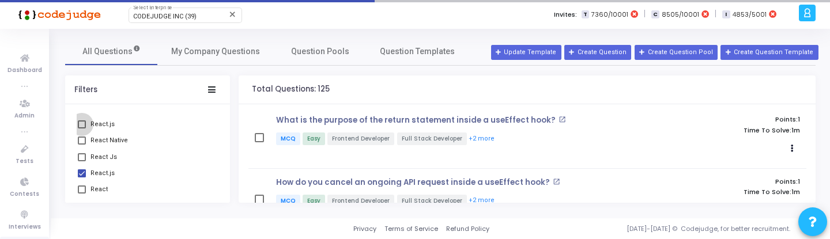
click at [81, 124] on span at bounding box center [82, 124] width 8 height 8
click at [81, 129] on input "React.js" at bounding box center [81, 129] width 1 height 1
checkbox input "true"
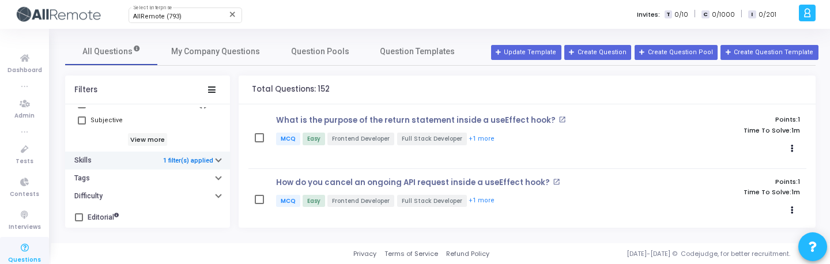
scroll to position [409, 0]
click at [147, 159] on button "Skills 1 filter(s) applied" at bounding box center [147, 159] width 165 height 18
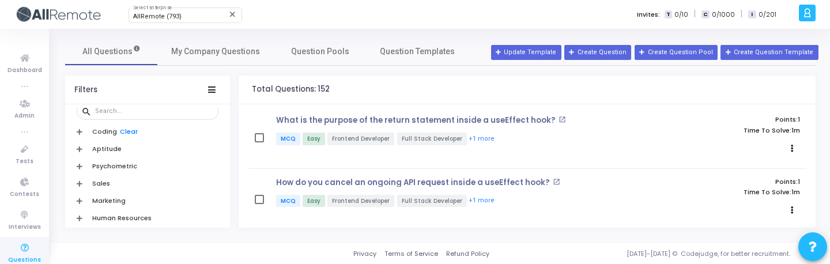
scroll to position [471, 0]
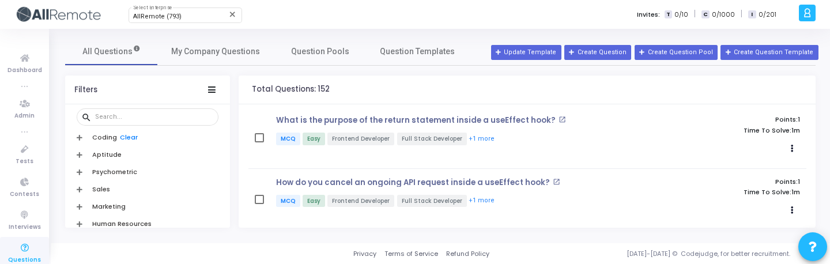
click at [81, 138] on icon at bounding box center [80, 137] width 6 height 6
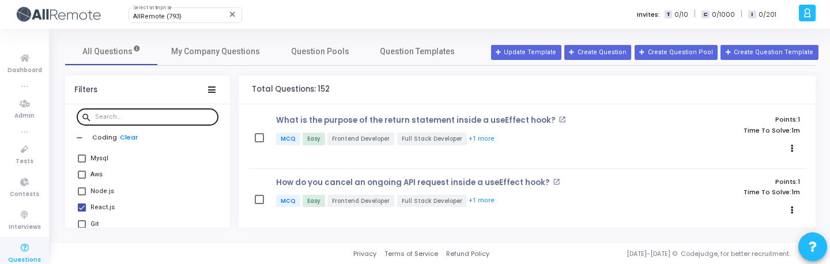
click at [137, 119] on input "text" at bounding box center [154, 117] width 119 height 7
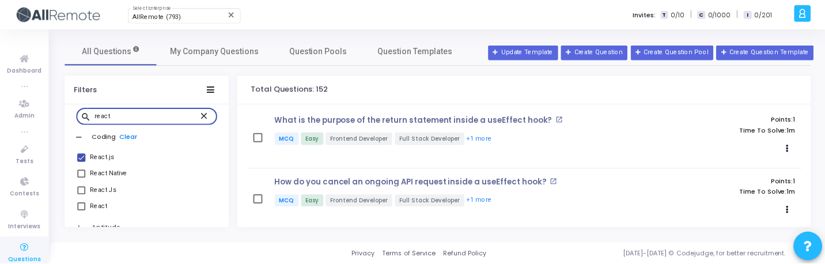
scroll to position [489, 0]
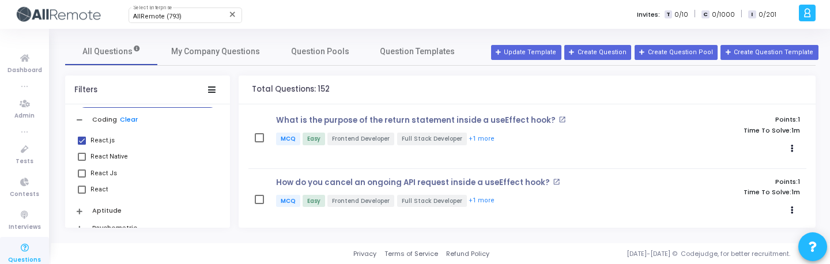
type input "react"
click at [111, 174] on div "React Js" at bounding box center [103, 174] width 27 height 14
click at [82, 178] on input "React Js" at bounding box center [81, 178] width 1 height 1
click at [100, 177] on div "React Native" at bounding box center [108, 180] width 41 height 16
click at [97, 172] on div "React Js" at bounding box center [103, 174] width 27 height 14
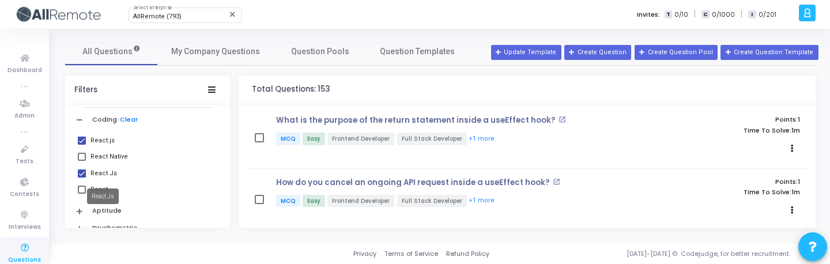
click at [82, 178] on input "React Js" at bounding box center [81, 178] width 1 height 1
checkbox input "false"
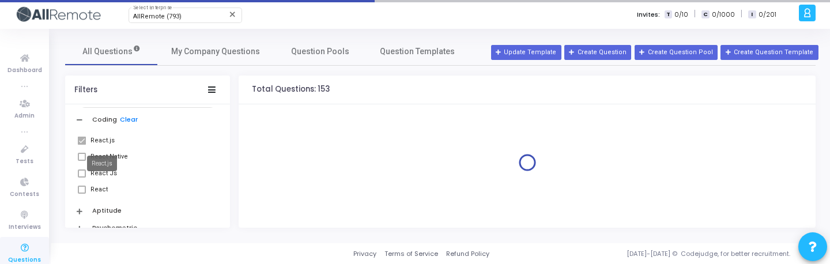
click at [97, 145] on div "React.js" at bounding box center [102, 141] width 24 height 14
click at [97, 139] on div "React.js" at bounding box center [102, 141] width 24 height 14
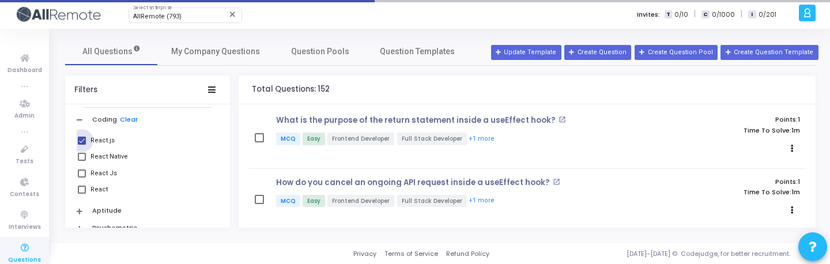
click at [97, 140] on div "React.js" at bounding box center [102, 141] width 24 height 14
click at [82, 145] on input "React.js" at bounding box center [81, 145] width 1 height 1
checkbox input "false"
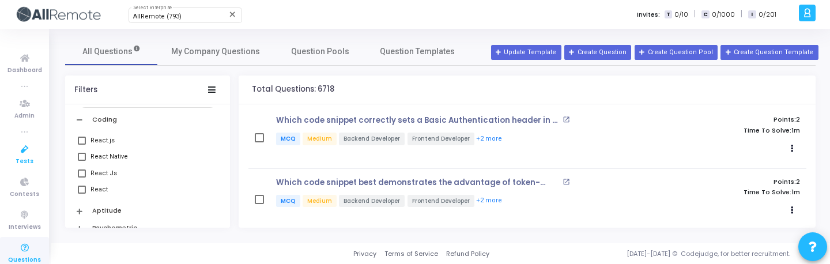
click at [17, 158] on span "Tests" at bounding box center [25, 162] width 18 height 10
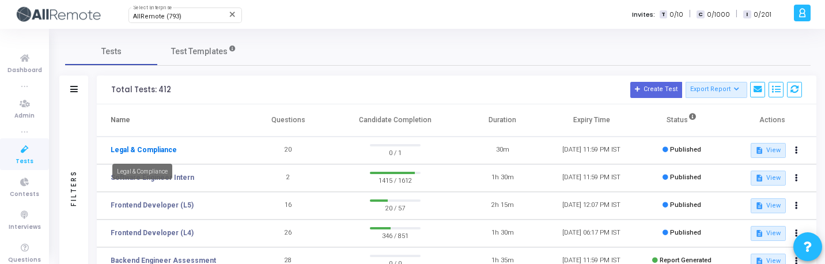
click at [149, 154] on link "Legal & Compliance" at bounding box center [144, 150] width 66 height 10
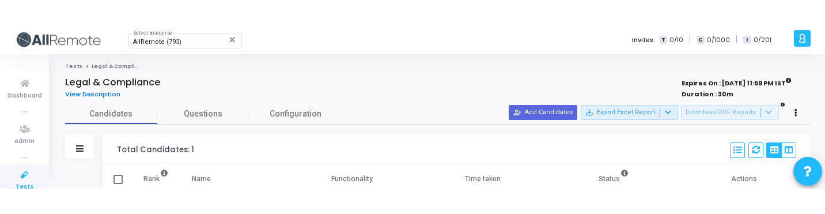
scroll to position [5, 5]
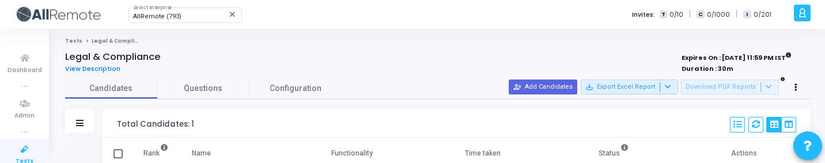
click at [20, 149] on icon at bounding box center [25, 149] width 24 height 14
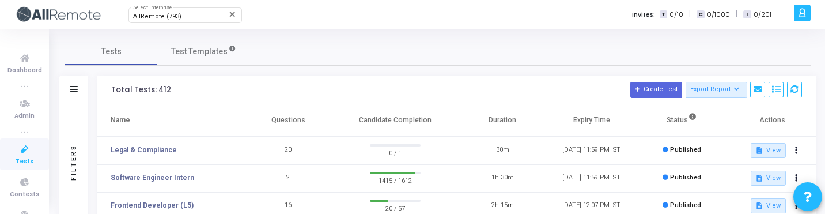
click at [71, 130] on div "Filters" at bounding box center [74, 162] width 10 height 127
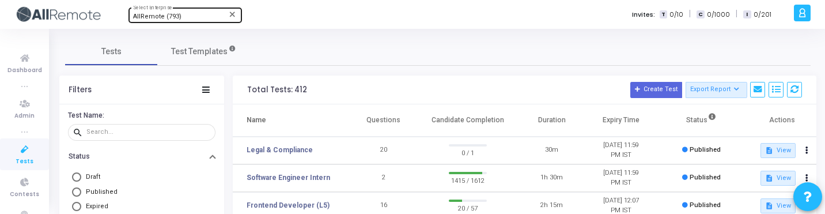
click at [167, 16] on span "AllRemote (793)" at bounding box center [157, 16] width 48 height 7
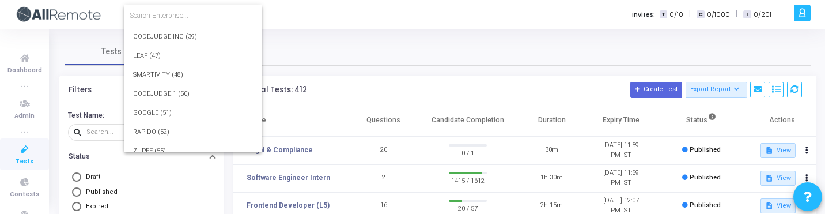
click at [175, 15] on input at bounding box center [193, 15] width 127 height 10
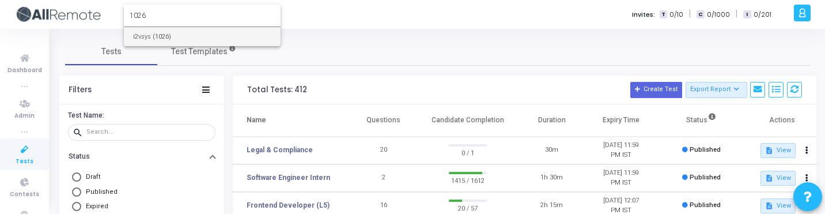
type input "1026"
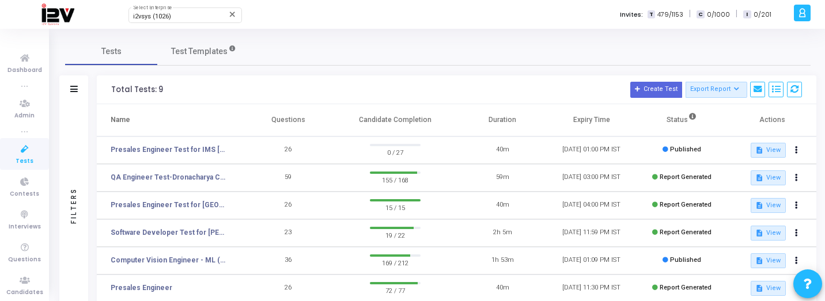
drag, startPoint x: 418, startPoint y: 182, endPoint x: 355, endPoint y: 180, distance: 63.4
click at [355, 180] on td "155 / 168" at bounding box center [395, 178] width 125 height 28
click at [158, 21] on div "i2vsys (1026) Select Enterprise" at bounding box center [185, 14] width 104 height 17
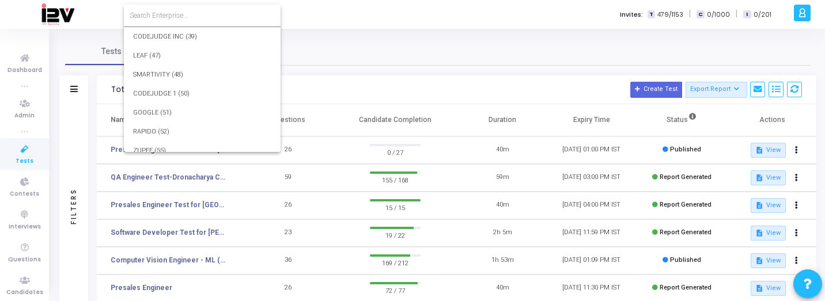
scroll to position [17151, 0]
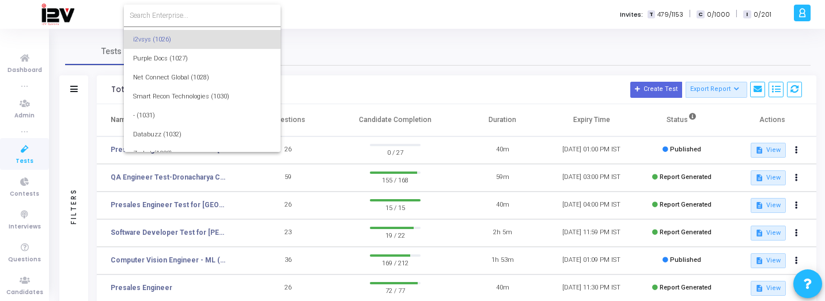
click at [177, 17] on input at bounding box center [202, 15] width 145 height 10
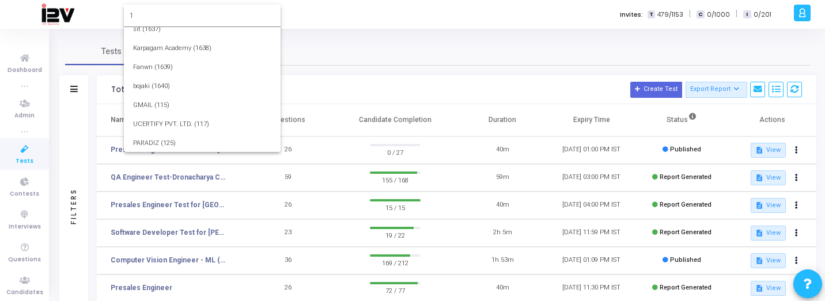
scroll to position [0, 0]
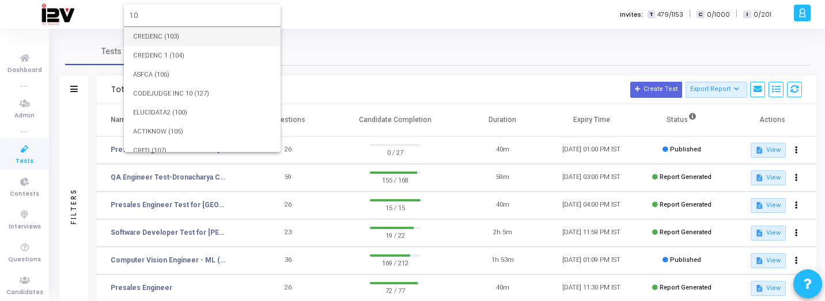
type input "1"
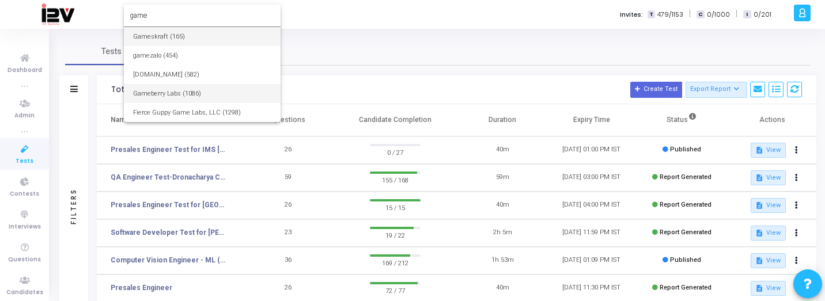
type input "game"
click at [160, 96] on span "Gameberry Labs (1086)" at bounding box center [202, 93] width 138 height 19
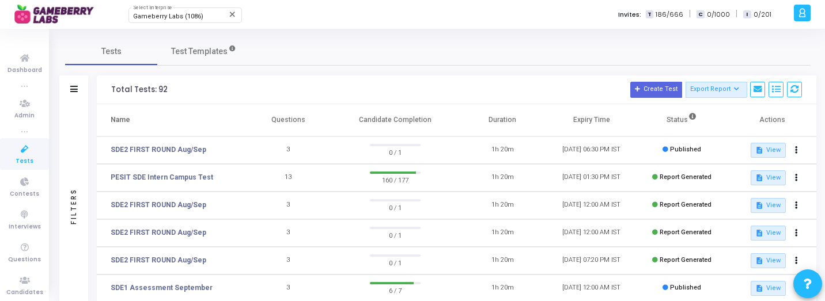
drag, startPoint x: 558, startPoint y: 173, endPoint x: 618, endPoint y: 172, distance: 60.5
click at [618, 172] on td "[DATE] 01:30 PM IST" at bounding box center [591, 178] width 89 height 28
drag, startPoint x: 444, startPoint y: 180, endPoint x: 342, endPoint y: 177, distance: 101.5
click at [342, 177] on td "160 / 177" at bounding box center [395, 178] width 125 height 28
click at [190, 10] on div "Gameberry Labs (1086) Select Enterprise" at bounding box center [185, 14] width 104 height 17
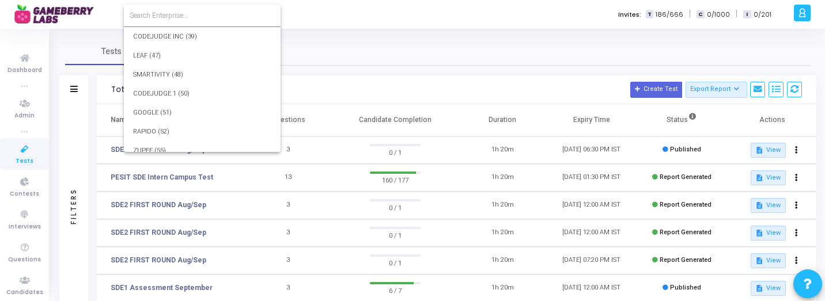
click at [201, 11] on input at bounding box center [202, 15] width 145 height 10
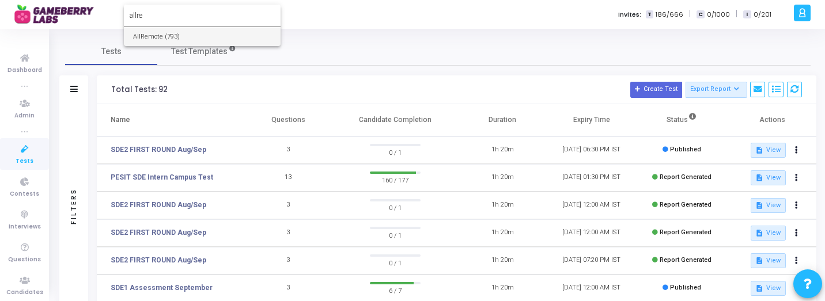
type input "allre"
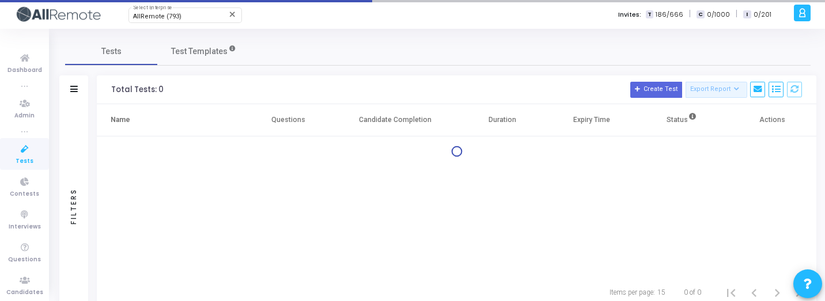
scroll to position [1, 0]
